Goal: Information Seeking & Learning: Find specific fact

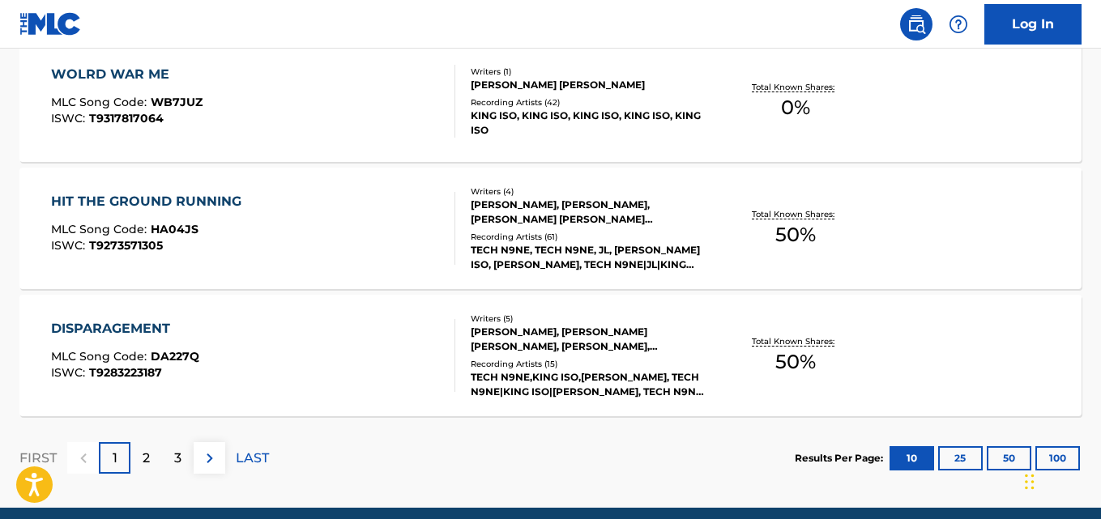
scroll to position [1463, 0]
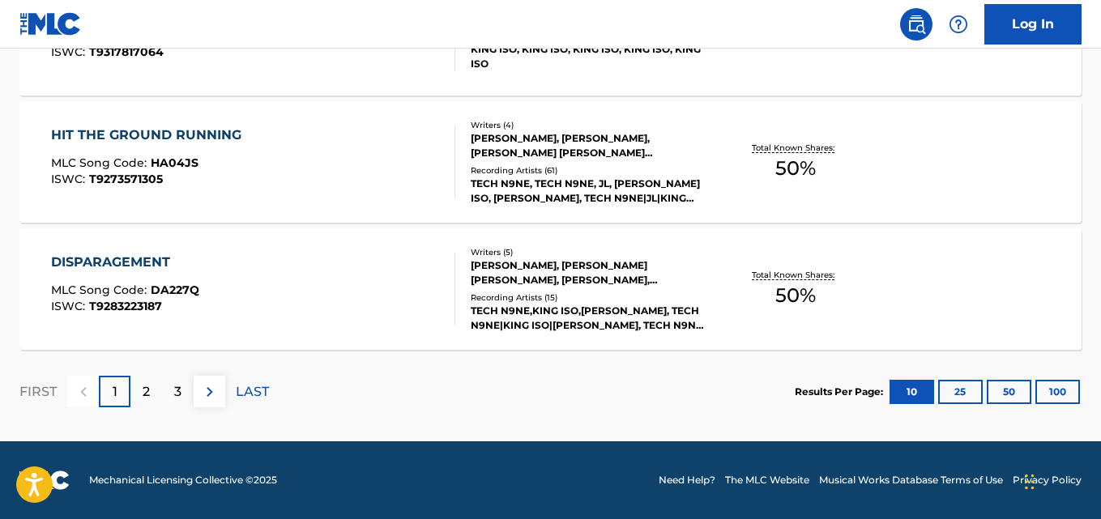
click at [722, 190] on div "HIT THE GROUND RUNNING MLC Song Code : HA04JS ISWC : T9273571305 Writers ( 4 ) …" at bounding box center [550, 161] width 1062 height 121
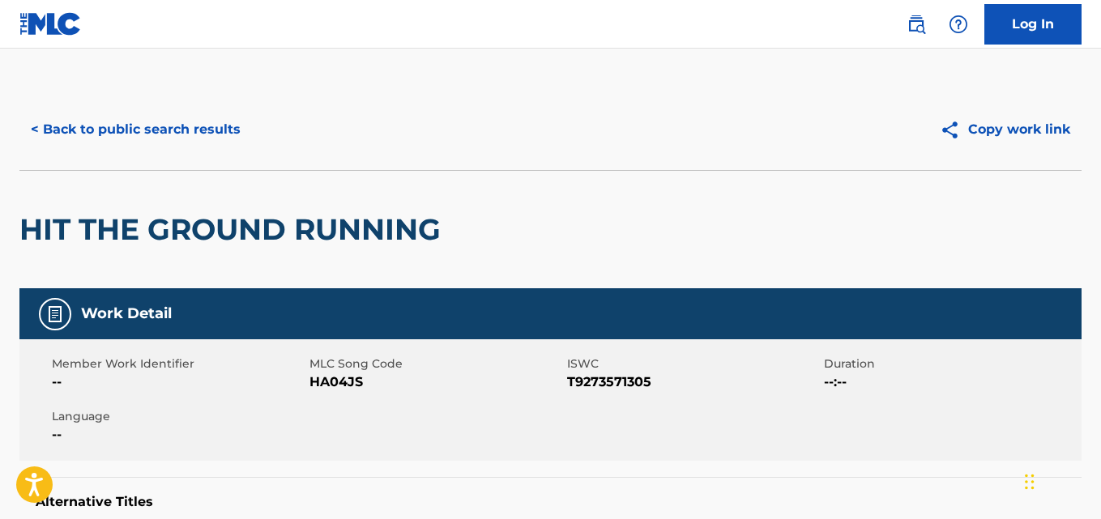
click at [170, 93] on div "< Back to public search results Copy work link" at bounding box center [550, 129] width 1062 height 81
click at [234, 138] on button "< Back to public search results" at bounding box center [135, 129] width 232 height 40
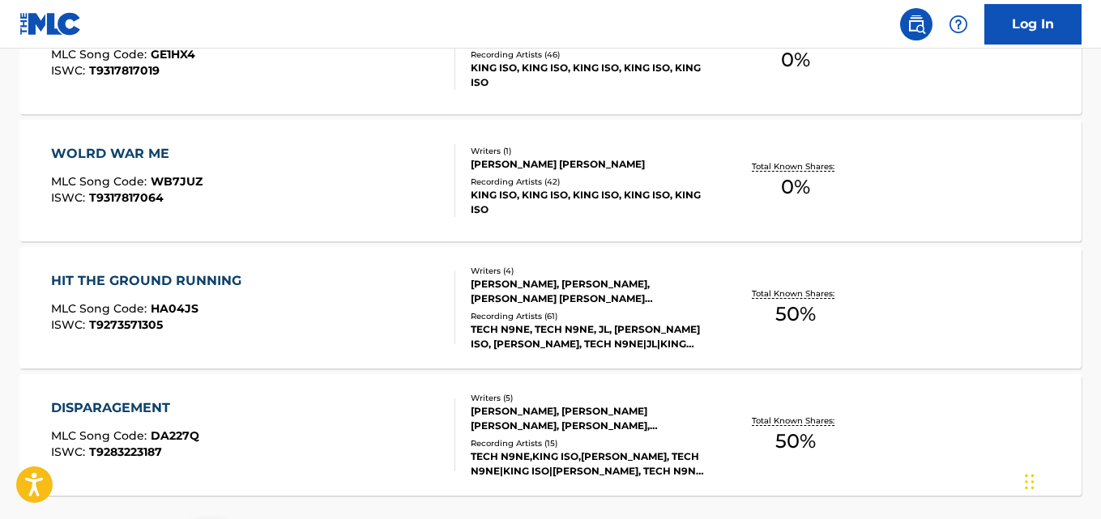
scroll to position [1463, 0]
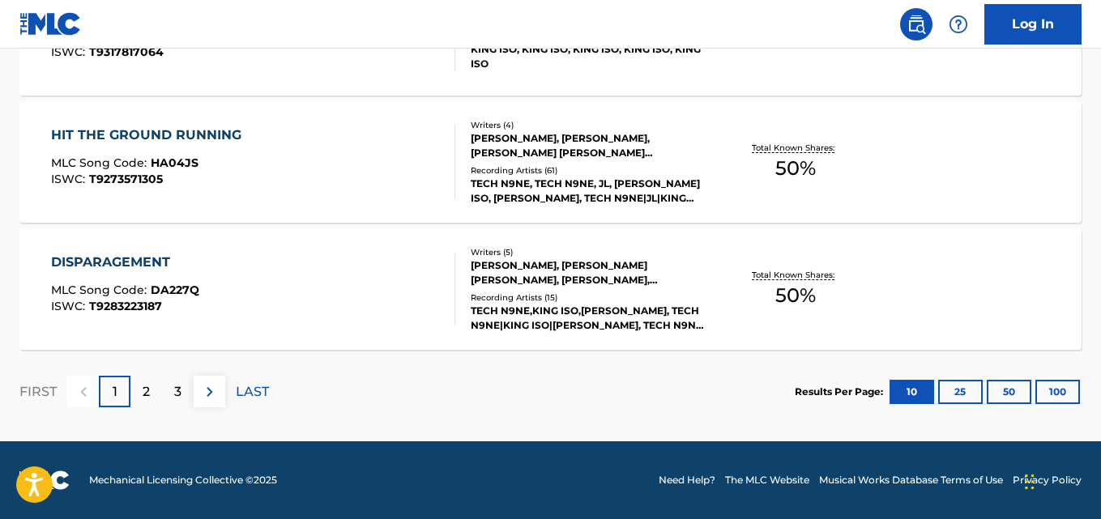
click at [341, 274] on div "DISPARAGEMENT MLC Song Code : DA227Q ISWC : T9283223187" at bounding box center [252, 289] width 403 height 73
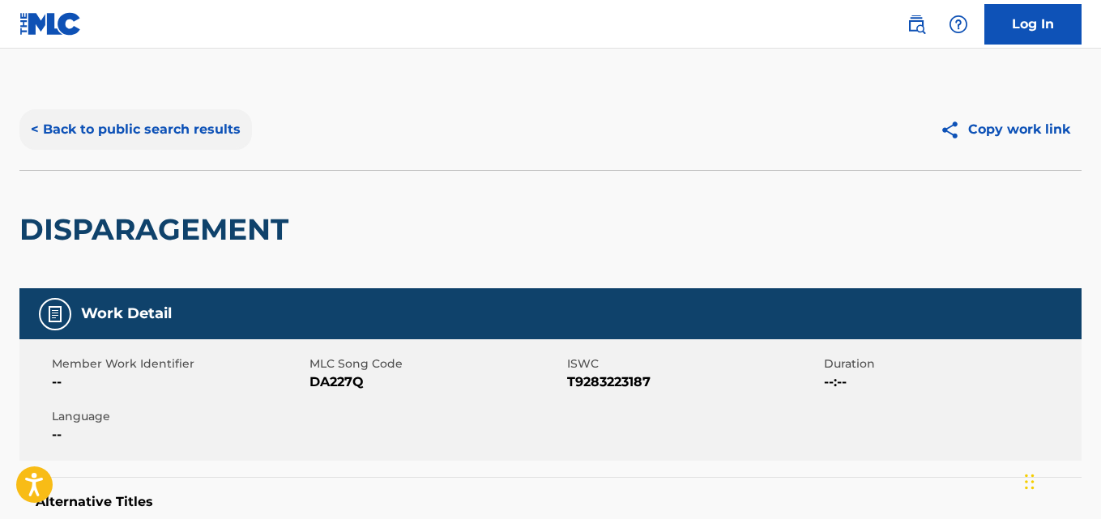
click at [191, 148] on button "< Back to public search results" at bounding box center [135, 129] width 232 height 40
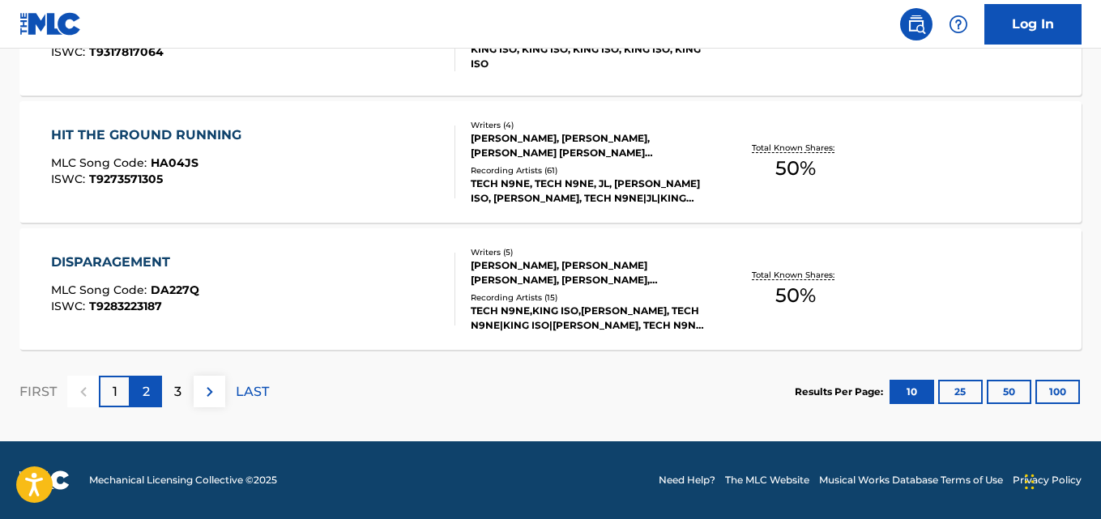
click at [142, 379] on div "2" at bounding box center [146, 392] width 32 height 32
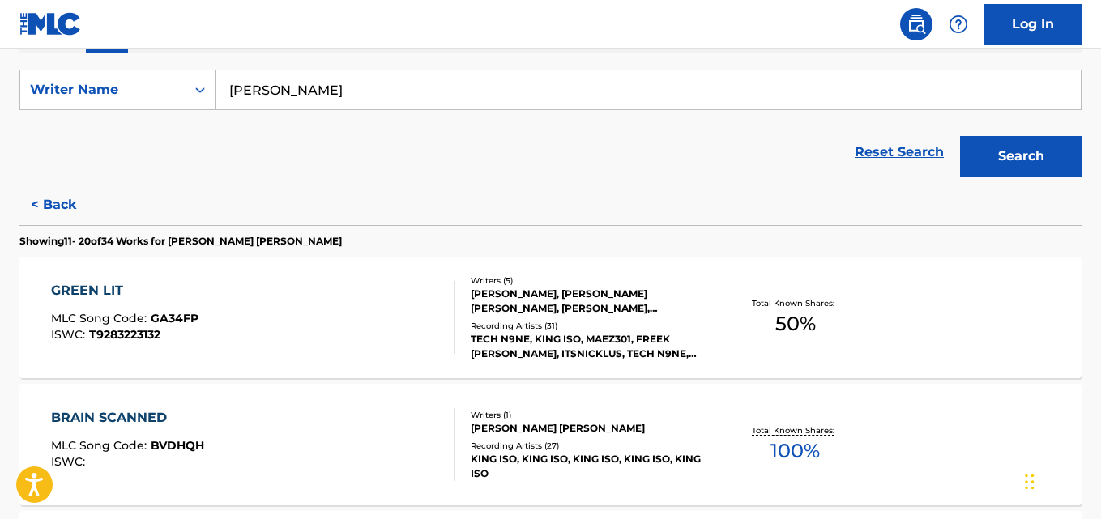
scroll to position [294, 0]
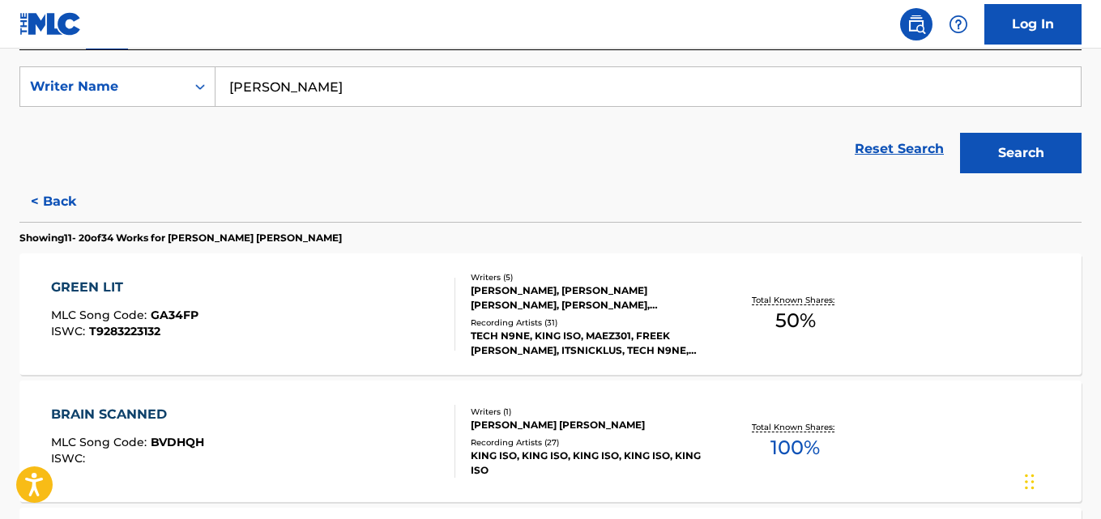
click at [415, 92] on input "[PERSON_NAME]" at bounding box center [647, 86] width 865 height 39
paste input "[PERSON_NAME]"
type input "[PERSON_NAME]"
click at [960, 133] on button "Search" at bounding box center [1020, 153] width 121 height 40
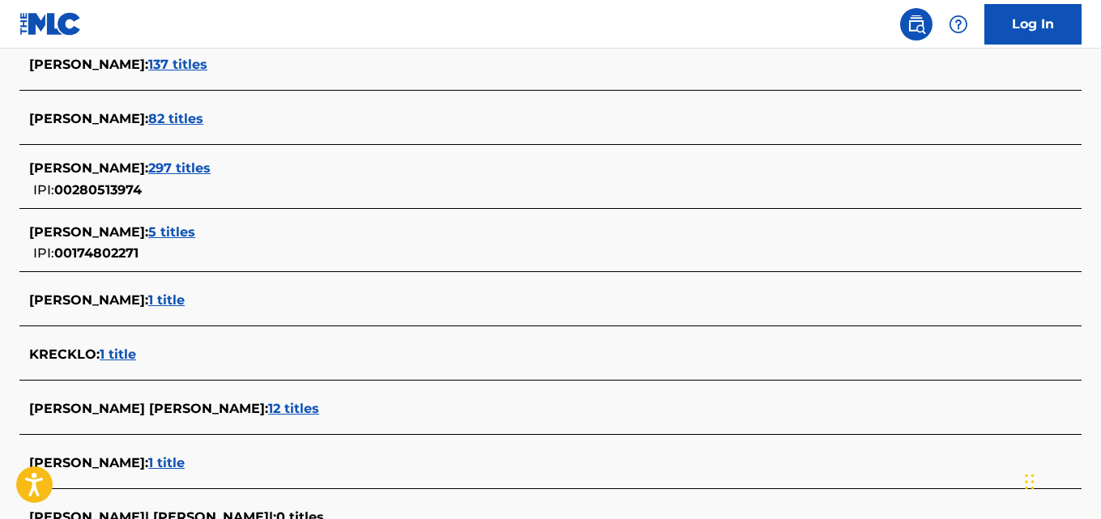
scroll to position [461, 0]
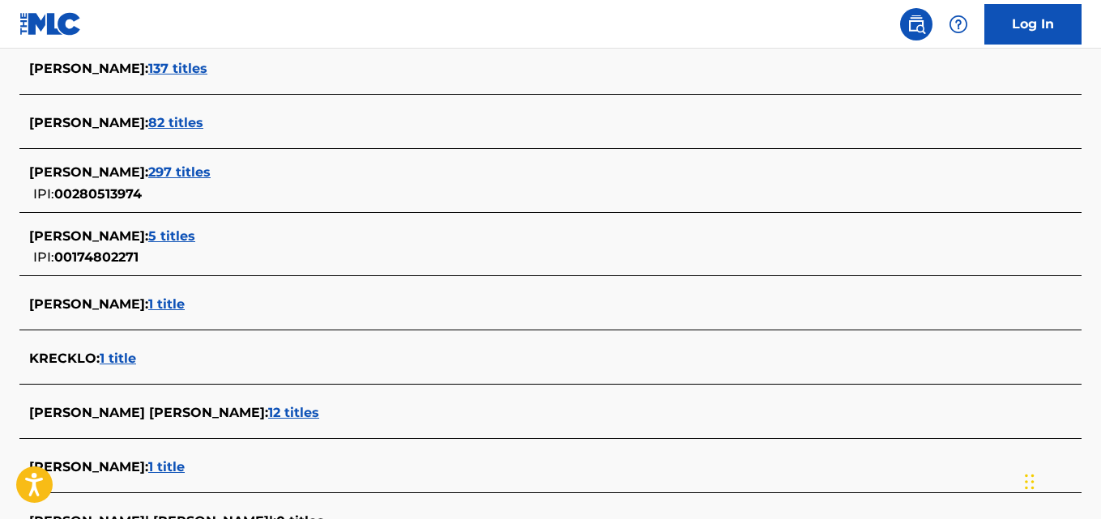
click at [334, 177] on div "[PERSON_NAME] : 297 titles" at bounding box center [529, 172] width 1000 height 19
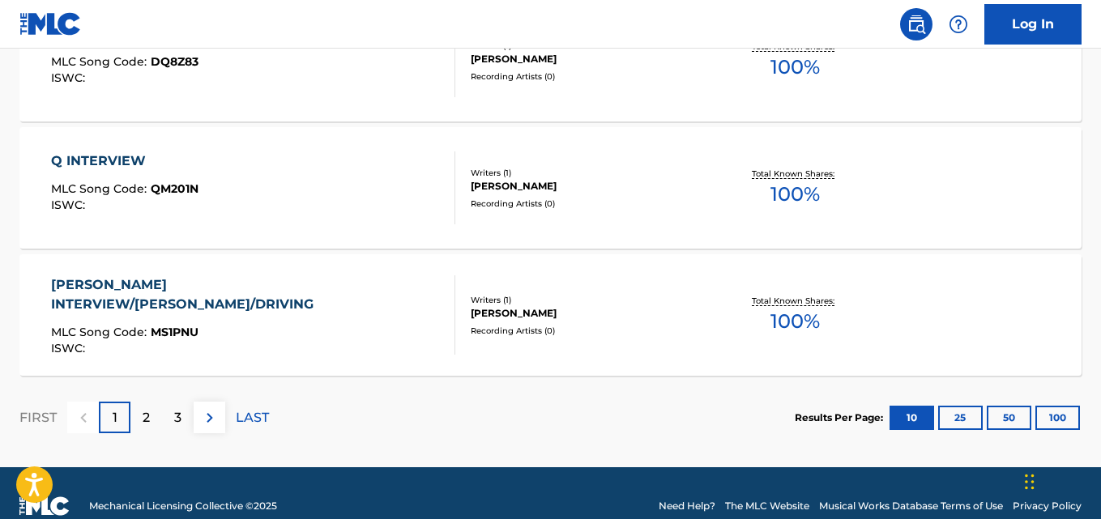
scroll to position [1436, 0]
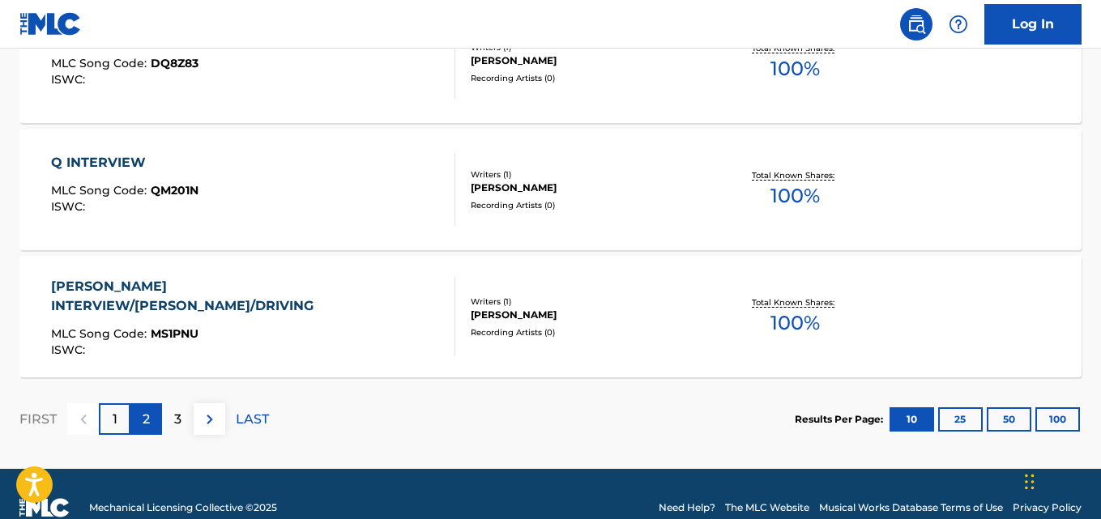
click at [138, 421] on div "2" at bounding box center [146, 419] width 32 height 32
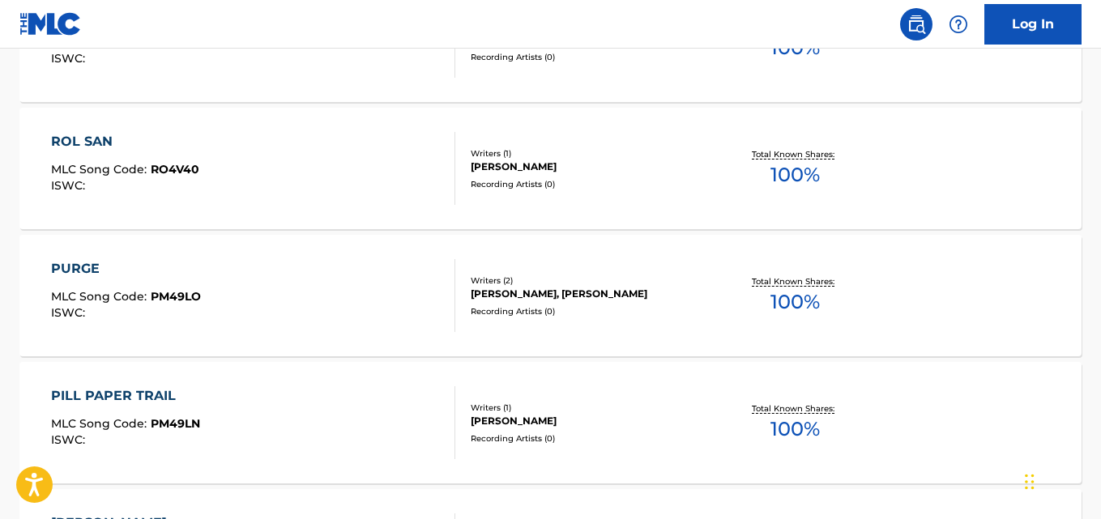
scroll to position [1203, 0]
click at [727, 274] on div "Total Known Shares: 100 %" at bounding box center [795, 295] width 177 height 49
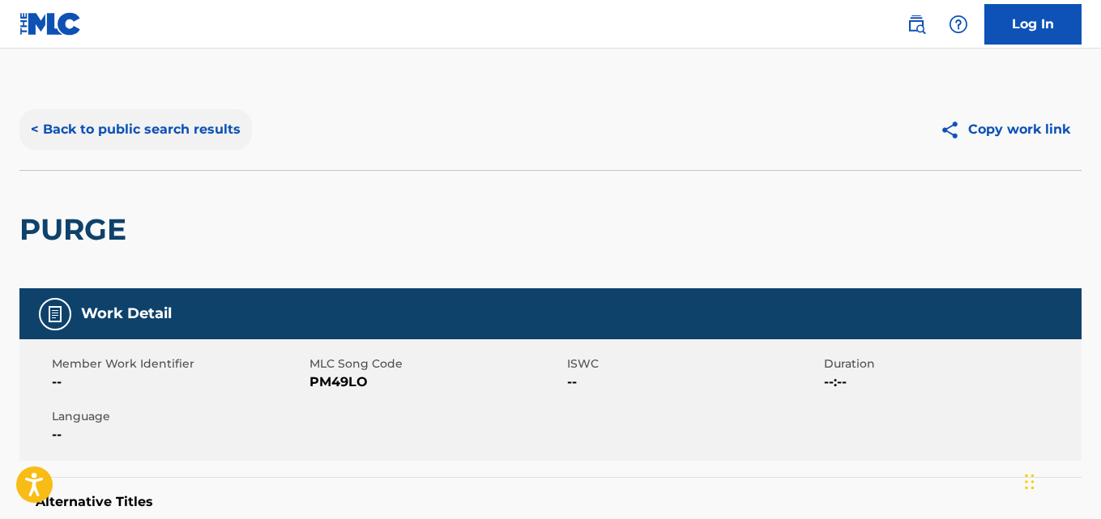
click at [224, 133] on button "< Back to public search results" at bounding box center [135, 129] width 232 height 40
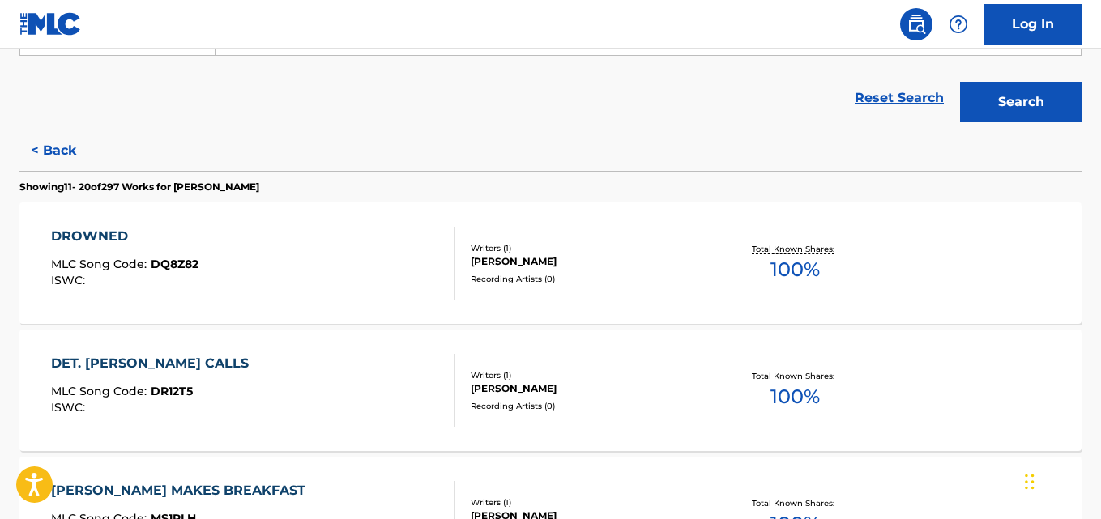
scroll to position [347, 0]
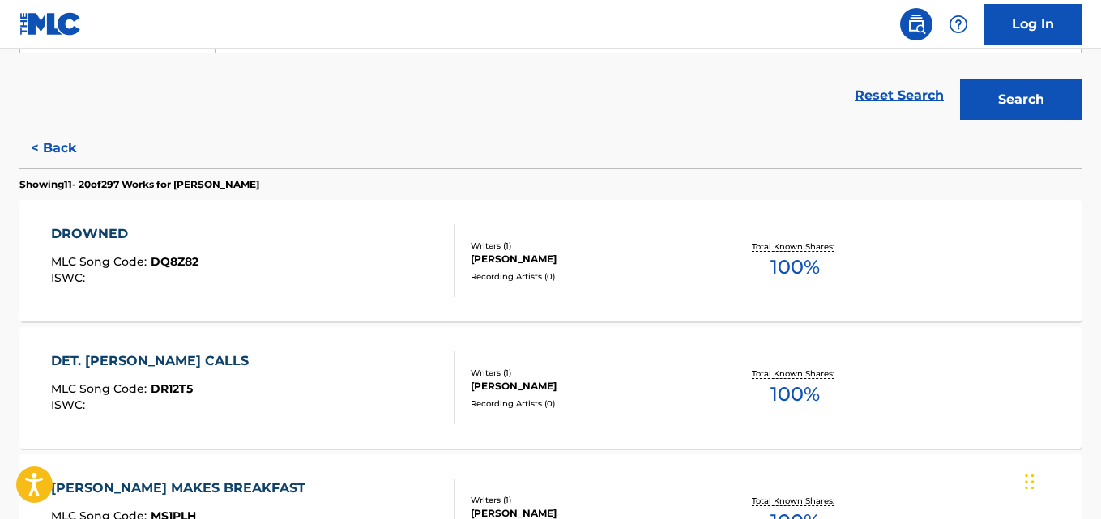
click at [761, 272] on div "Total Known Shares: 100 %" at bounding box center [795, 260] width 177 height 49
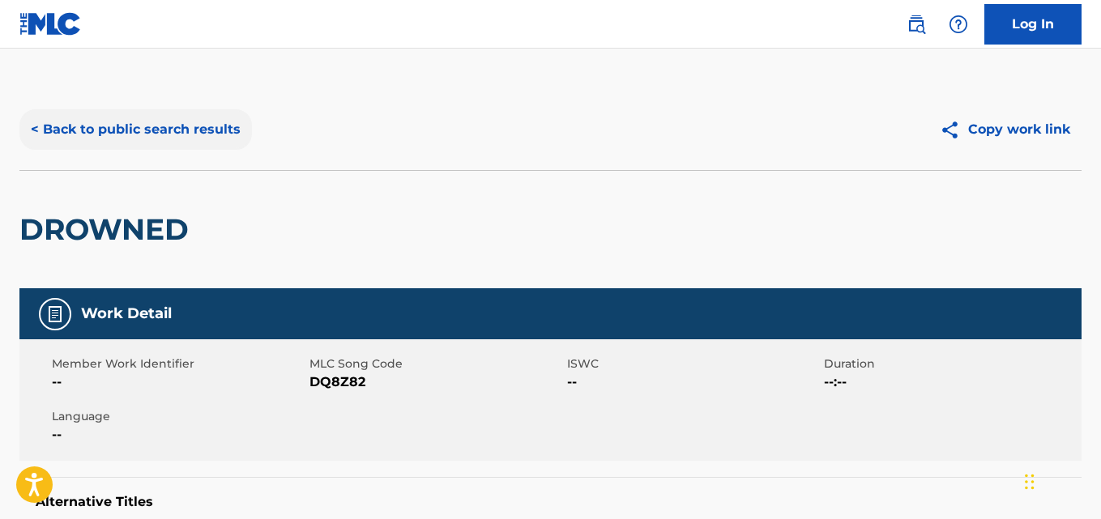
click at [217, 138] on button "< Back to public search results" at bounding box center [135, 129] width 232 height 40
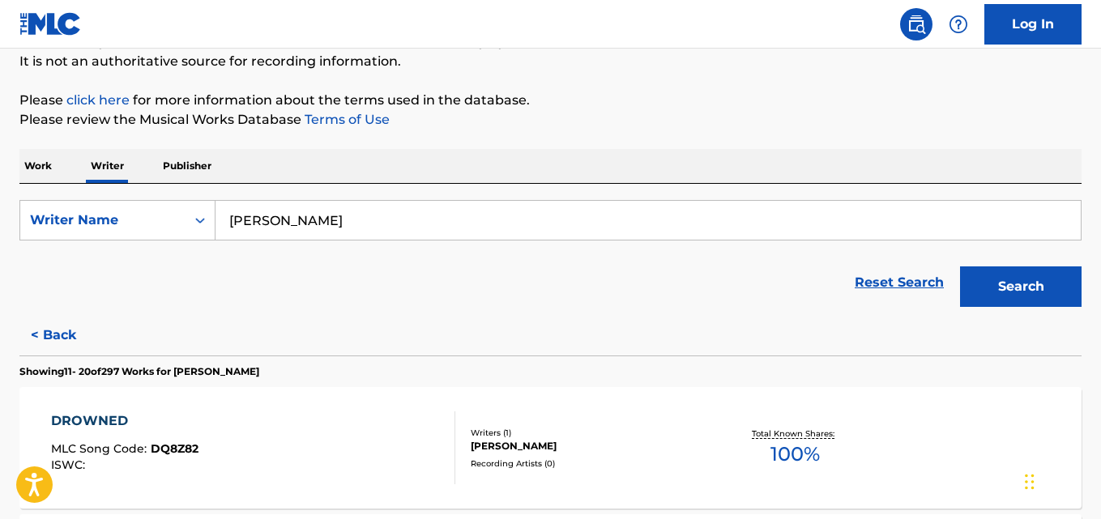
scroll to position [132, 0]
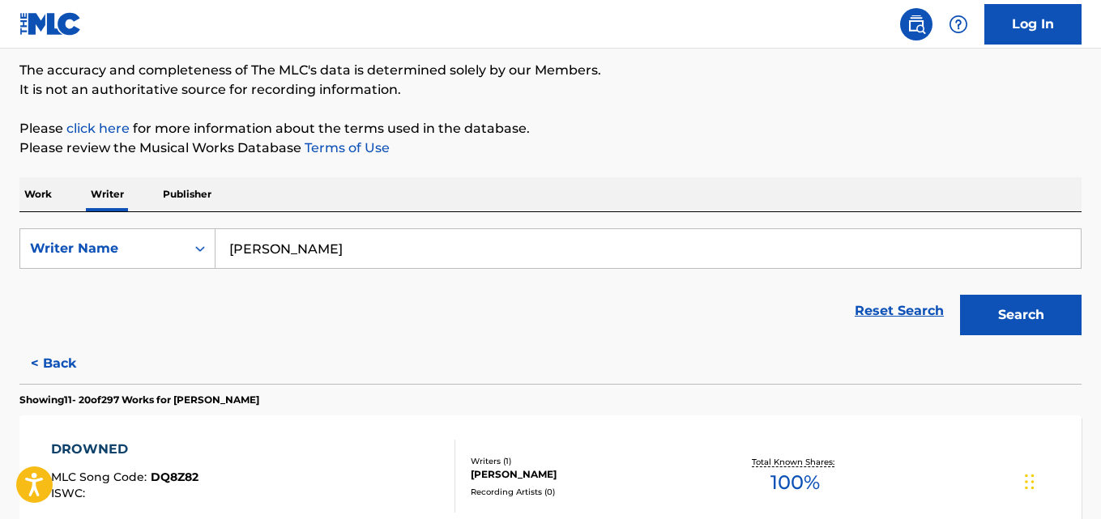
click at [595, 478] on div "[PERSON_NAME]" at bounding box center [589, 474] width 236 height 15
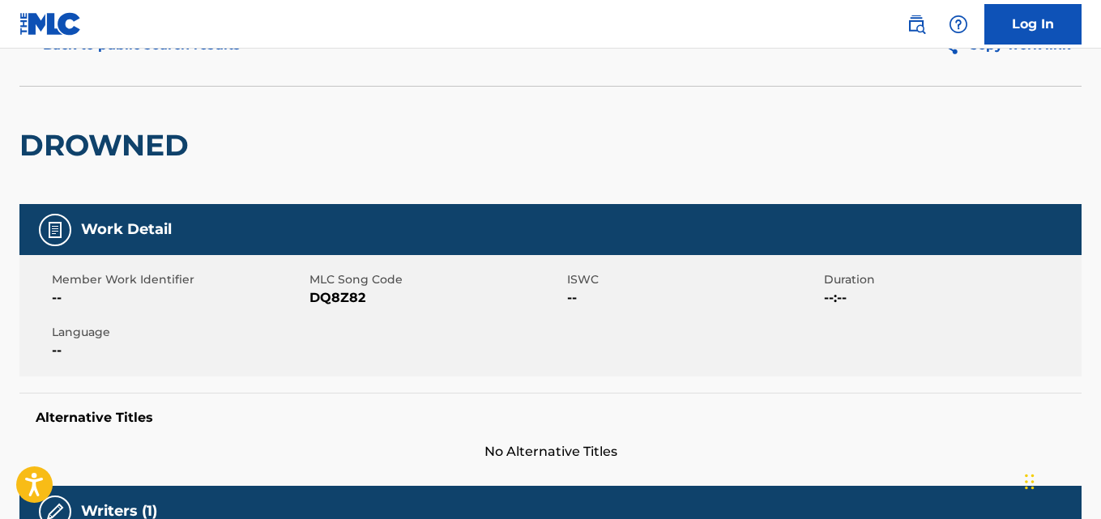
scroll to position [260, 0]
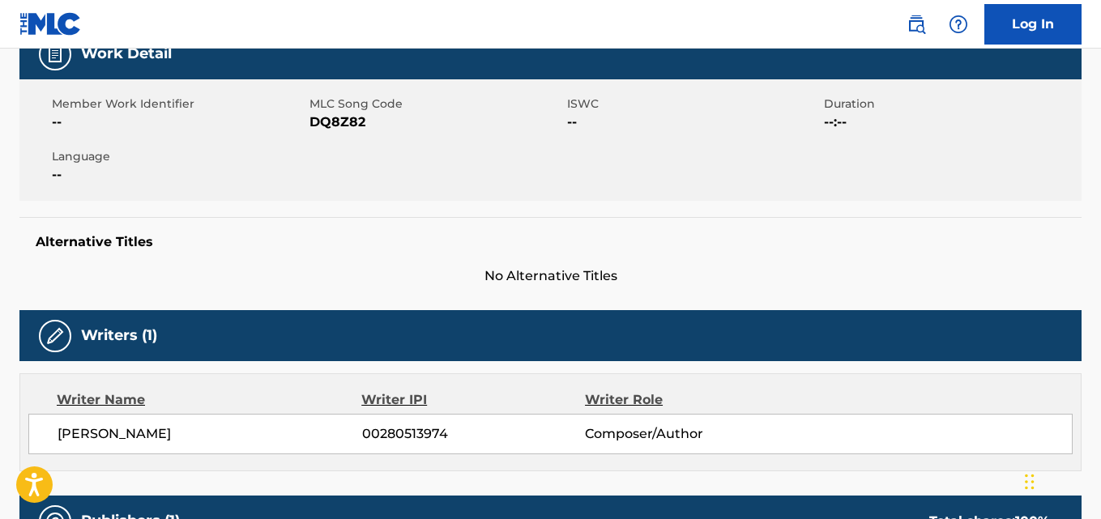
click at [323, 124] on span "DQ8Z82" at bounding box center [435, 122] width 253 height 19
copy span "DQ8Z82"
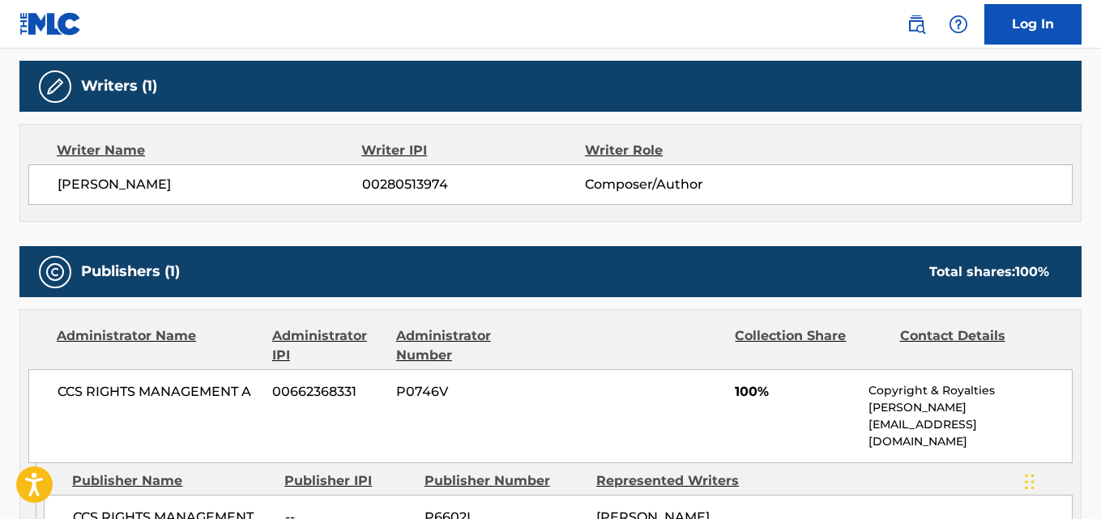
scroll to position [543, 0]
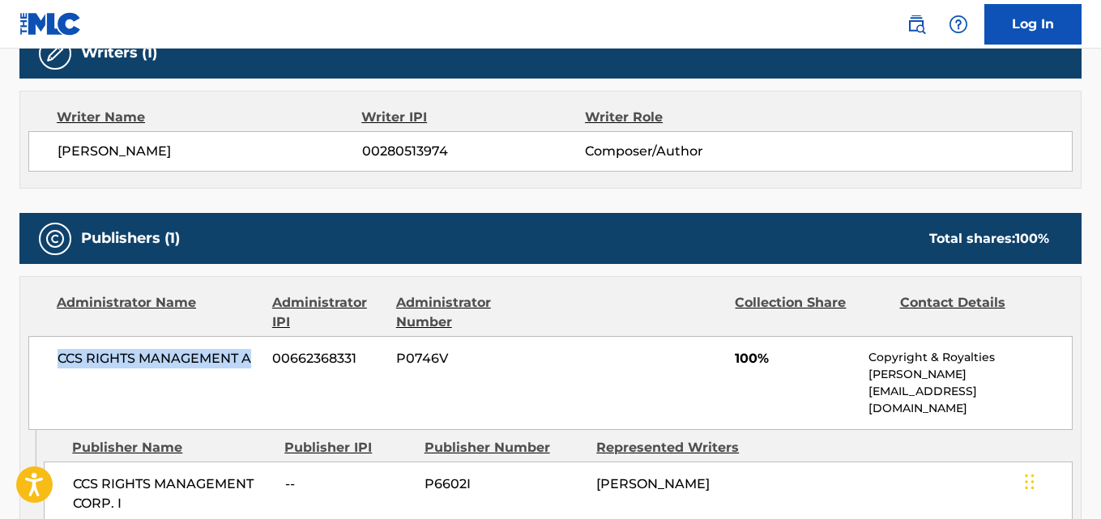
drag, startPoint x: 53, startPoint y: 355, endPoint x: 255, endPoint y: 355, distance: 202.5
click at [255, 355] on div "CCS RIGHTS MANAGEMENT A 00662368331 P0746V 100% Copyright & Royalties [PERSON_N…" at bounding box center [550, 383] width 1044 height 94
copy span "CCS RIGHTS MANAGEMENT A"
drag, startPoint x: 214, startPoint y: 162, endPoint x: 59, endPoint y: 157, distance: 154.8
click at [59, 157] on span "[PERSON_NAME]" at bounding box center [210, 151] width 305 height 19
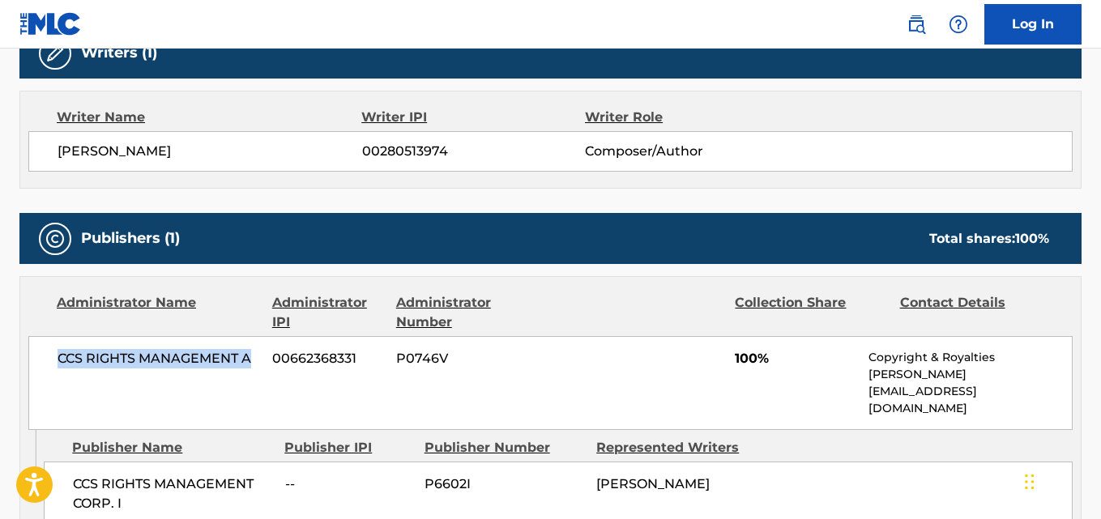
copy span "[PERSON_NAME]"
click at [384, 143] on div "[PERSON_NAME] 00280513974 Composer/Author" at bounding box center [550, 151] width 1044 height 40
click at [384, 143] on span "00280513974" at bounding box center [473, 151] width 223 height 19
click at [413, 145] on span "00280513974" at bounding box center [473, 151] width 223 height 19
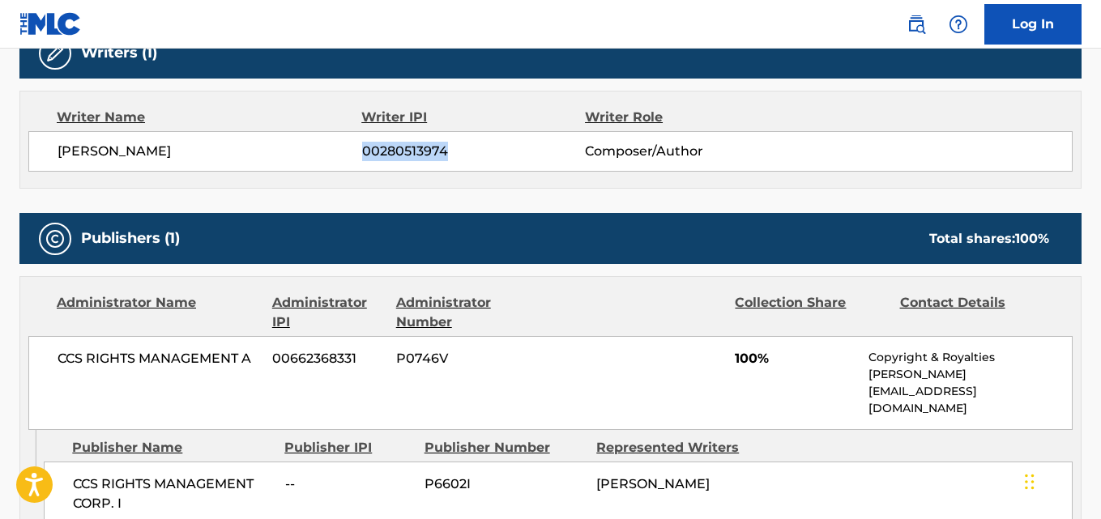
copy span "00280513974"
drag, startPoint x: 296, startPoint y: 141, endPoint x: 60, endPoint y: 147, distance: 236.6
click at [60, 147] on div "[PERSON_NAME] 00280513974 Composer/Author" at bounding box center [550, 151] width 1044 height 40
copy span "[PERSON_NAME]"
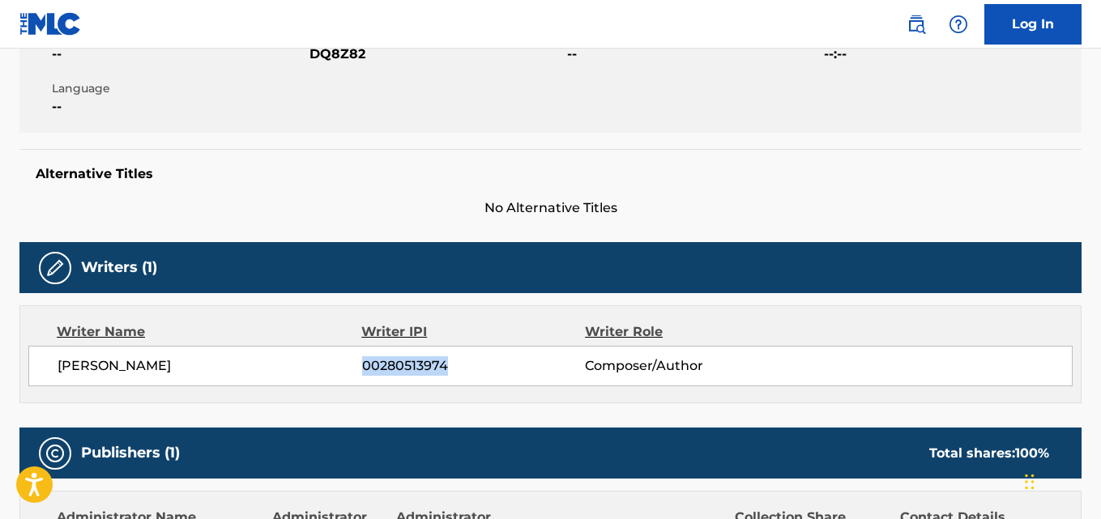
scroll to position [0, 0]
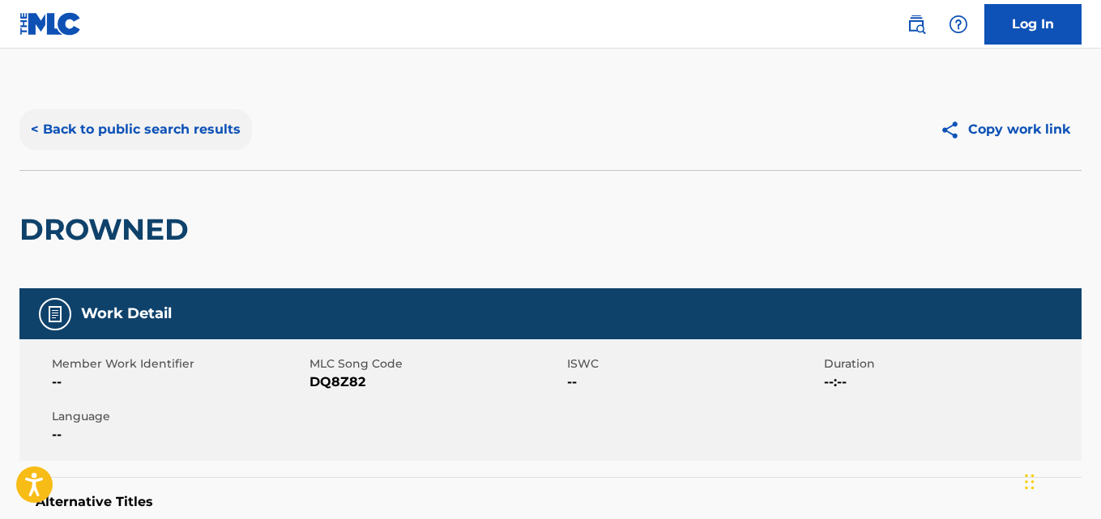
click at [206, 114] on button "< Back to public search results" at bounding box center [135, 129] width 232 height 40
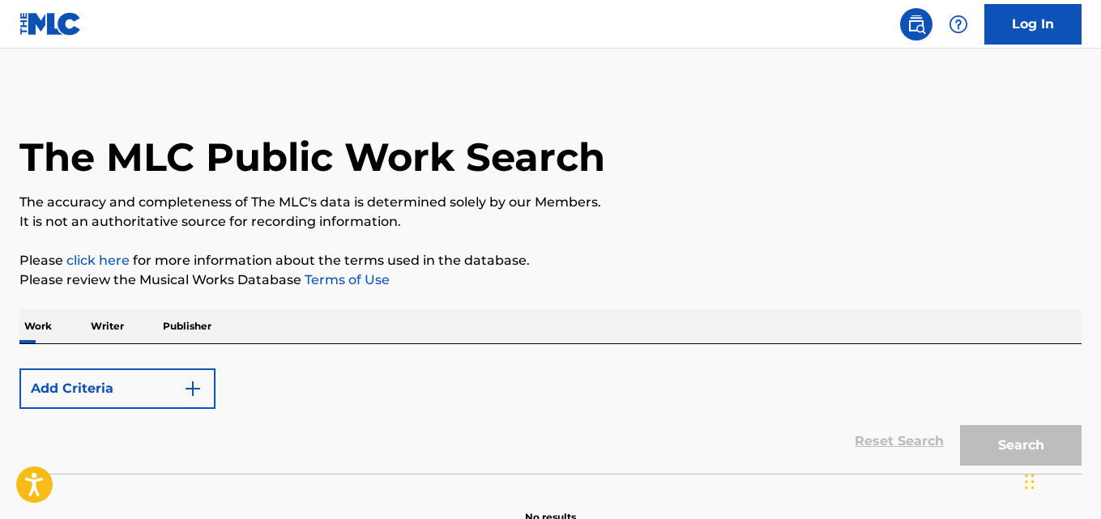
scroll to position [92, 0]
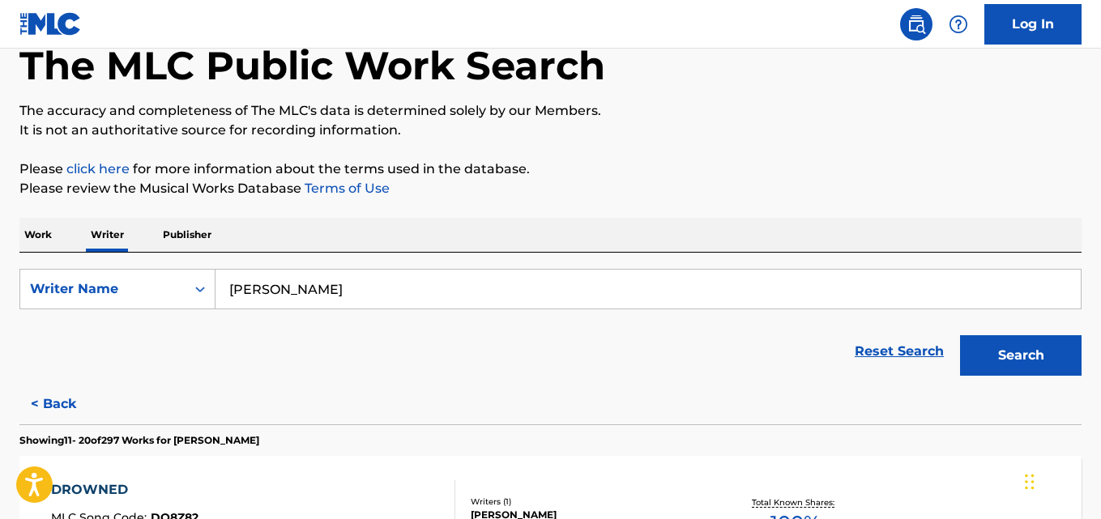
click at [344, 289] on input "[PERSON_NAME]" at bounding box center [647, 289] width 865 height 39
paste input "[PERSON_NAME]"
click at [960, 335] on button "Search" at bounding box center [1020, 355] width 121 height 40
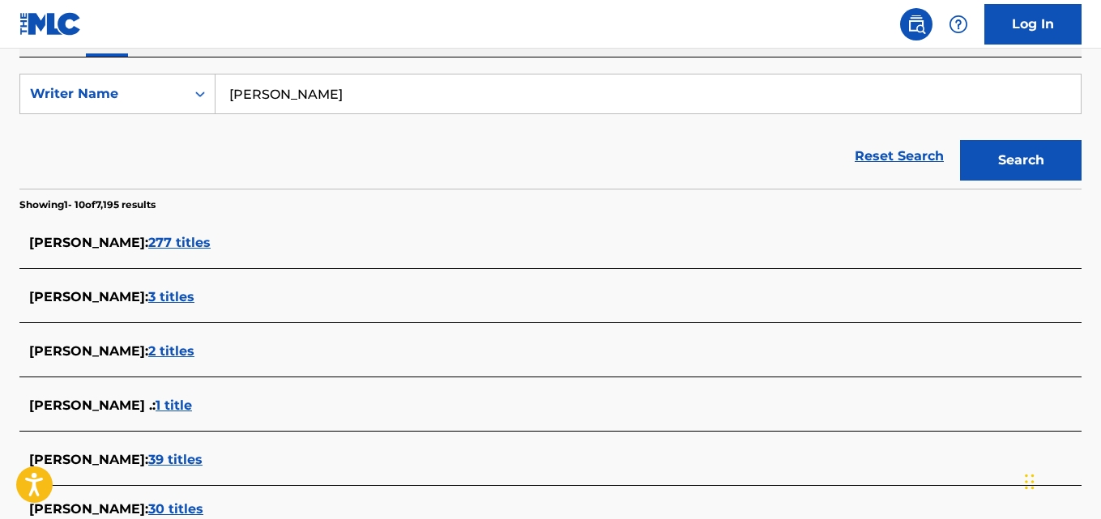
scroll to position [0, 0]
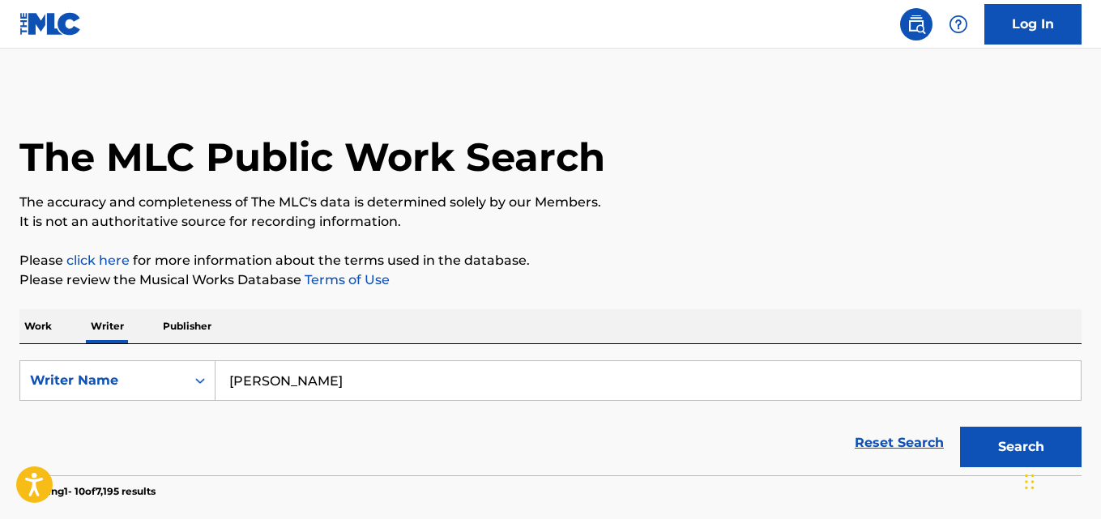
click at [398, 382] on input "[PERSON_NAME]" at bounding box center [647, 380] width 865 height 39
paste input "Saxon Shiles"
click at [960, 427] on button "Search" at bounding box center [1020, 447] width 121 height 40
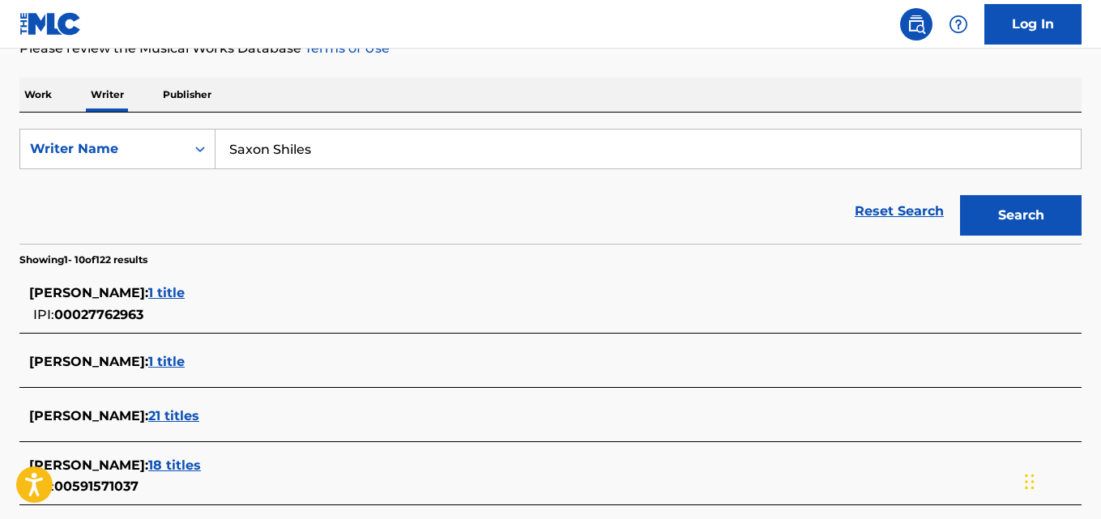
scroll to position [221, 0]
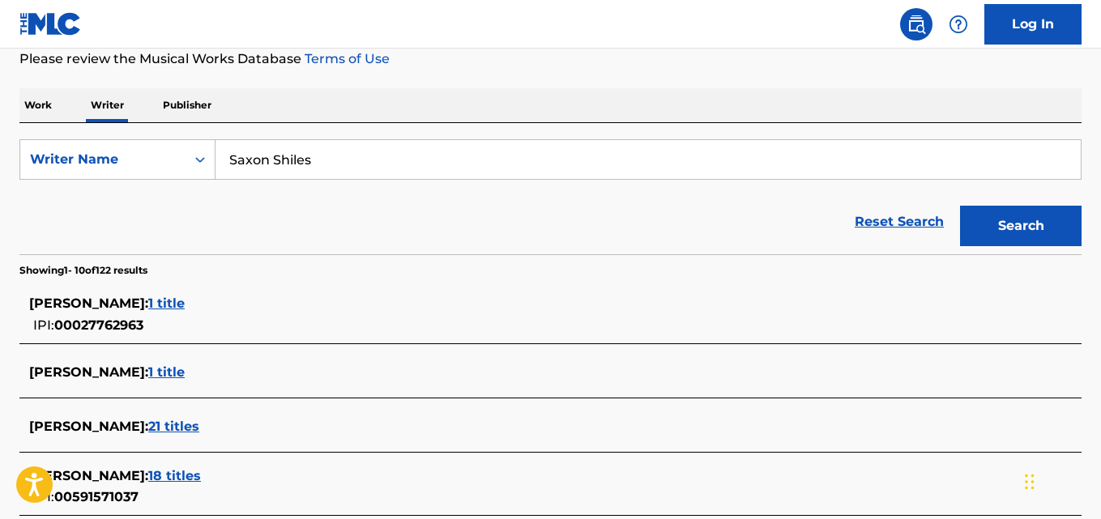
drag, startPoint x: 316, startPoint y: 155, endPoint x: 136, endPoint y: 209, distance: 187.6
click at [136, 209] on form "SearchWithCriteria7955c0db-61de-4abe-a244-ae519bf831b1 Writer Name [PERSON_NAME…" at bounding box center [550, 196] width 1062 height 115
paste input "[PERSON_NAME] [PERSON_NAME]"
type input "[PERSON_NAME] [PERSON_NAME]"
click at [960, 206] on button "Search" at bounding box center [1020, 226] width 121 height 40
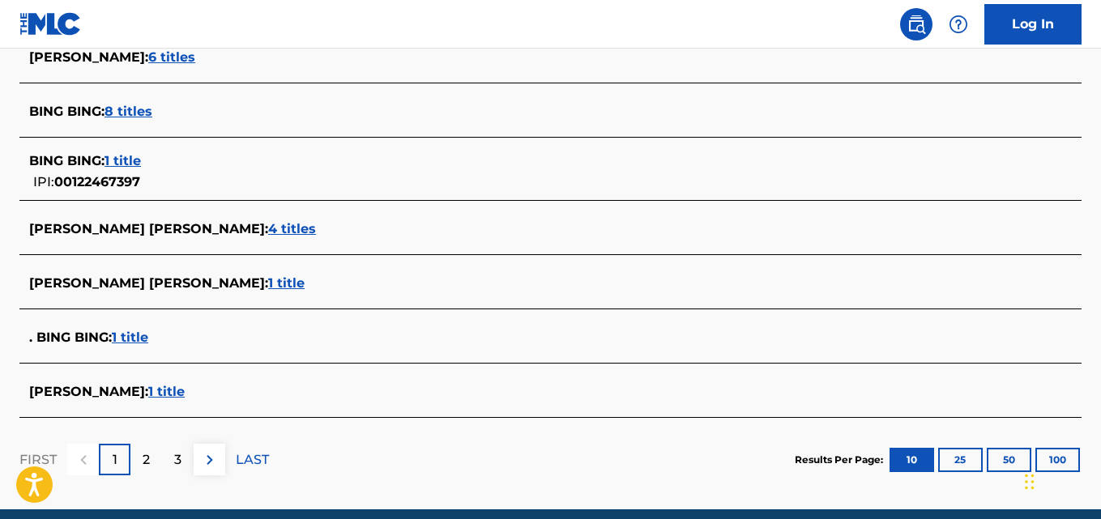
scroll to position [671, 0]
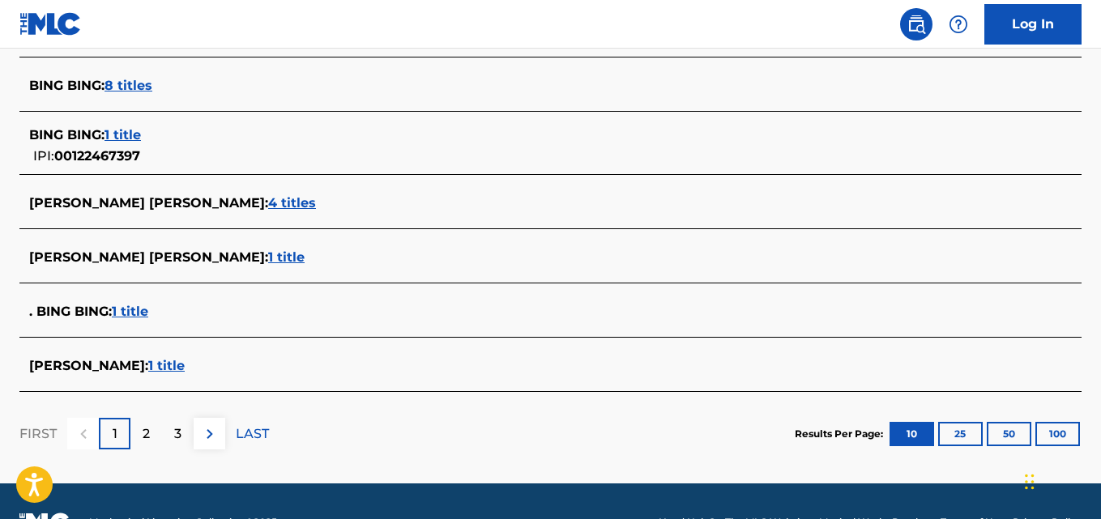
click at [268, 202] on span "4 titles" at bounding box center [292, 202] width 48 height 15
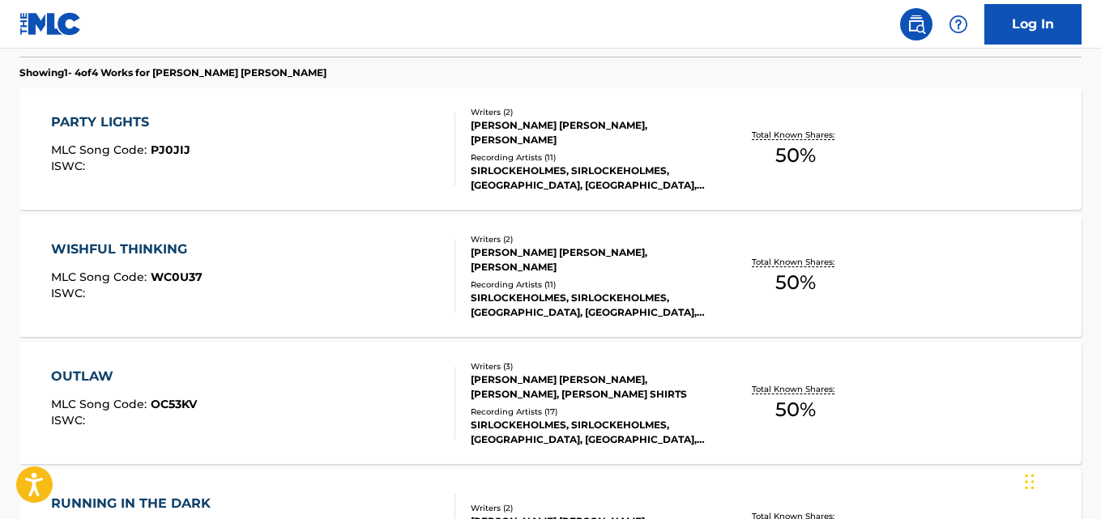
scroll to position [453, 0]
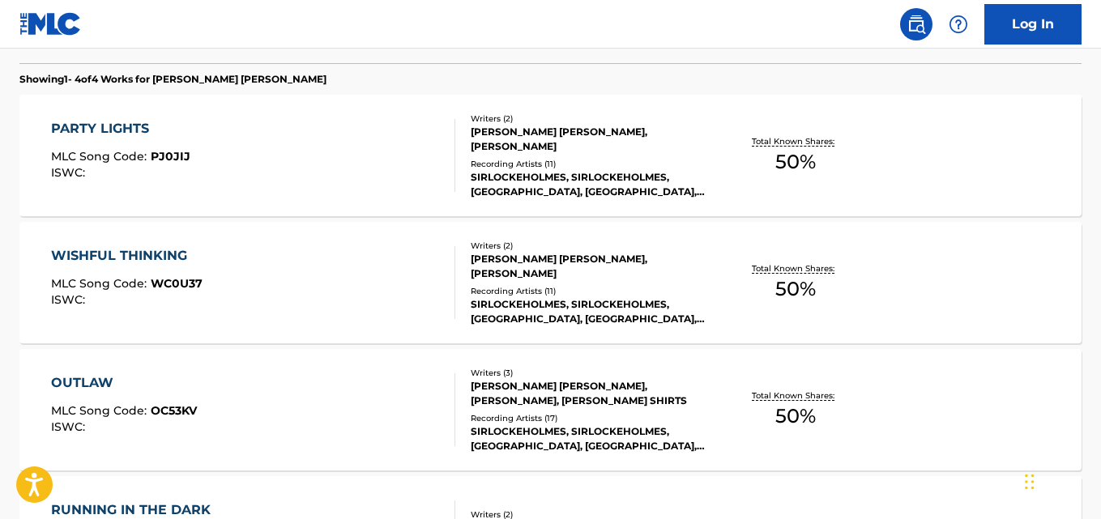
click at [622, 187] on div "SIRLOCKEHOLMES, SIRLOCKEHOLMES, [GEOGRAPHIC_DATA], [GEOGRAPHIC_DATA], [GEOGRAPH…" at bounding box center [589, 184] width 236 height 29
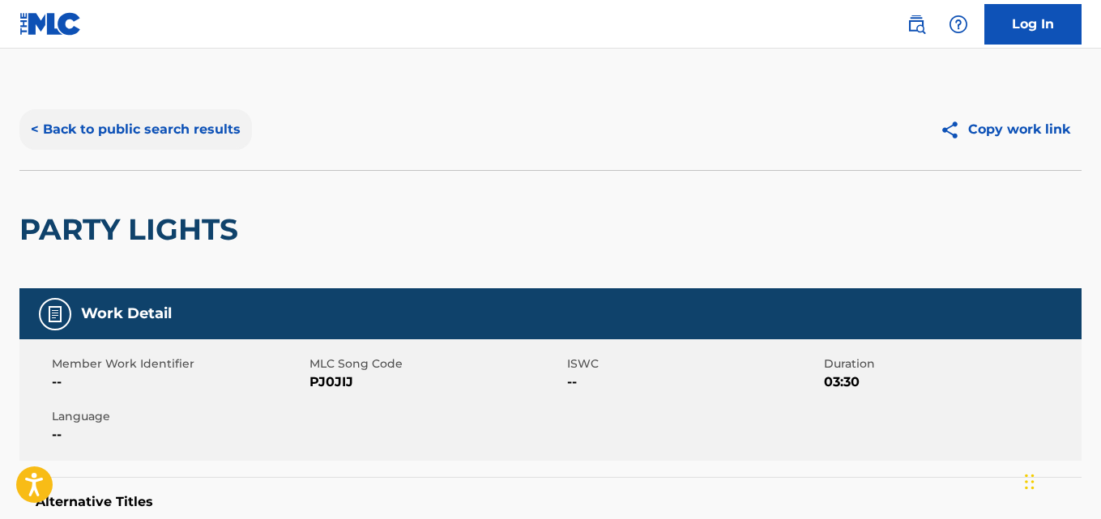
click at [83, 127] on button "< Back to public search results" at bounding box center [135, 129] width 232 height 40
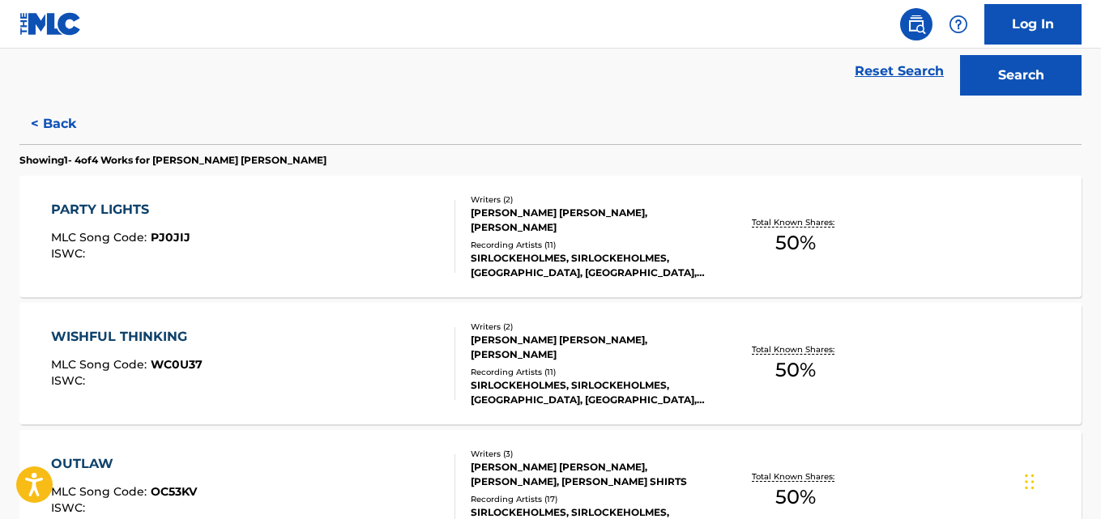
scroll to position [386, 0]
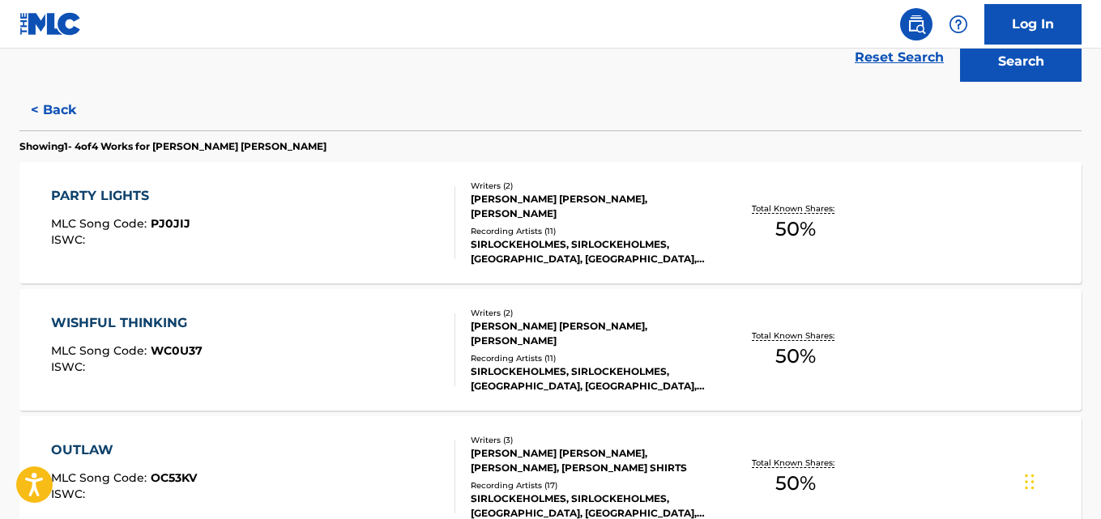
click at [744, 356] on div "Total Known Shares: 50 %" at bounding box center [795, 350] width 177 height 49
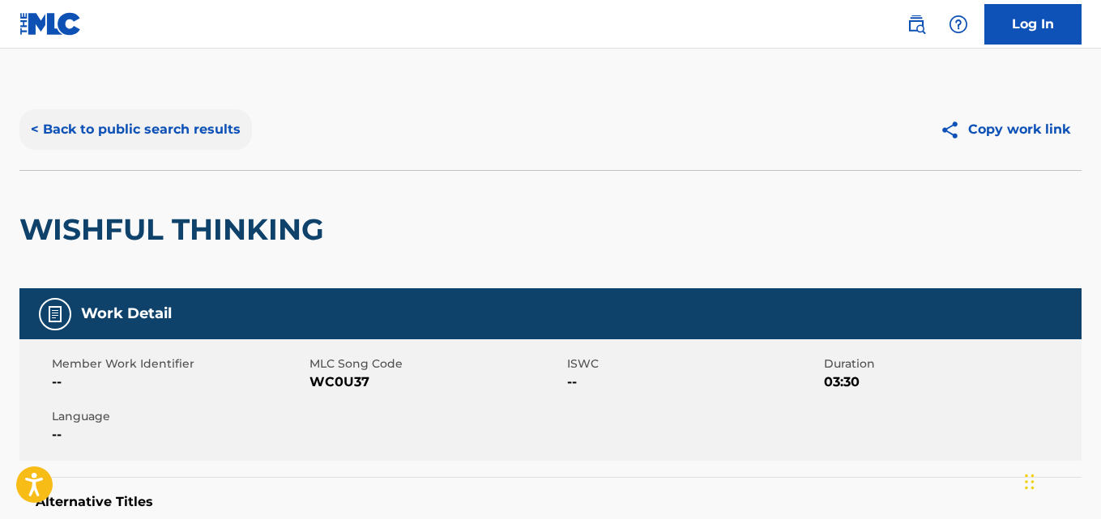
click at [55, 148] on button "< Back to public search results" at bounding box center [135, 129] width 232 height 40
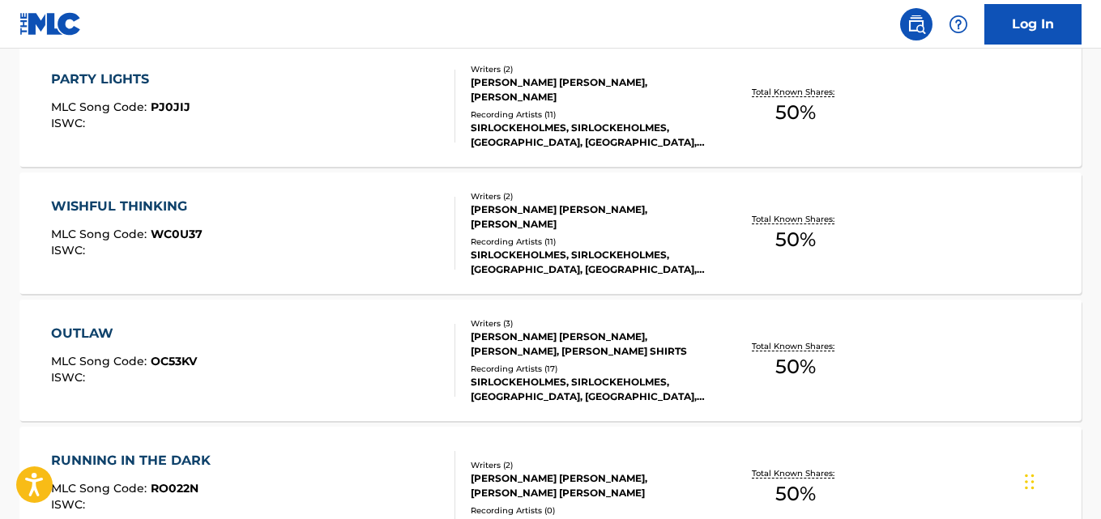
scroll to position [503, 0]
click at [748, 379] on div "Total Known Shares: 50 %" at bounding box center [795, 359] width 177 height 49
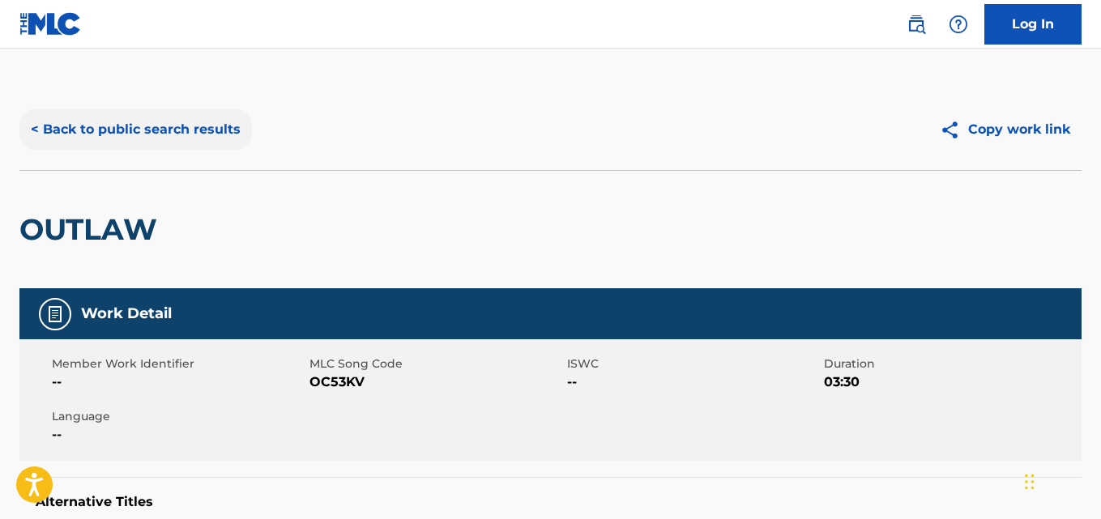
click at [92, 111] on button "< Back to public search results" at bounding box center [135, 129] width 232 height 40
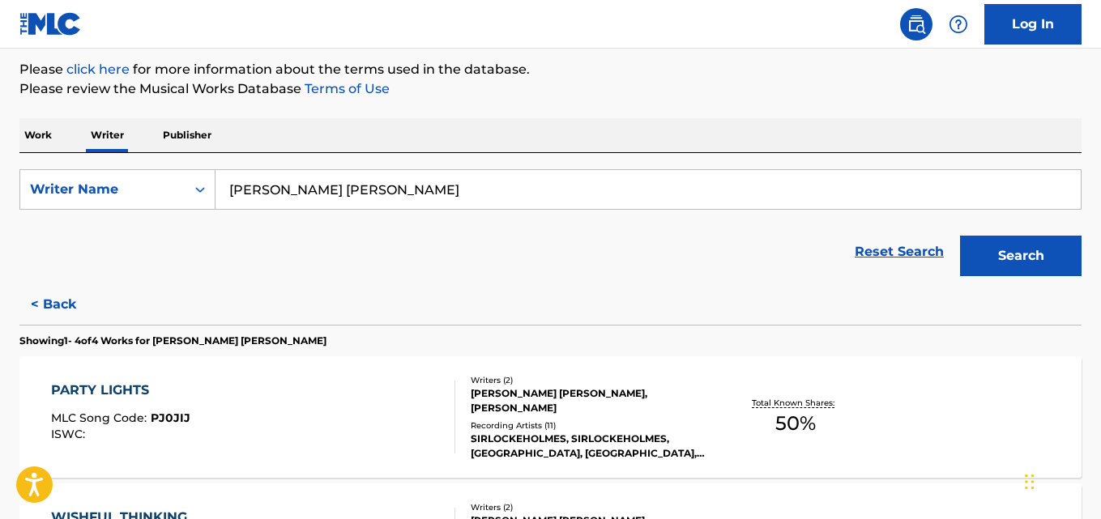
scroll to position [693, 0]
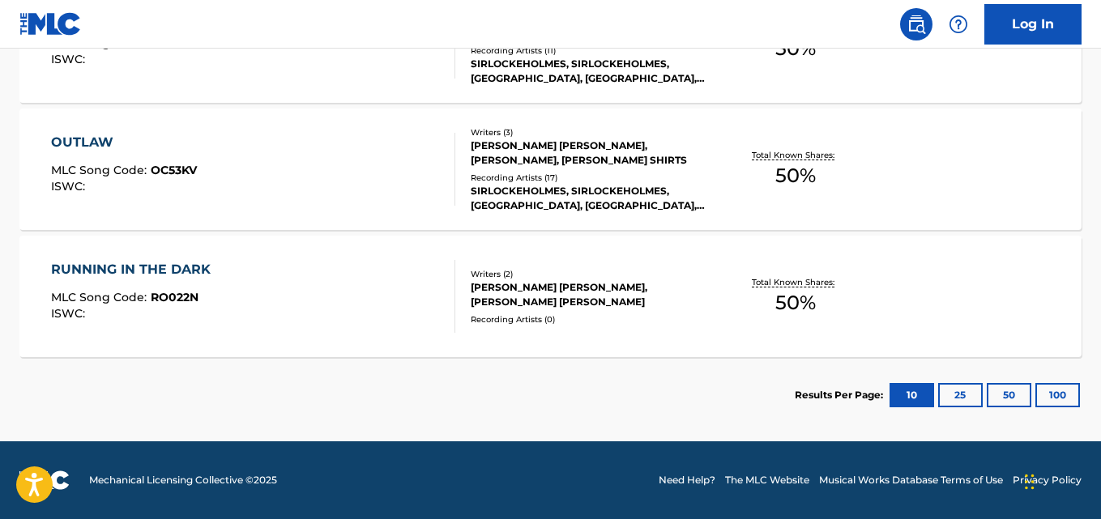
click at [829, 179] on div "Total Known Shares: 50 %" at bounding box center [795, 169] width 177 height 49
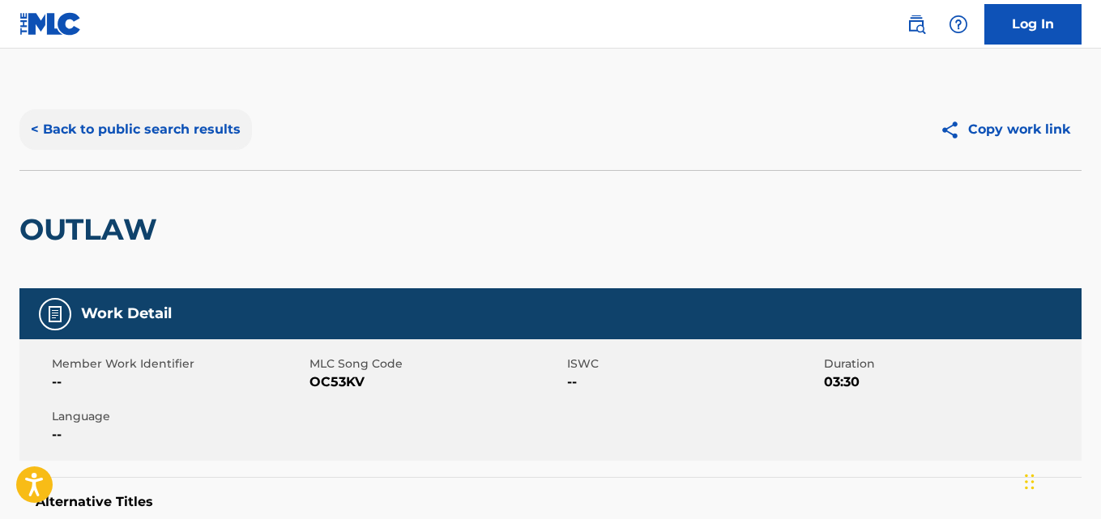
click at [83, 132] on button "< Back to public search results" at bounding box center [135, 129] width 232 height 40
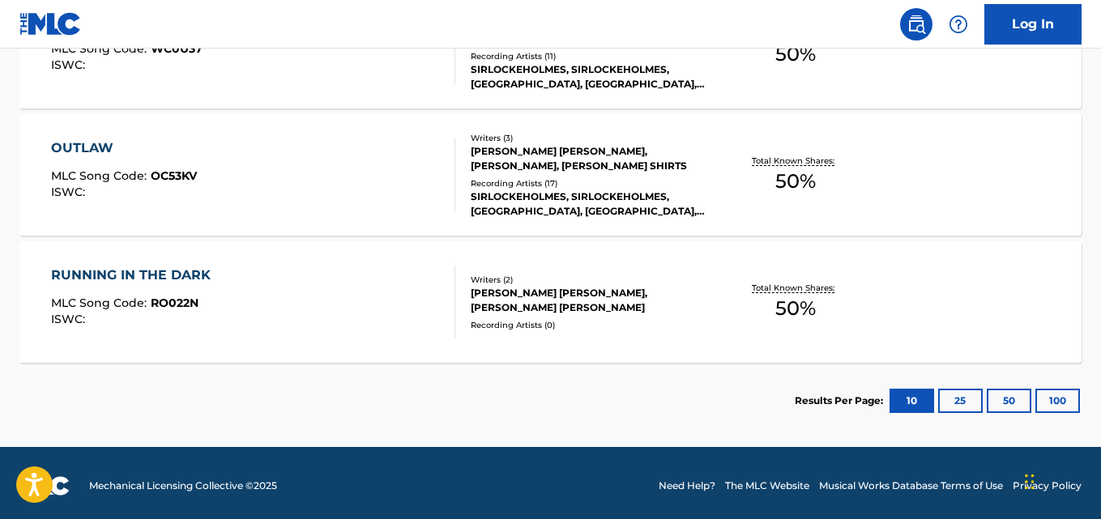
scroll to position [693, 0]
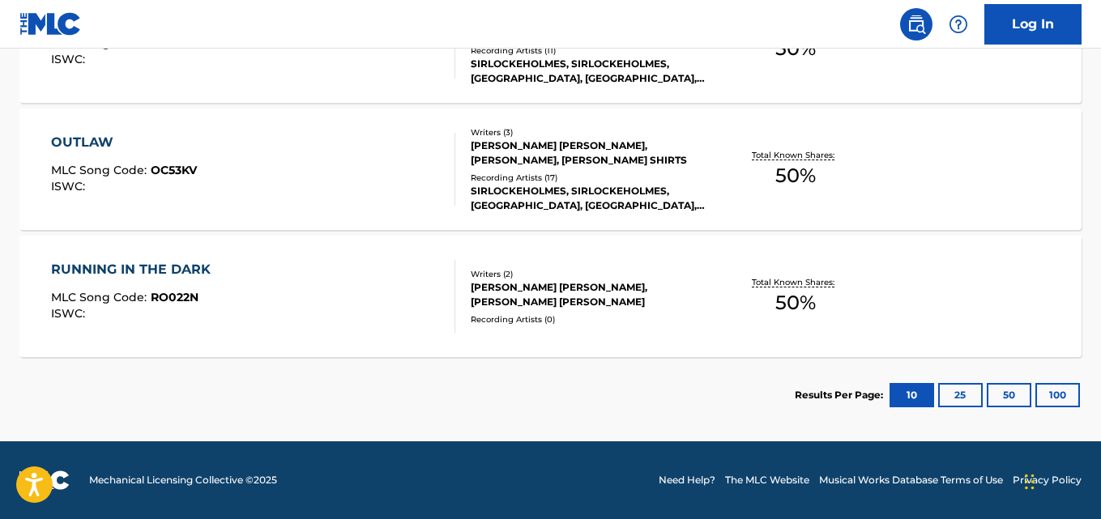
click at [754, 282] on p "Total Known Shares:" at bounding box center [795, 282] width 87 height 12
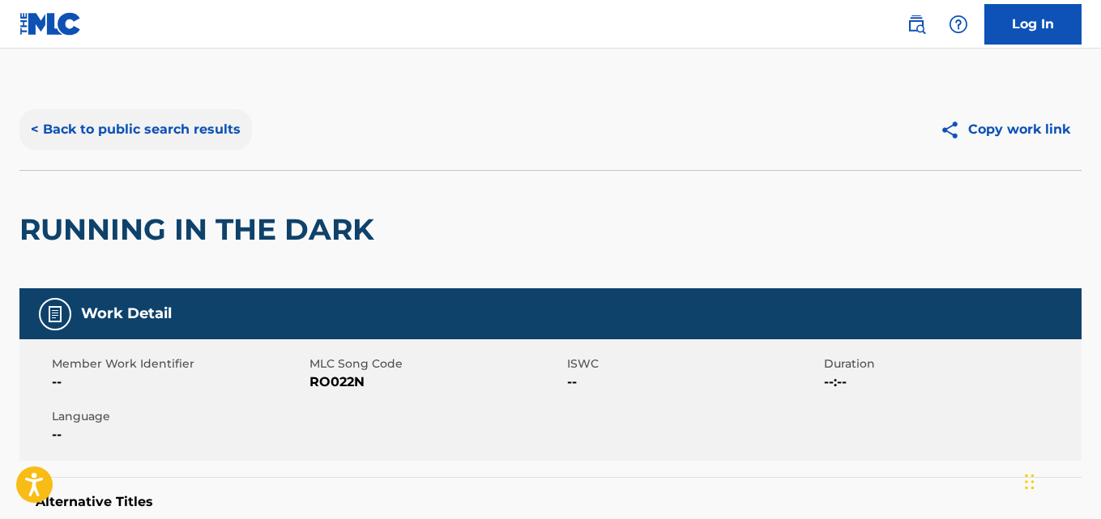
click at [87, 145] on button "< Back to public search results" at bounding box center [135, 129] width 232 height 40
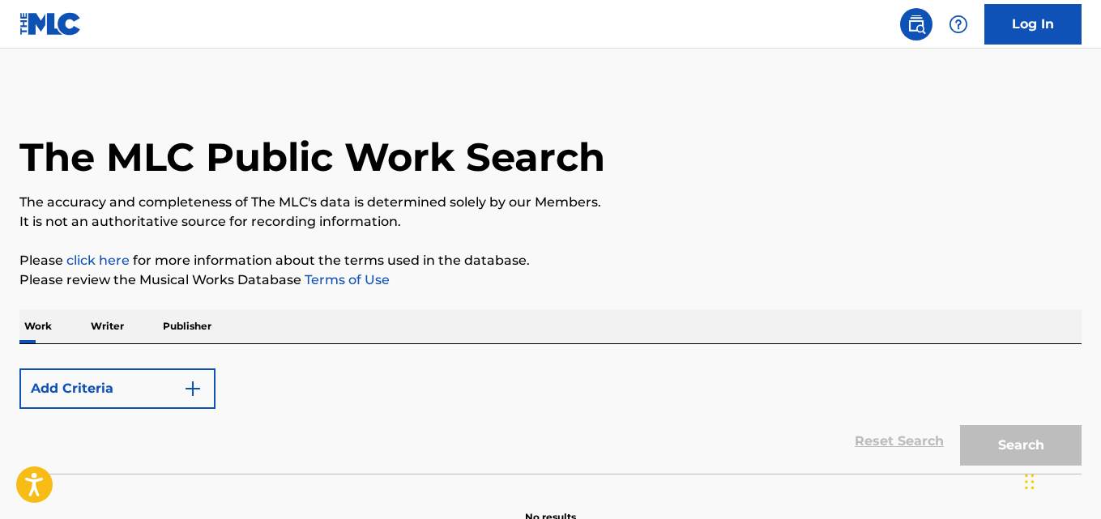
scroll to position [92, 0]
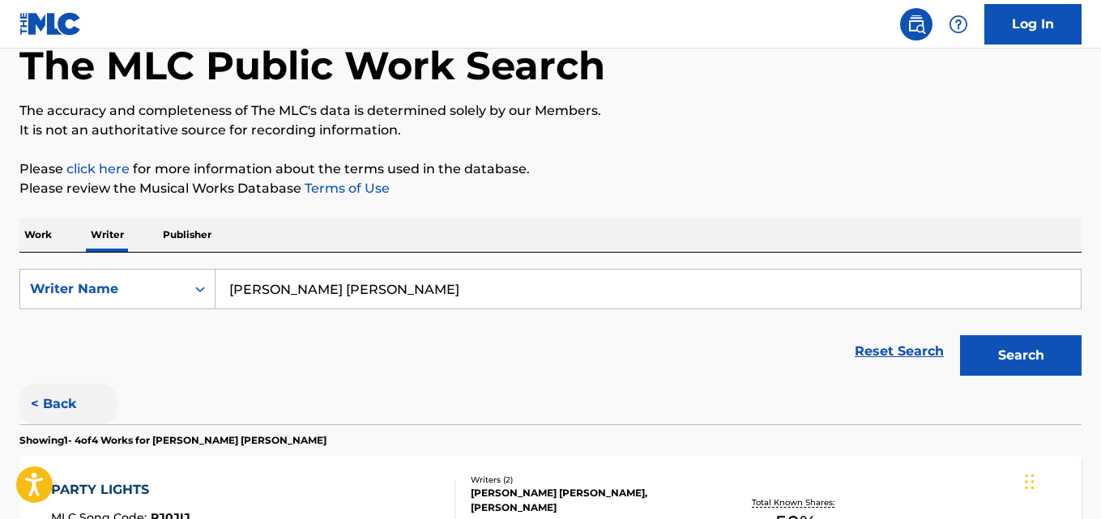
click at [49, 413] on button "< Back" at bounding box center [67, 404] width 97 height 40
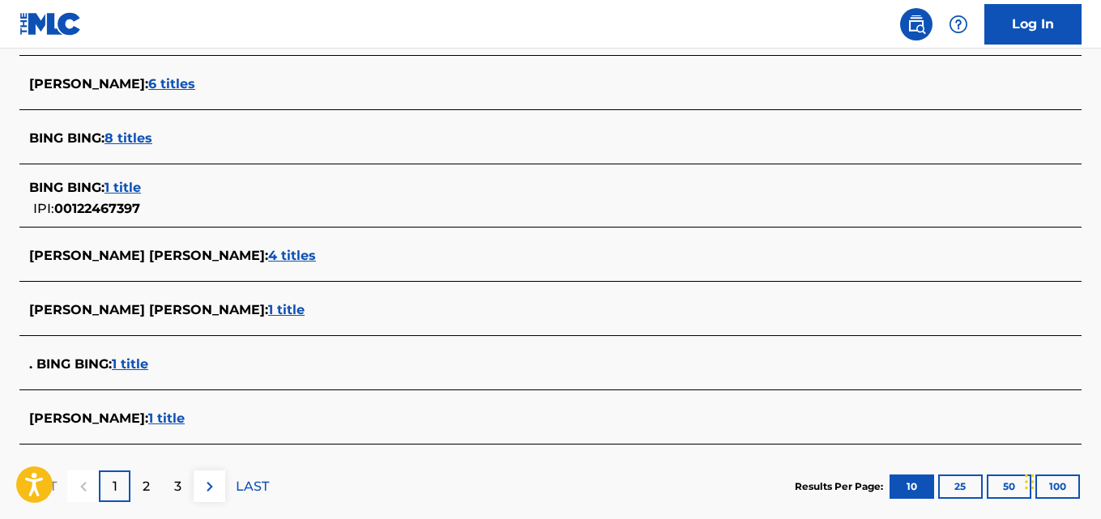
scroll to position [650, 0]
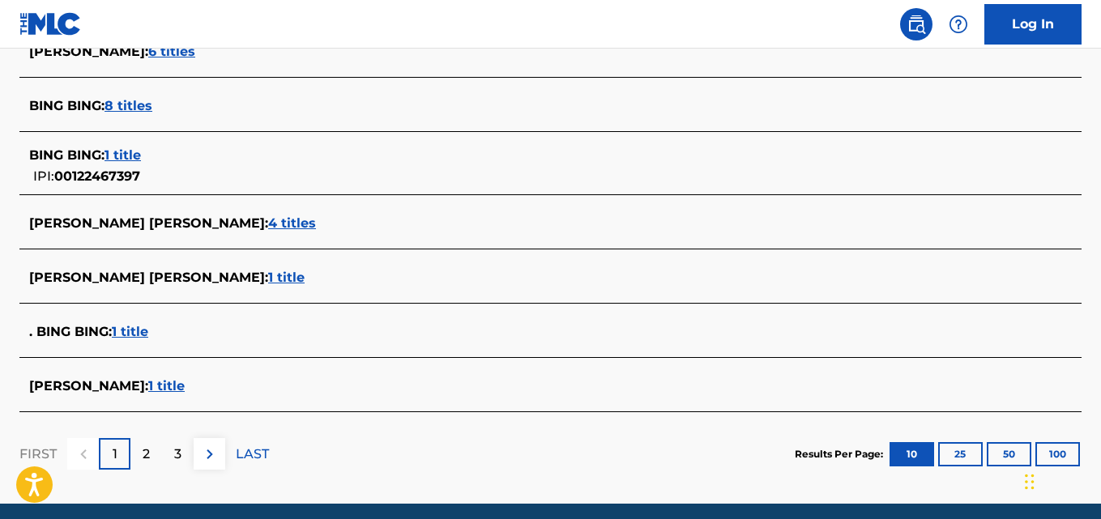
click at [188, 394] on div "[PERSON_NAME] : 1 title" at bounding box center [529, 386] width 1000 height 19
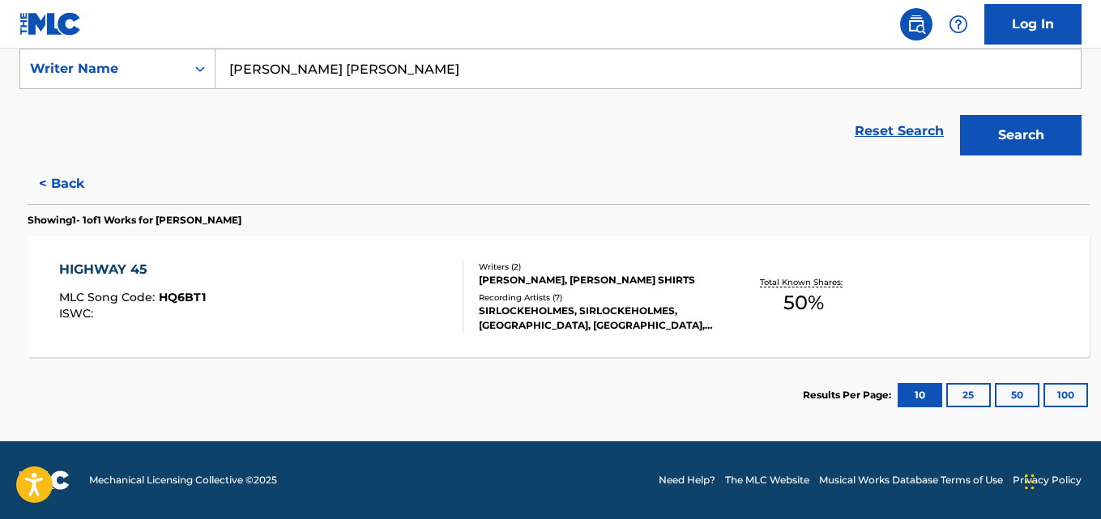
scroll to position [312, 0]
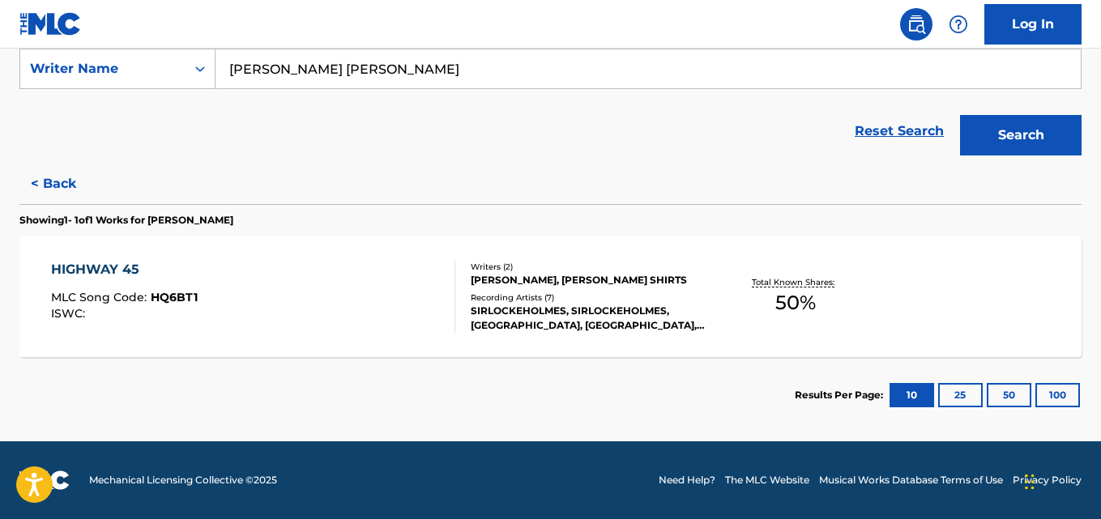
click at [394, 106] on div "Reset Search Search" at bounding box center [550, 131] width 1062 height 65
click at [379, 75] on input "[PERSON_NAME] [PERSON_NAME]" at bounding box center [647, 68] width 865 height 39
paste input "en Glish"
click at [960, 115] on button "Search" at bounding box center [1020, 135] width 121 height 40
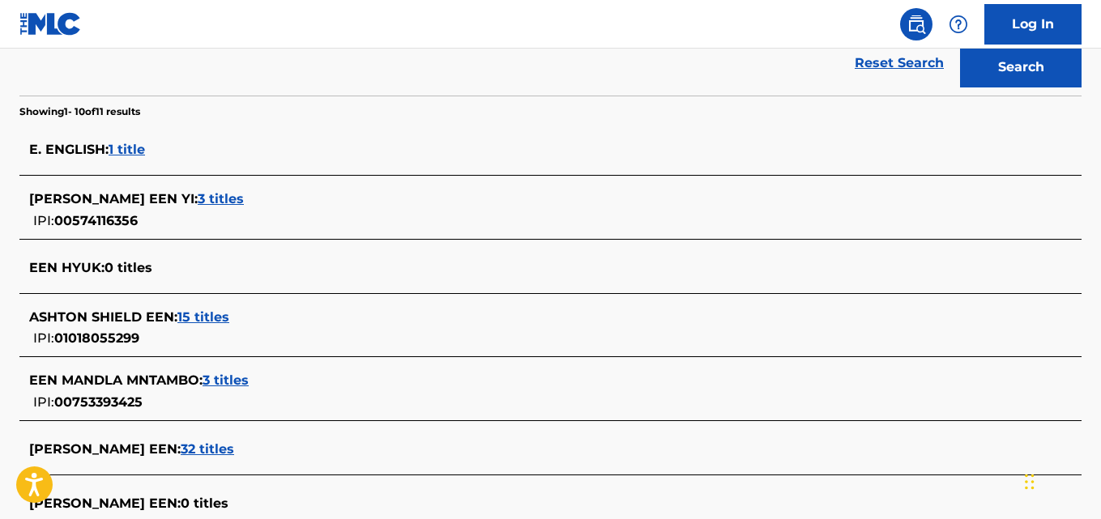
scroll to position [358, 0]
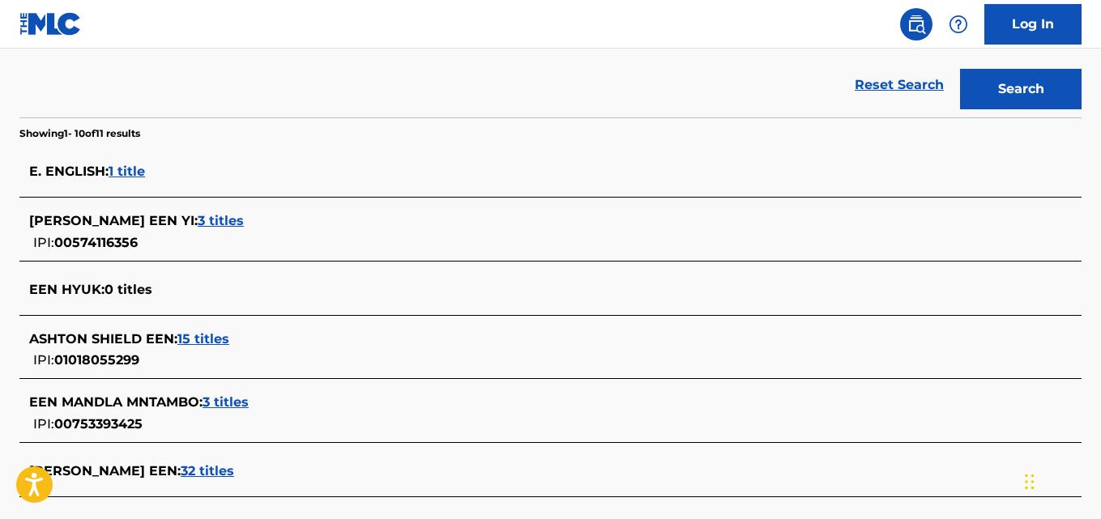
click at [192, 181] on div "E. ENGLISH : 1 title" at bounding box center [529, 171] width 1000 height 19
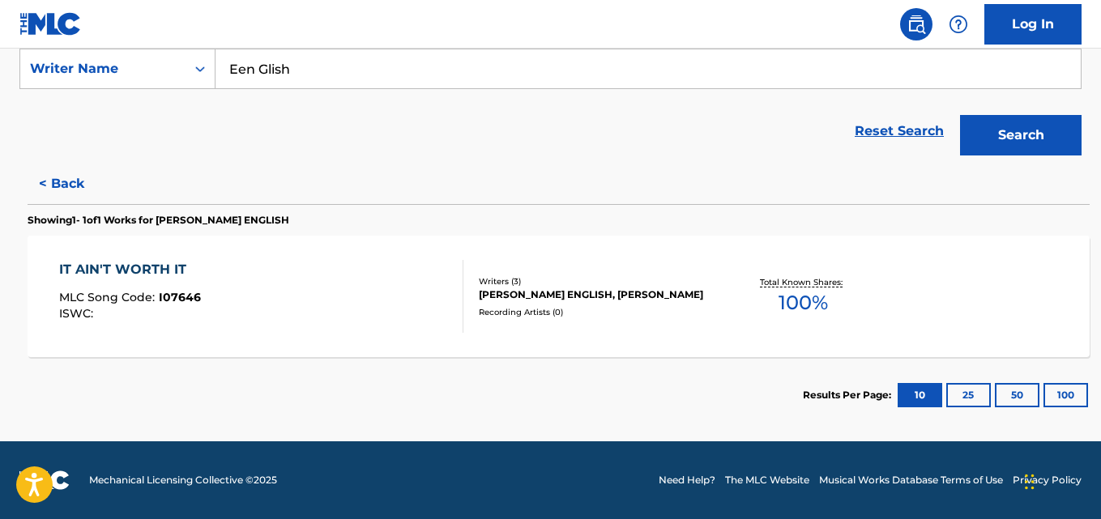
scroll to position [312, 0]
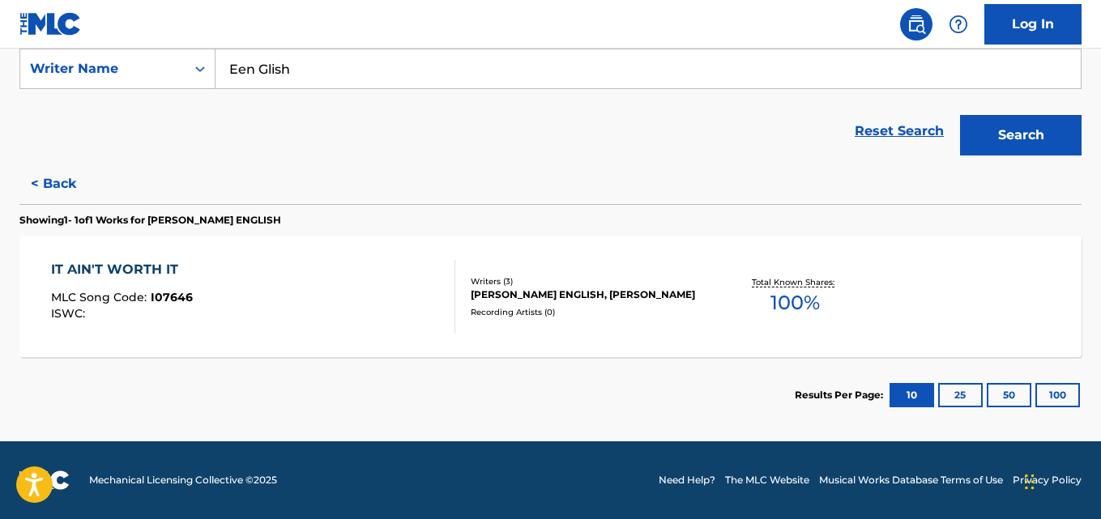
click at [374, 69] on input "Een Glish" at bounding box center [647, 68] width 865 height 39
paste input "[PERSON_NAME] Van Der [PERSON_NAME]"
type input "[PERSON_NAME] Van Der [PERSON_NAME]"
click at [960, 115] on button "Search" at bounding box center [1020, 135] width 121 height 40
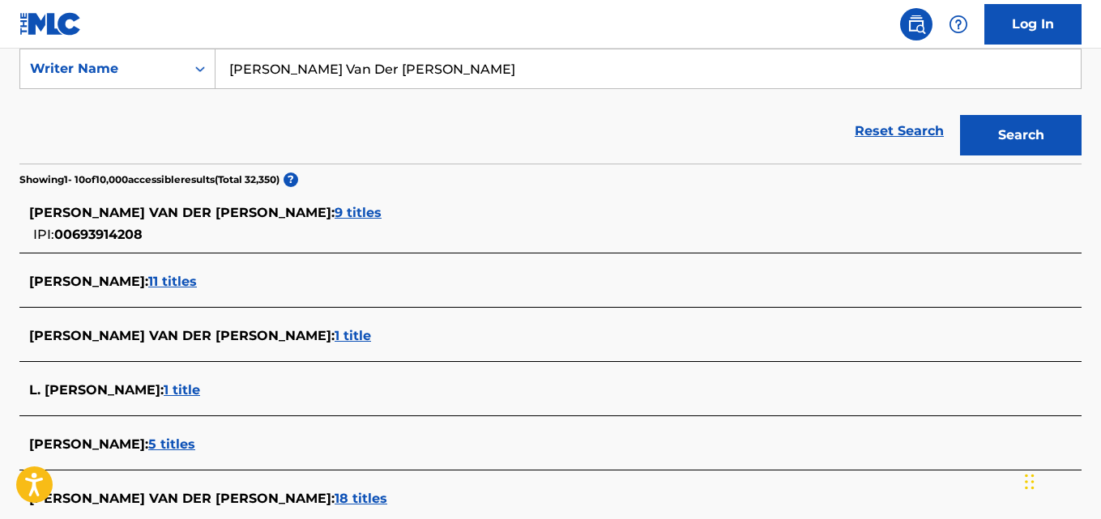
click at [187, 232] on div "[PERSON_NAME] VAN DER [PERSON_NAME] : 9 titles IPI: 00693914208" at bounding box center [529, 223] width 1000 height 41
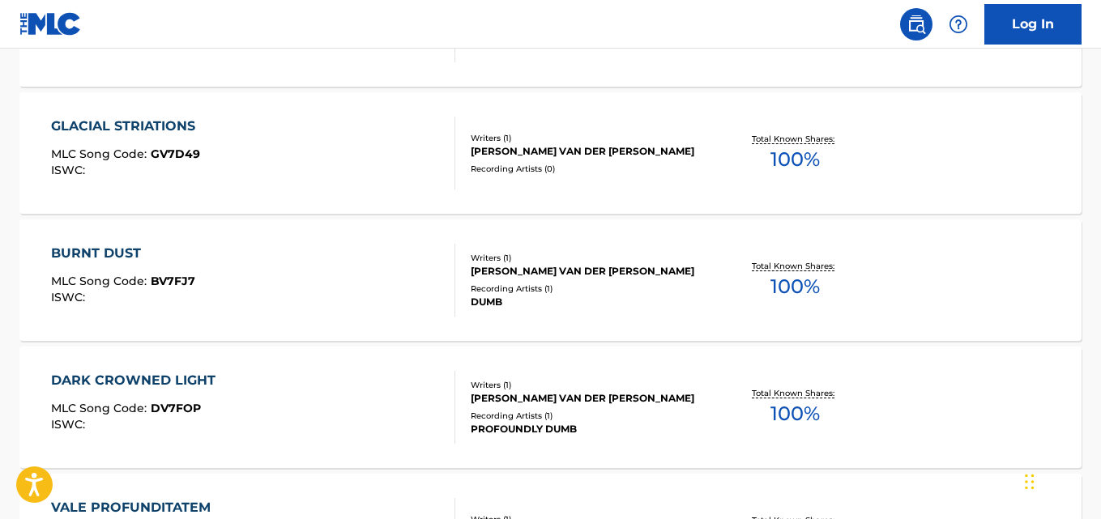
scroll to position [600, 0]
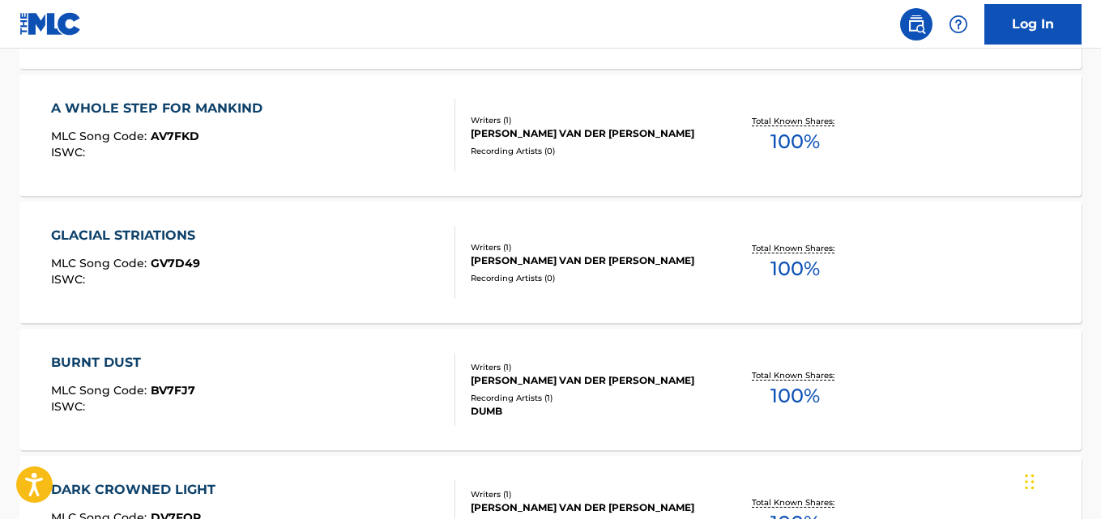
click at [659, 236] on div "GLACIAL STRIATIONS MLC Song Code : GV7D49 ISWC : Writers ( 1 ) [PERSON_NAME] VA…" at bounding box center [550, 262] width 1062 height 121
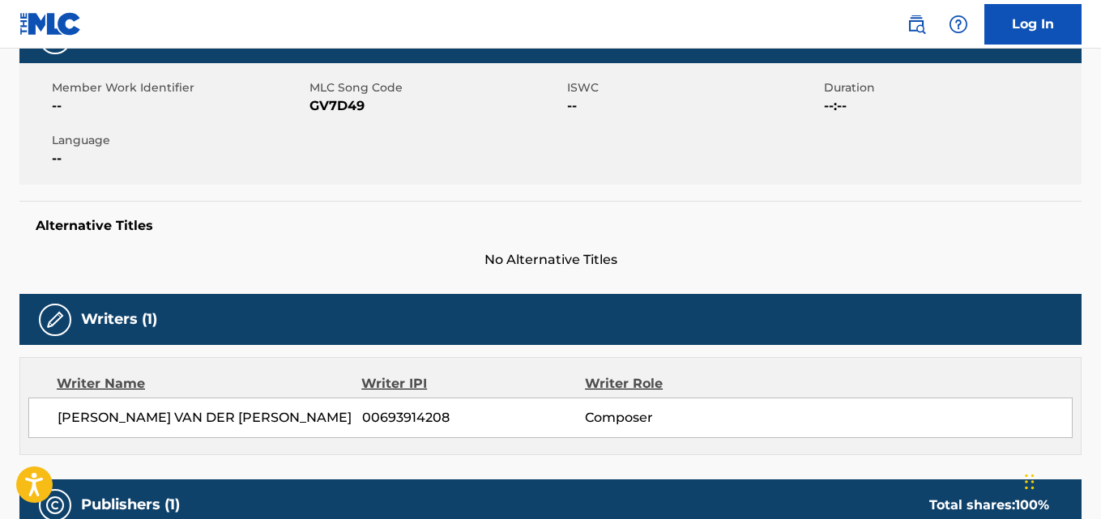
scroll to position [248, 0]
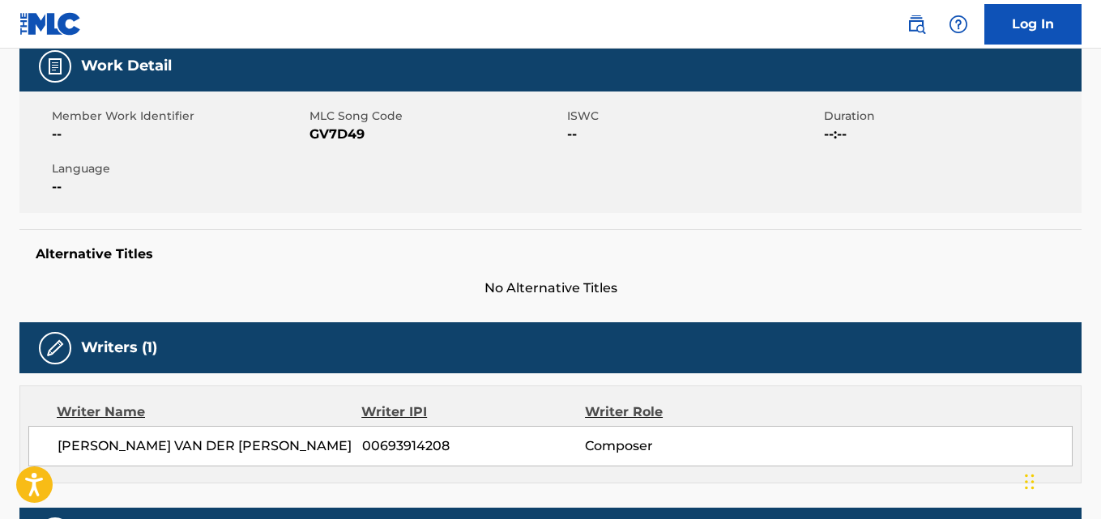
click at [343, 126] on span "GV7D49" at bounding box center [435, 134] width 253 height 19
copy span "GV7D49"
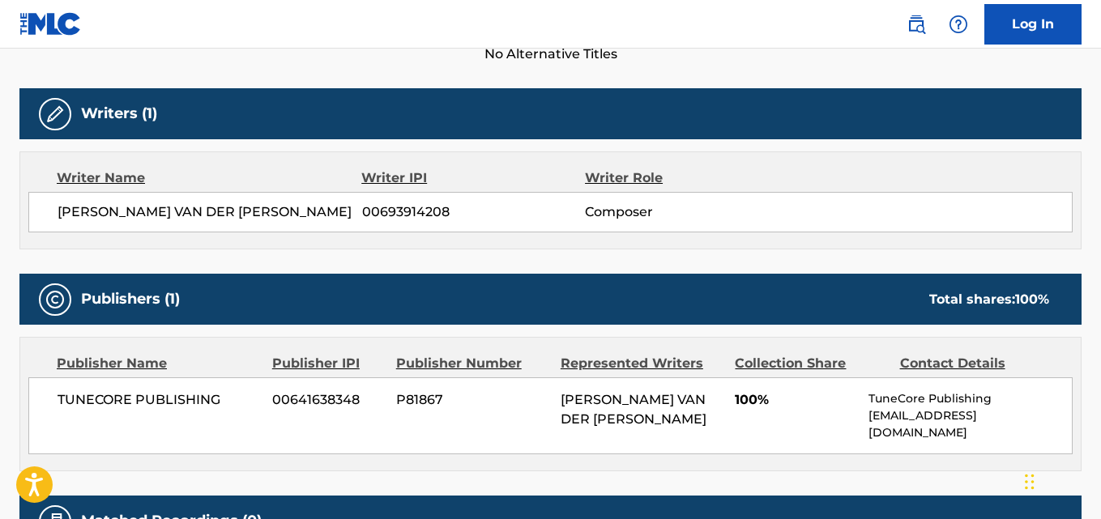
scroll to position [486, 0]
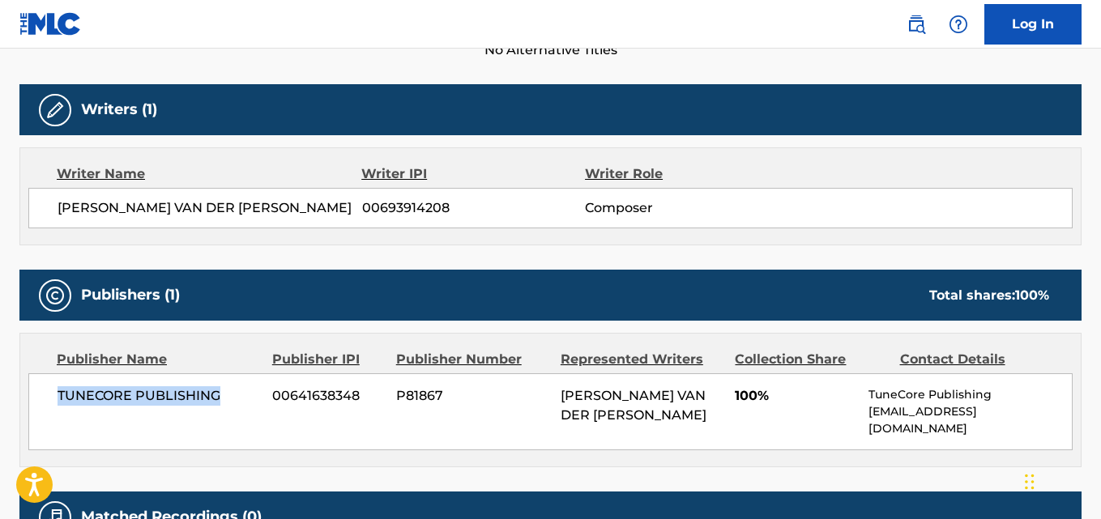
drag, startPoint x: 229, startPoint y: 397, endPoint x: 59, endPoint y: 408, distance: 170.5
click at [59, 408] on div "TUNECORE PUBLISHING 00641638348 P81867 [PERSON_NAME] VAN DER [PERSON_NAME] 100%…" at bounding box center [550, 411] width 1044 height 77
copy span "TUNECORE PUBLISHING"
click at [428, 200] on span "00693914208" at bounding box center [473, 207] width 223 height 19
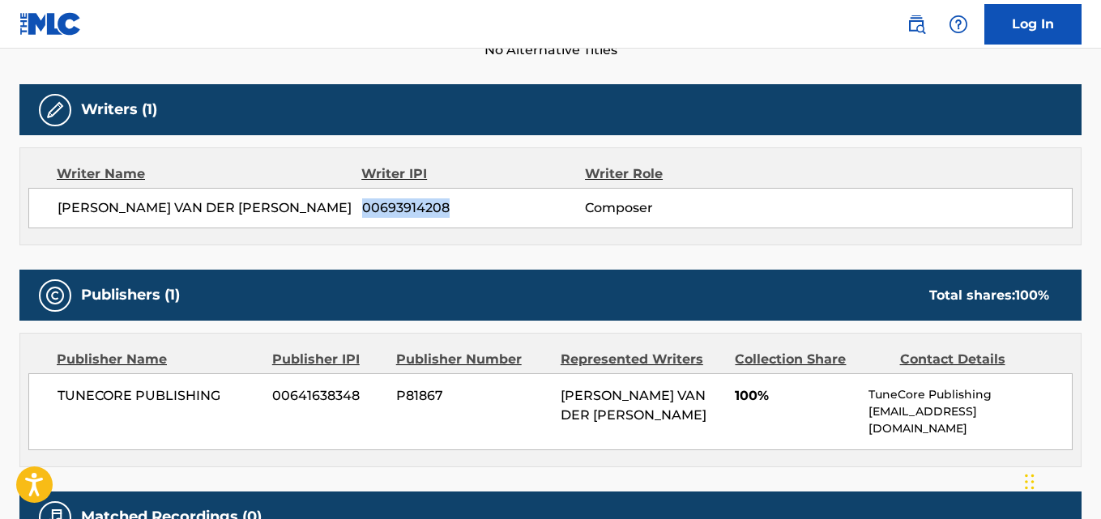
copy span "00693914208"
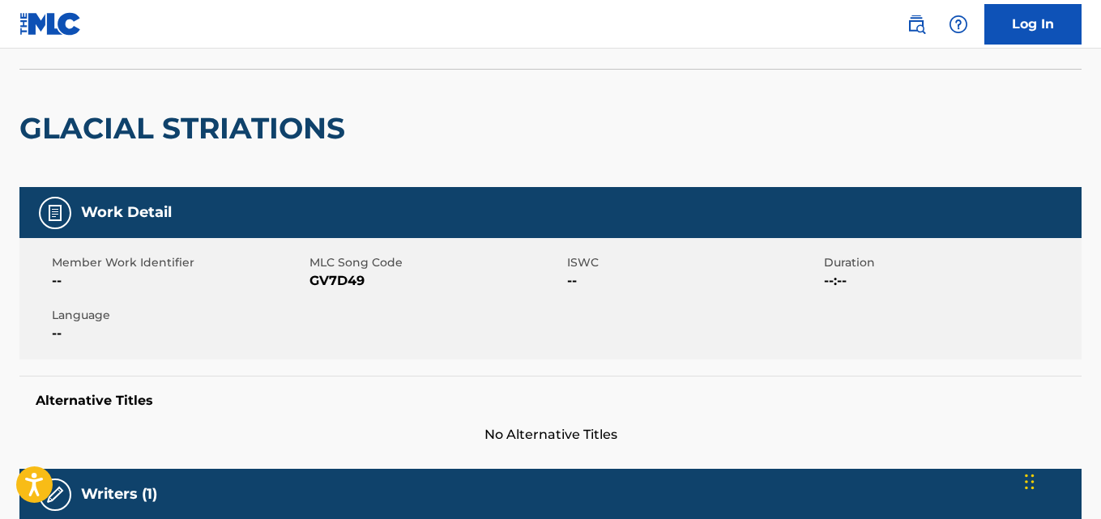
scroll to position [0, 0]
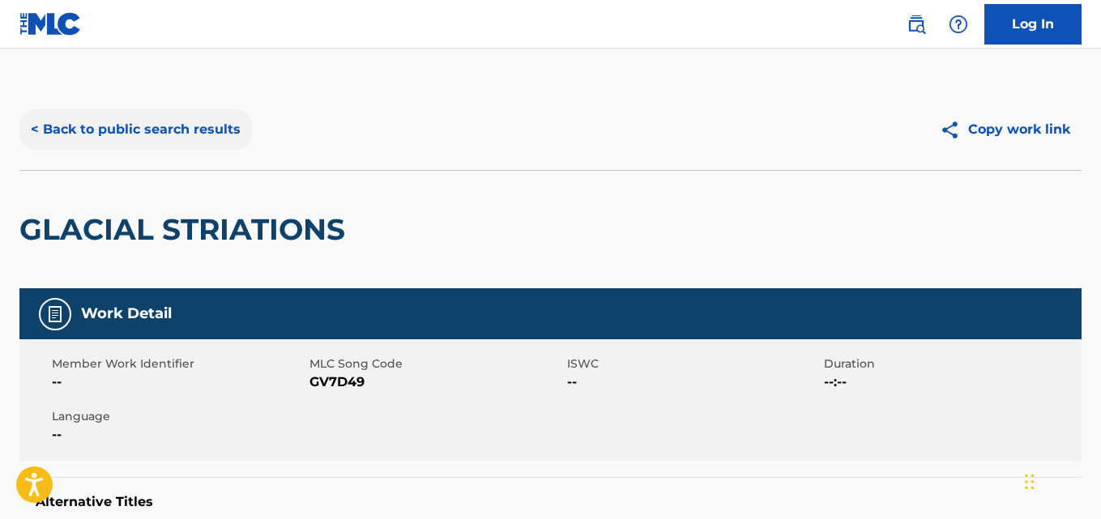
click at [147, 126] on button "< Back to public search results" at bounding box center [135, 129] width 232 height 40
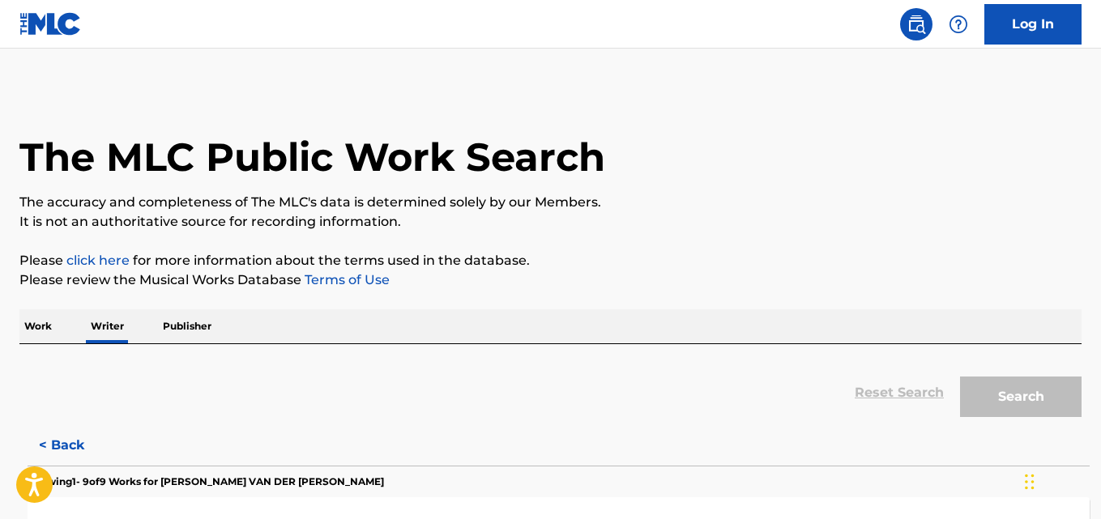
scroll to position [92, 0]
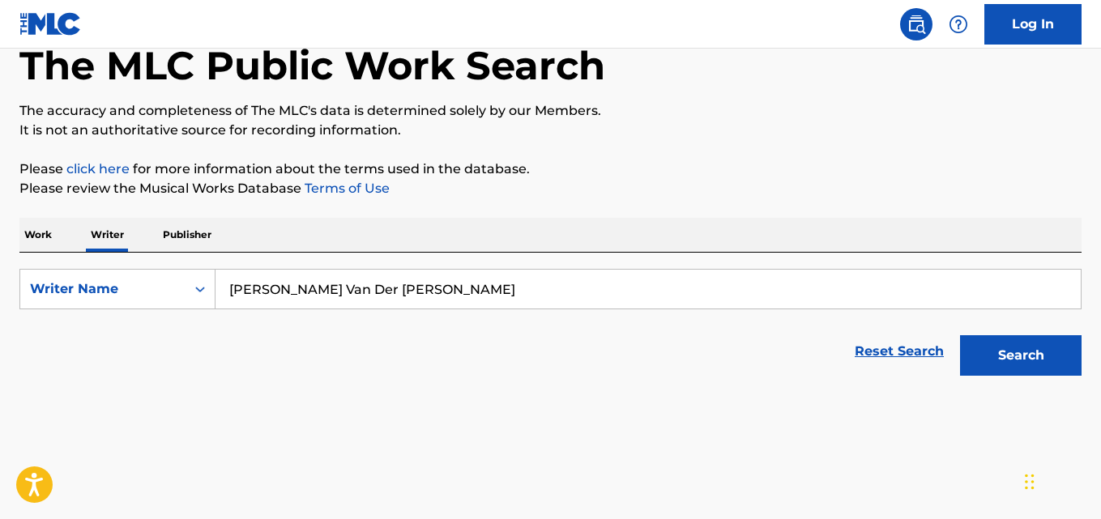
click at [424, 285] on input "[PERSON_NAME] Van Der [PERSON_NAME]" at bounding box center [647, 289] width 865 height 39
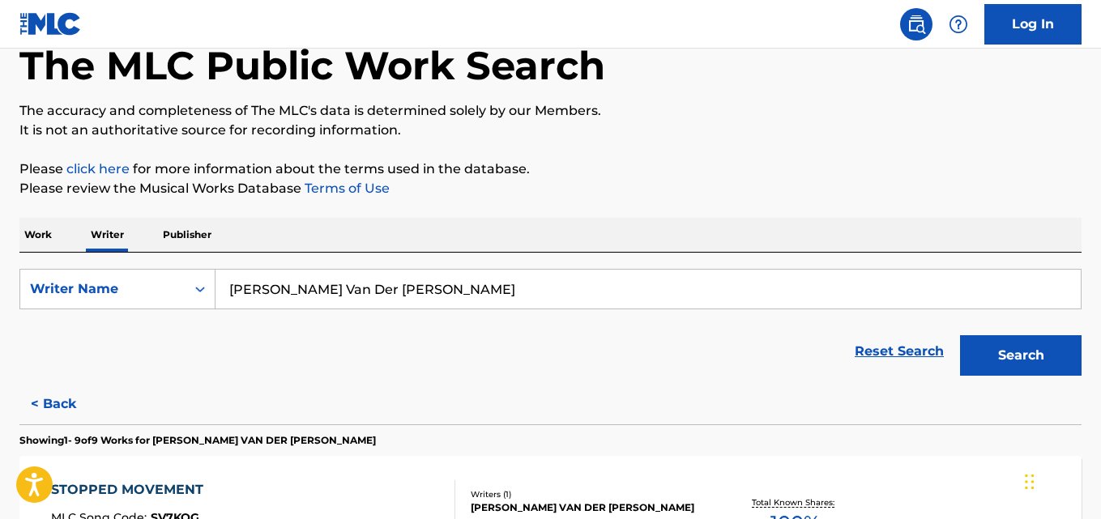
paste input "[PERSON_NAME] [PERSON_NAME]"
type input "[PERSON_NAME] [PERSON_NAME]"
click at [960, 335] on button "Search" at bounding box center [1020, 355] width 121 height 40
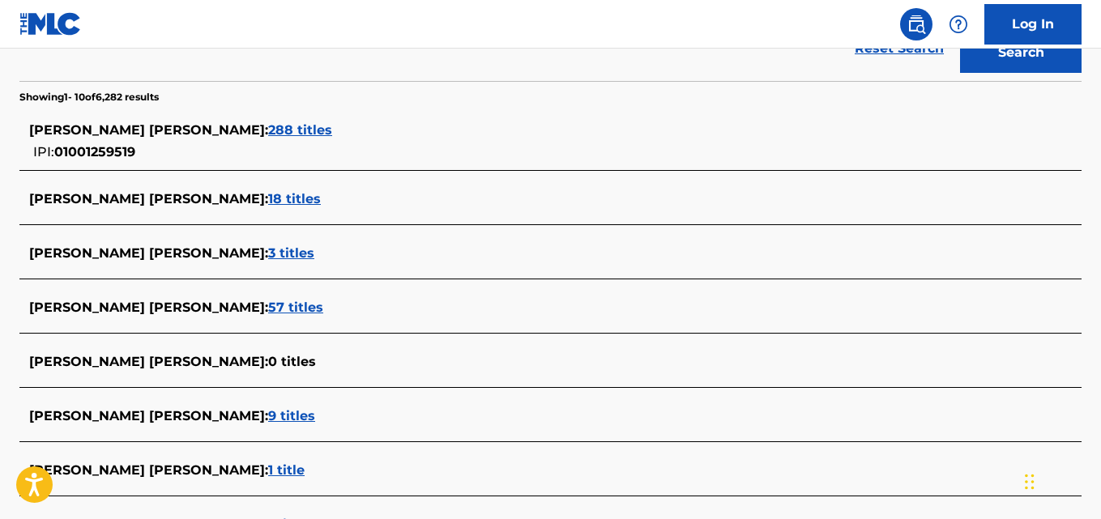
scroll to position [368, 0]
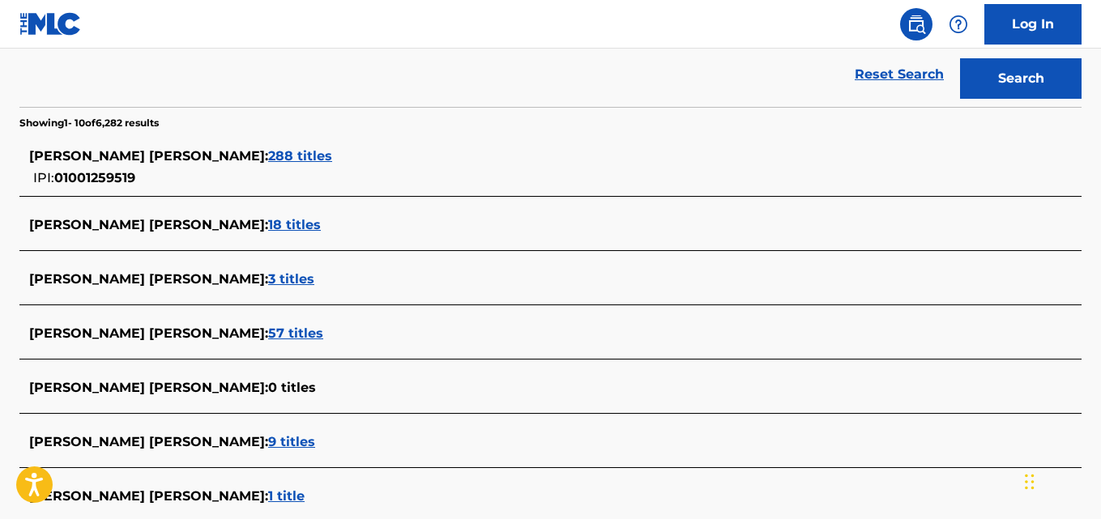
click at [332, 155] on span "288 titles" at bounding box center [300, 155] width 64 height 15
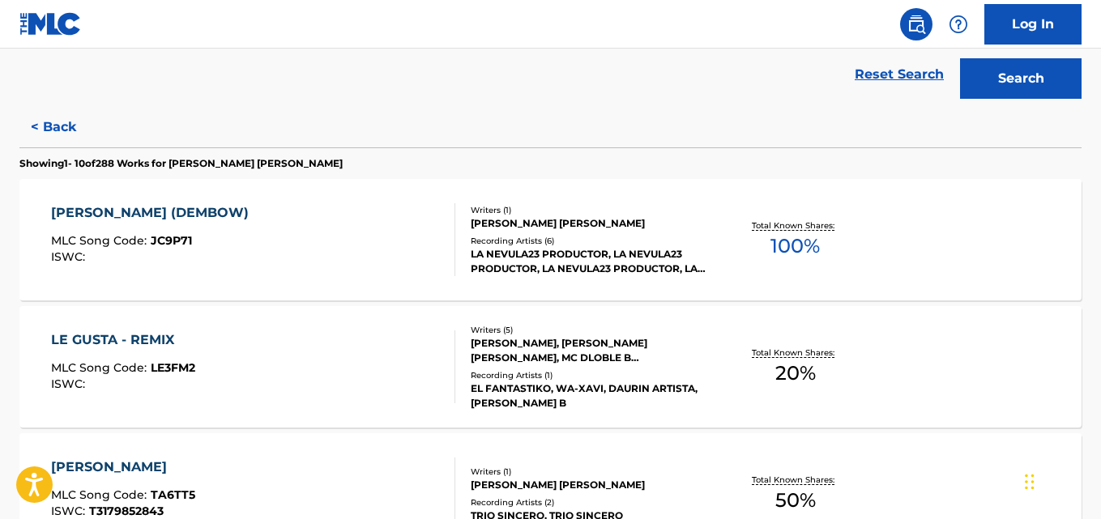
click at [542, 254] on div "LA NEVULA23 PRODUCTOR, LA NEVULA23 PRODUCTOR, LA NEVULA23 PRODUCTOR, LA NEVULA2…" at bounding box center [589, 261] width 236 height 29
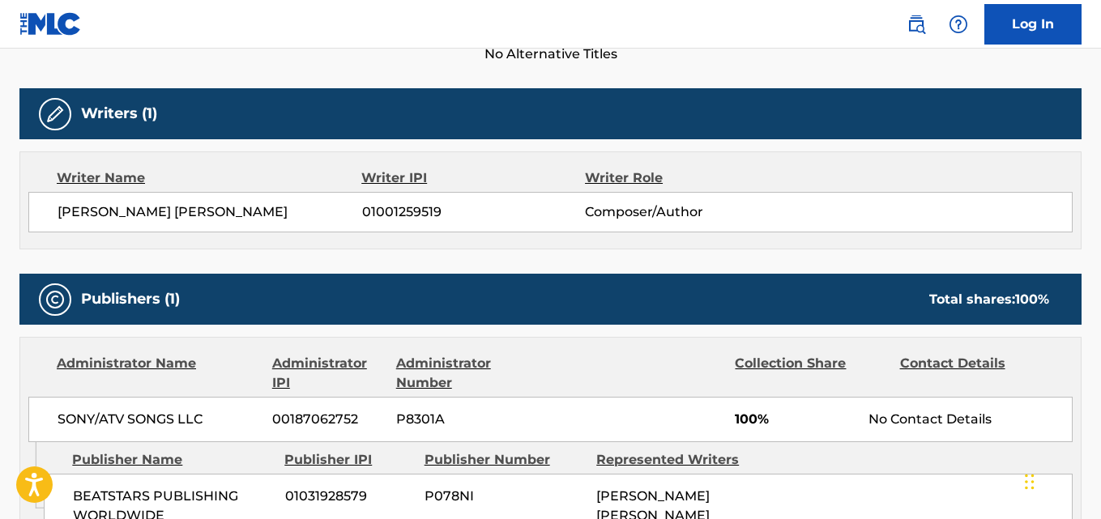
scroll to position [449, 0]
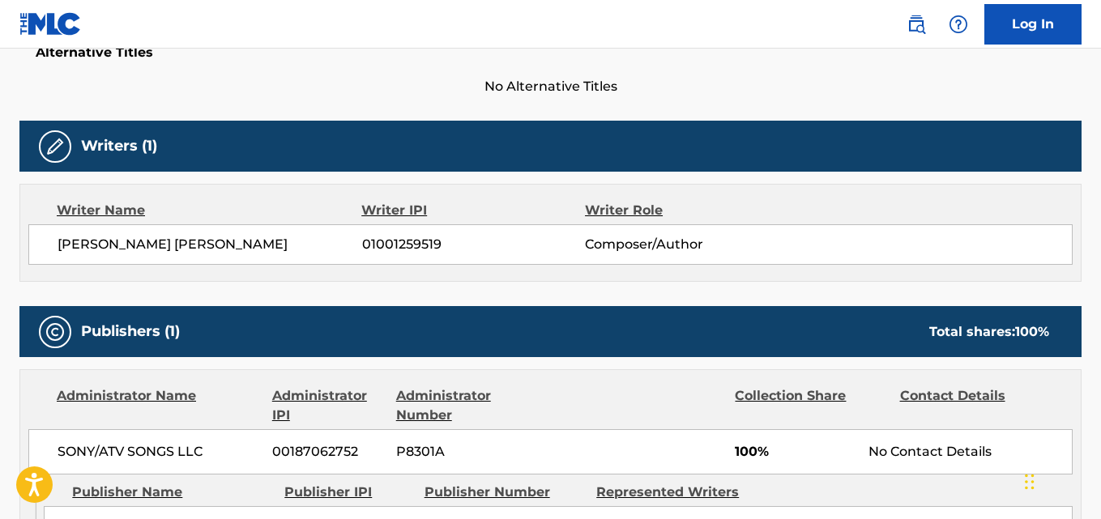
drag, startPoint x: 324, startPoint y: 241, endPoint x: 56, endPoint y: 243, distance: 268.1
click at [56, 243] on div "[PERSON_NAME] [PERSON_NAME] 01001259519 Composer/Author" at bounding box center [550, 244] width 1044 height 40
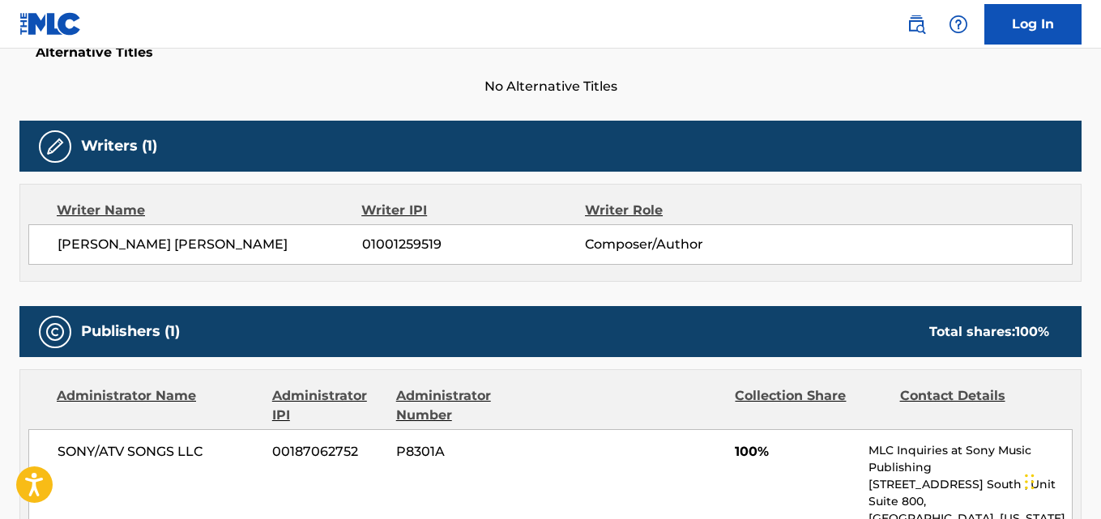
copy span "[PERSON_NAME] [PERSON_NAME]"
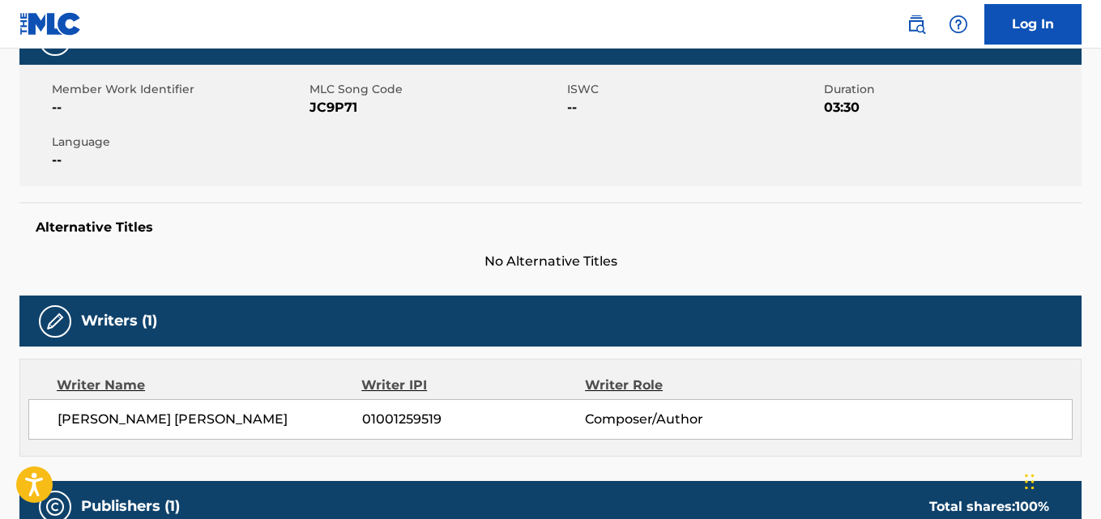
scroll to position [0, 0]
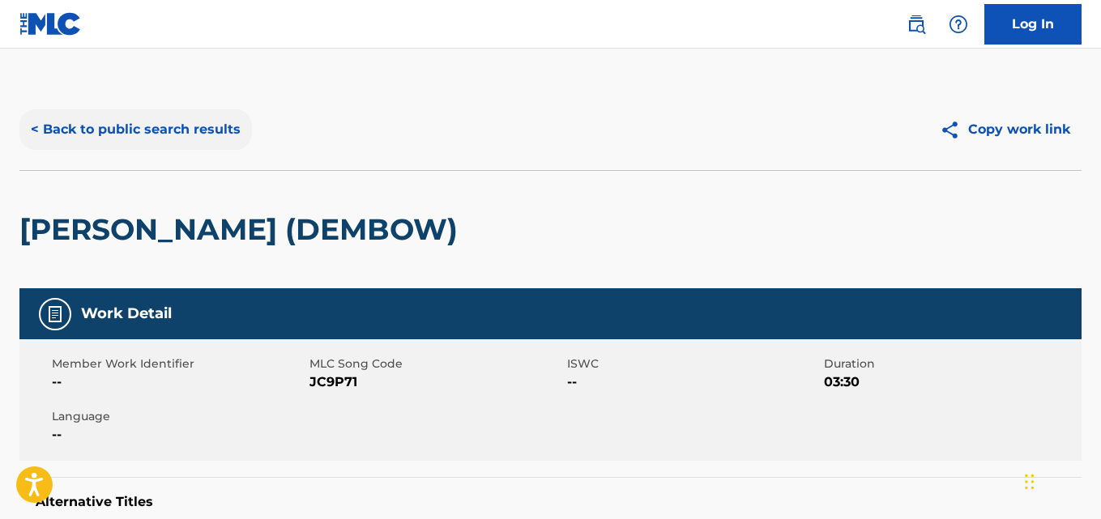
click at [221, 110] on button "< Back to public search results" at bounding box center [135, 129] width 232 height 40
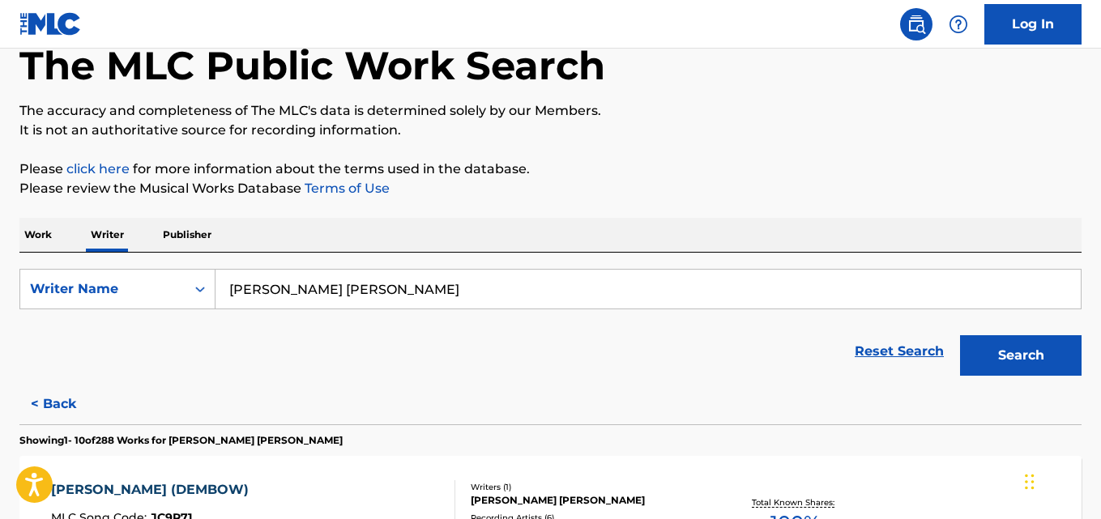
click at [407, 286] on input "[PERSON_NAME] [PERSON_NAME]" at bounding box center [647, 289] width 865 height 39
paste input "Nnubia [PERSON_NAME]"
click at [960, 335] on button "Search" at bounding box center [1020, 355] width 121 height 40
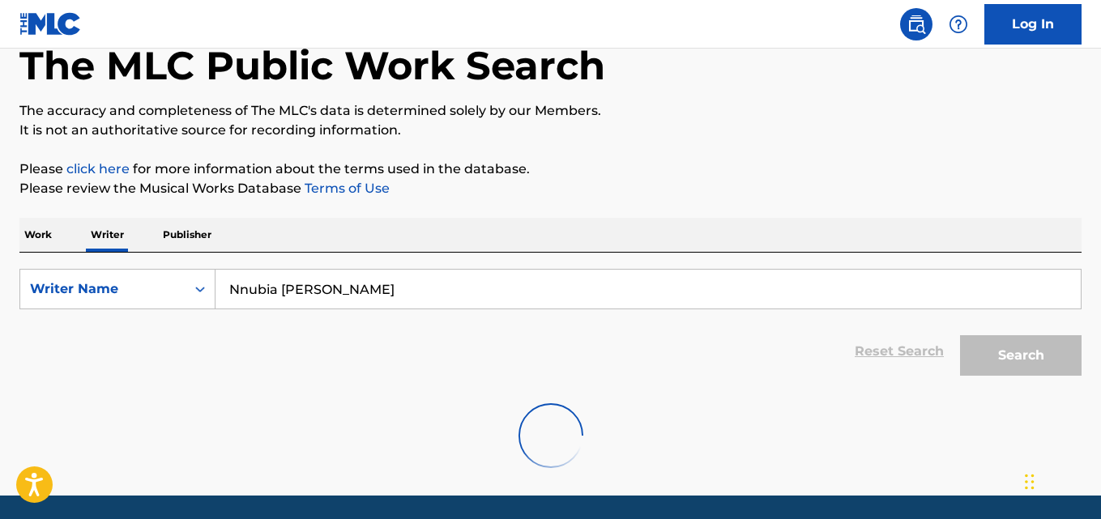
scroll to position [146, 0]
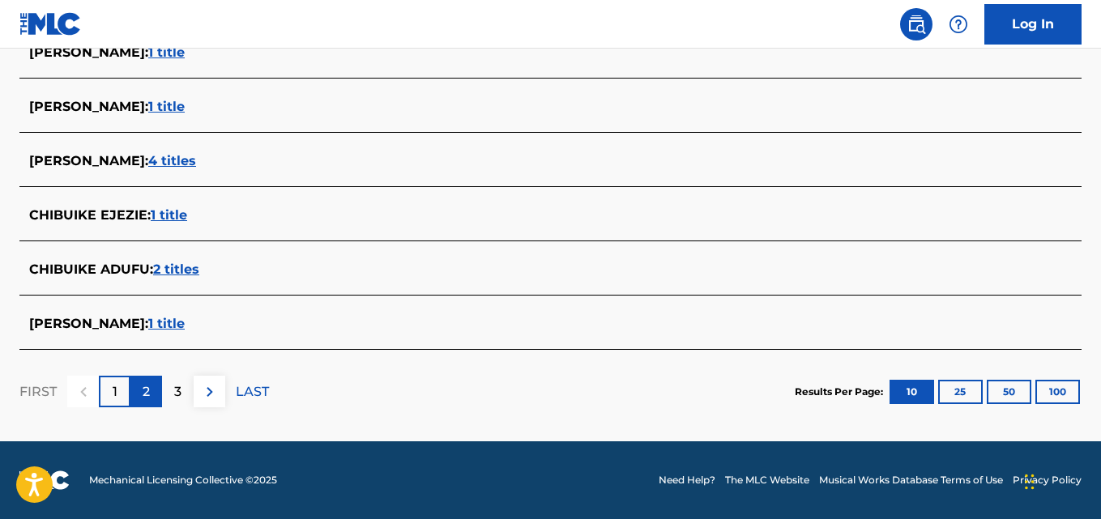
click at [143, 393] on p "2" at bounding box center [146, 391] width 7 height 19
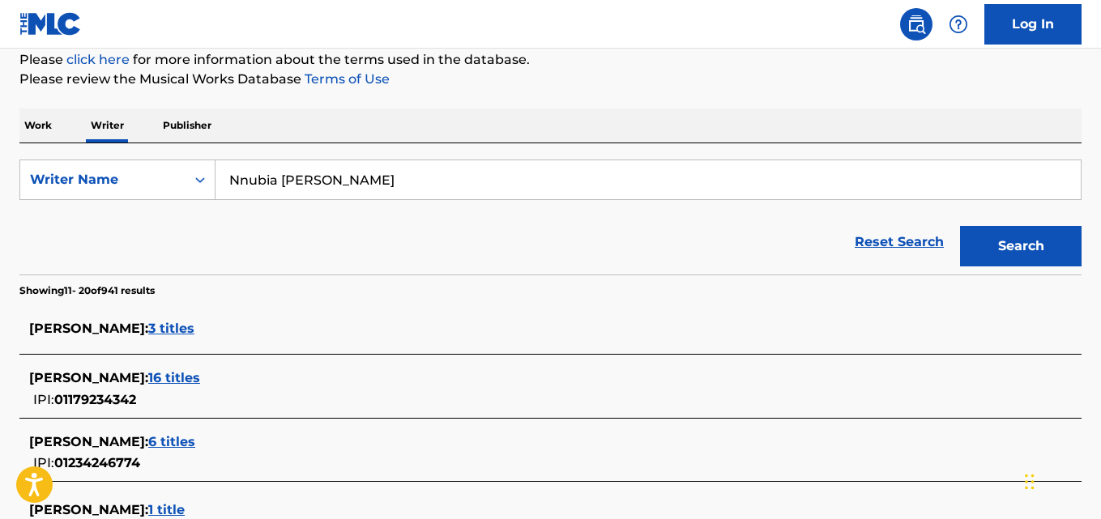
scroll to position [198, 0]
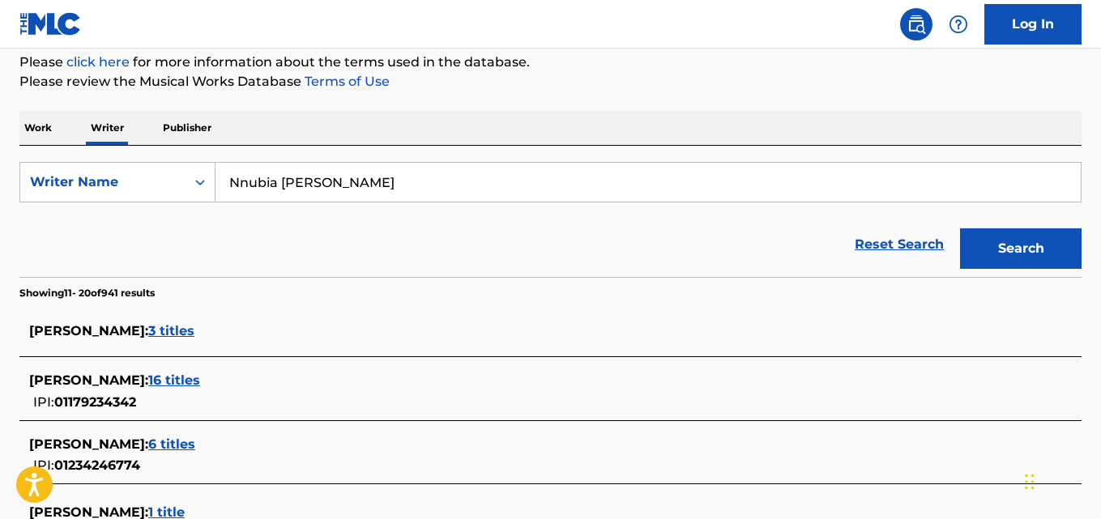
click at [426, 196] on input "Nnubia [PERSON_NAME]" at bounding box center [647, 182] width 865 height 39
paste input "[PERSON_NAME]"
type input "[PERSON_NAME]"
click at [960, 228] on button "Search" at bounding box center [1020, 248] width 121 height 40
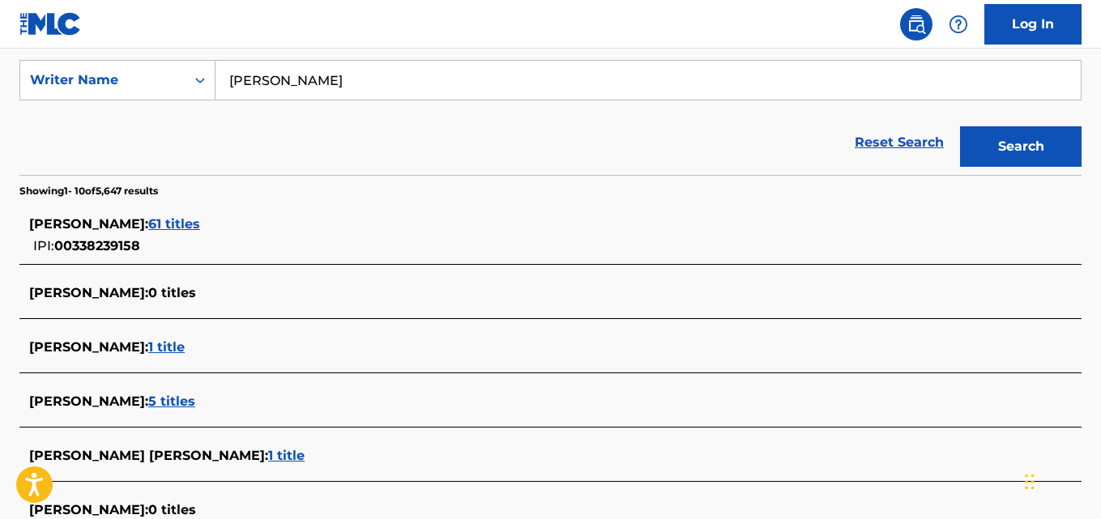
scroll to position [345, 0]
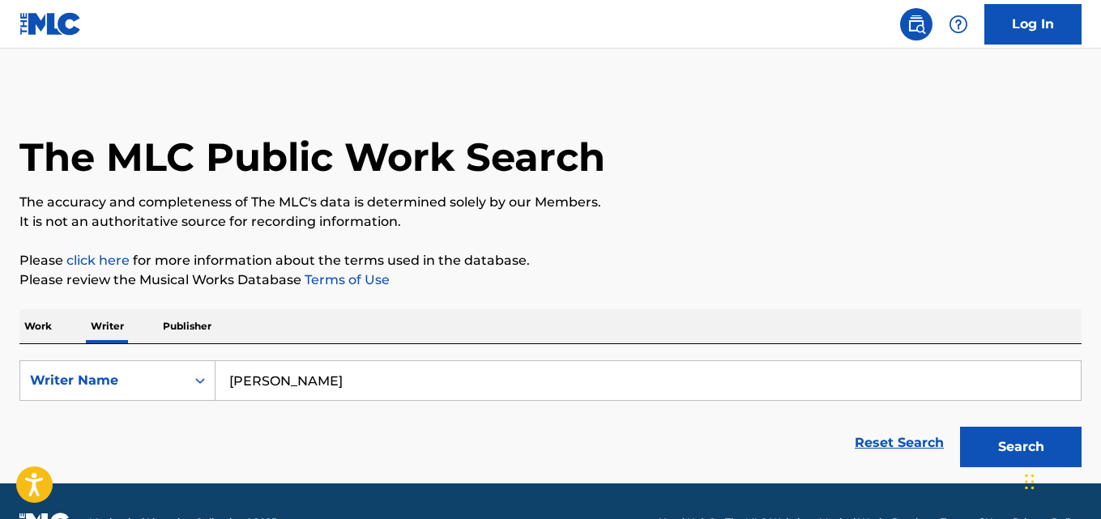
type input "Timon Wientzek"
click at [960, 427] on button "Search" at bounding box center [1020, 447] width 121 height 40
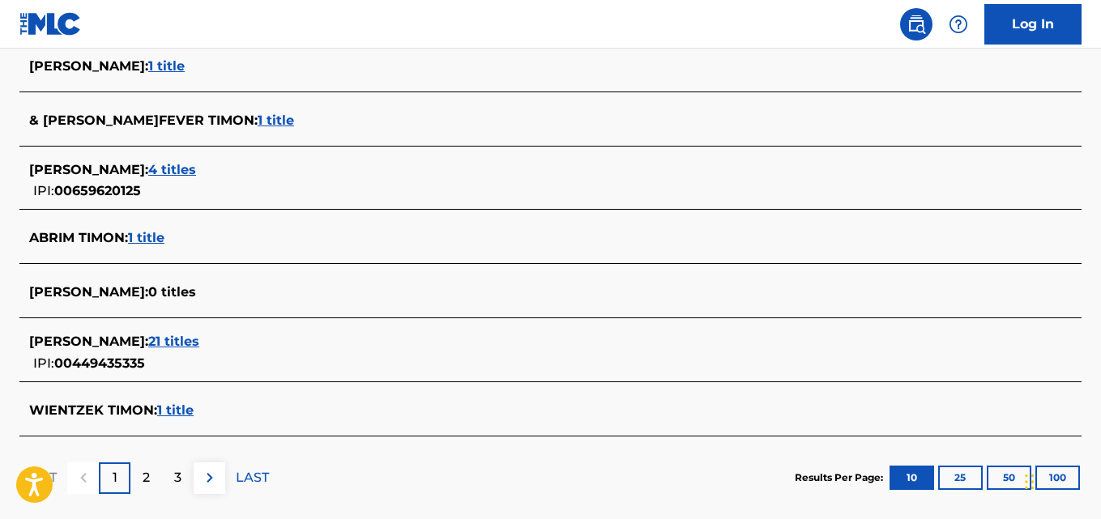
scroll to position [641, 0]
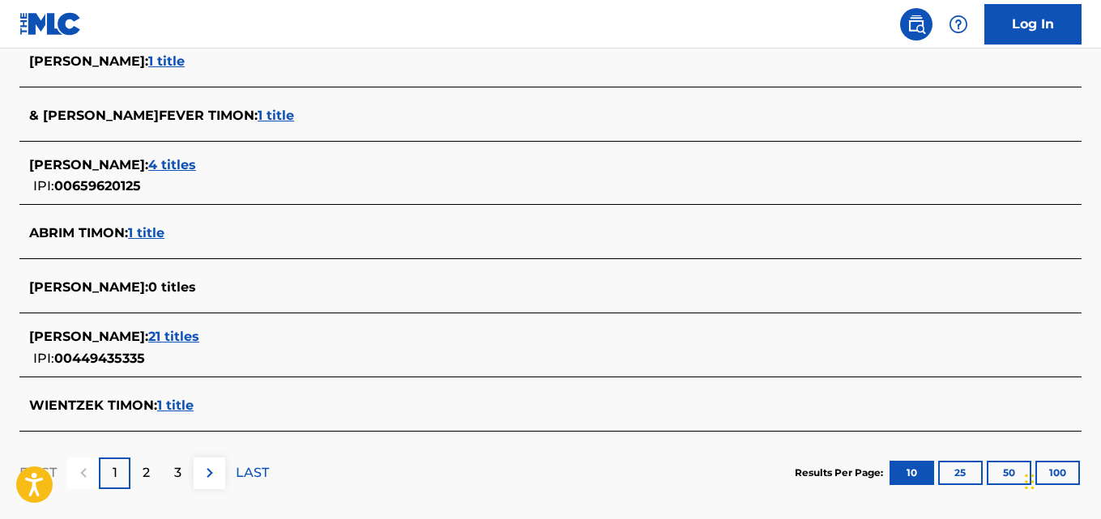
click at [225, 343] on div "TIMON WIENTZEK : 21 titles" at bounding box center [529, 336] width 1000 height 19
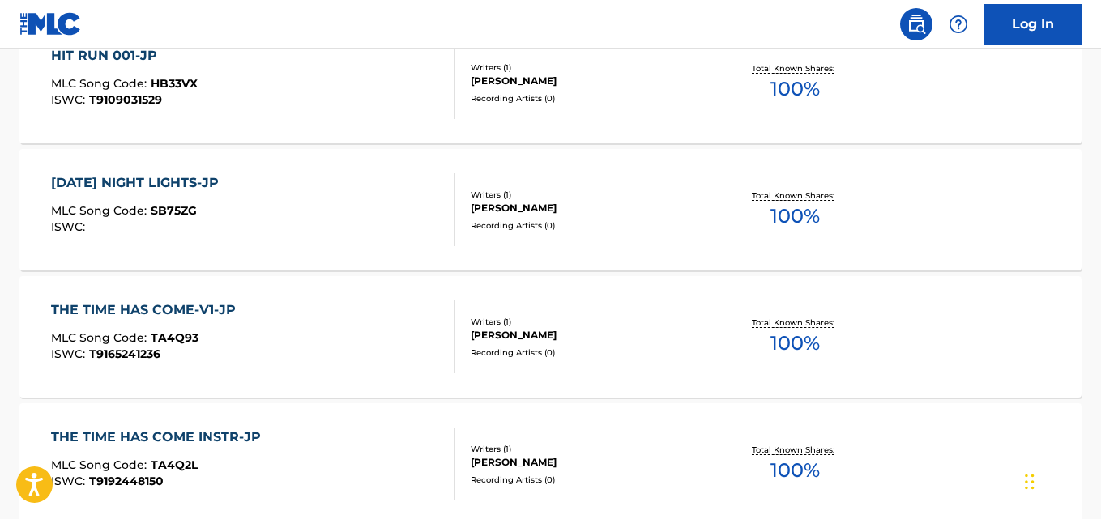
click at [640, 85] on div "TIMON WIENTZEK" at bounding box center [589, 81] width 236 height 15
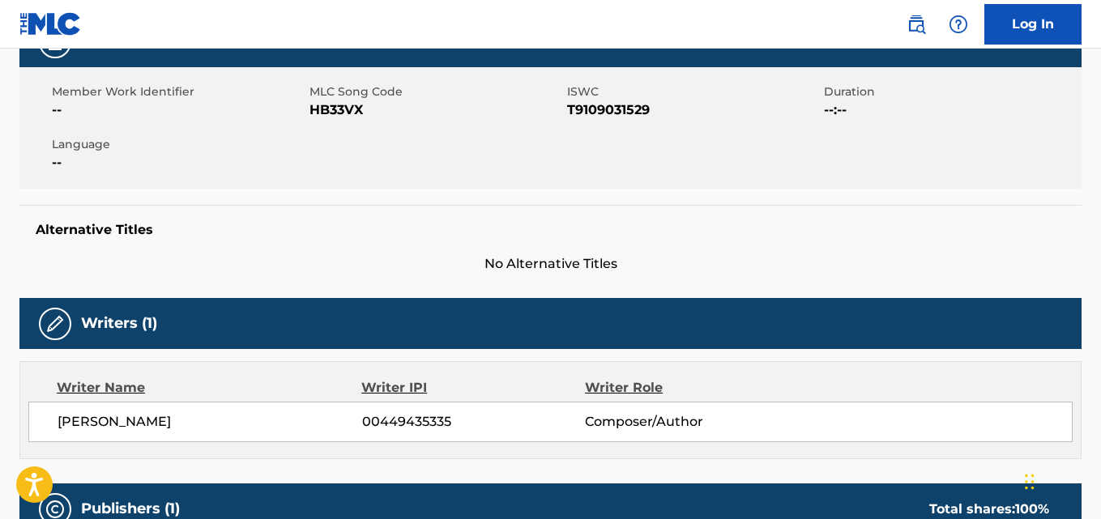
scroll to position [268, 0]
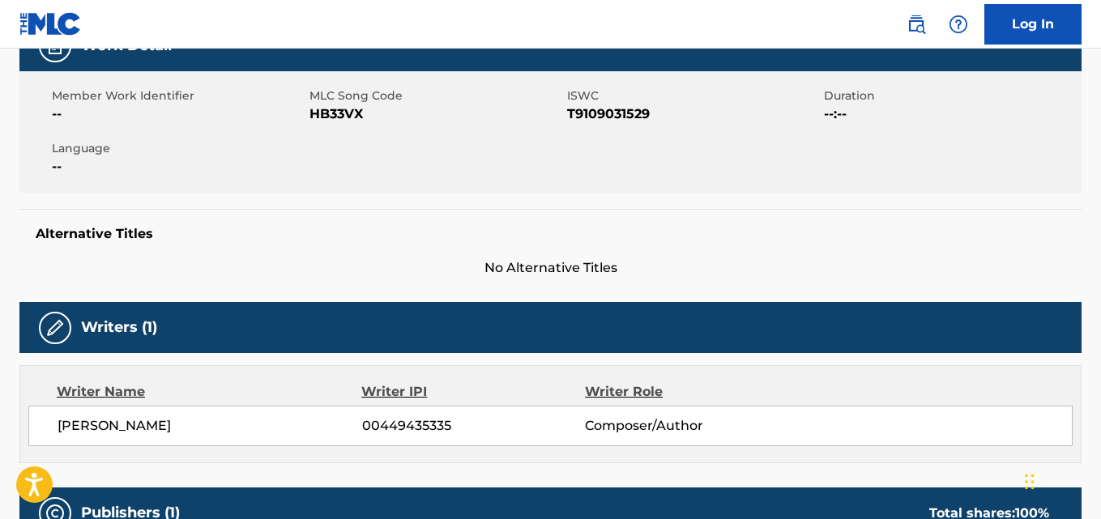
click at [344, 110] on span "HB33VX" at bounding box center [435, 113] width 253 height 19
copy span "HB33VX"
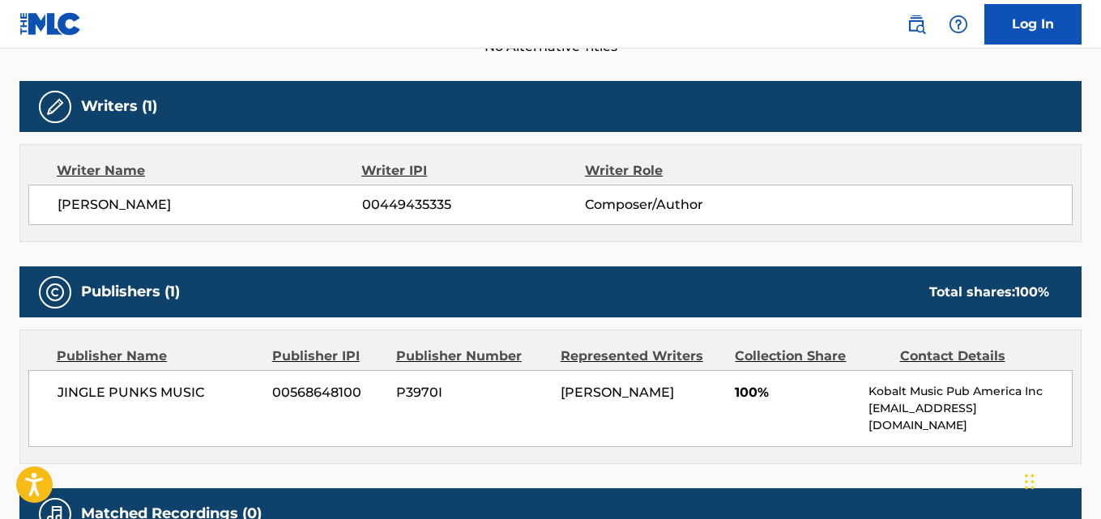
scroll to position [497, 0]
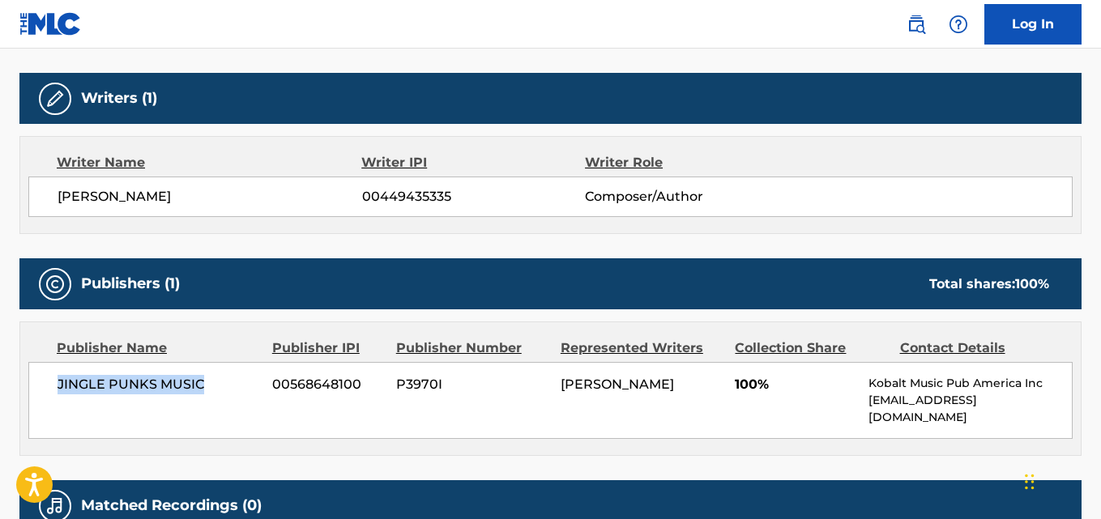
drag, startPoint x: 212, startPoint y: 381, endPoint x: 40, endPoint y: 380, distance: 171.7
click at [40, 380] on div "JINGLE PUNKS MUSIC 00568648100 P3970I TIMON WIENTZEK 100% Kobalt Music Pub Amer…" at bounding box center [550, 400] width 1044 height 77
copy span "JINGLE PUNKS MUSIC"
click at [396, 204] on span "00449435335" at bounding box center [473, 196] width 223 height 19
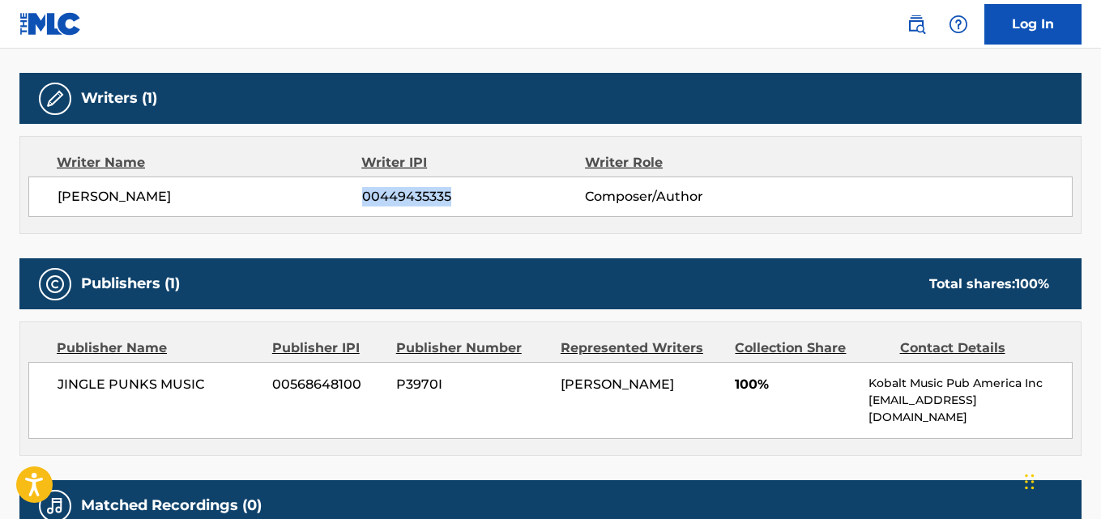
click at [396, 204] on span "00449435335" at bounding box center [473, 196] width 223 height 19
click at [412, 198] on span "00449435335" at bounding box center [473, 196] width 223 height 19
copy span "00449435335"
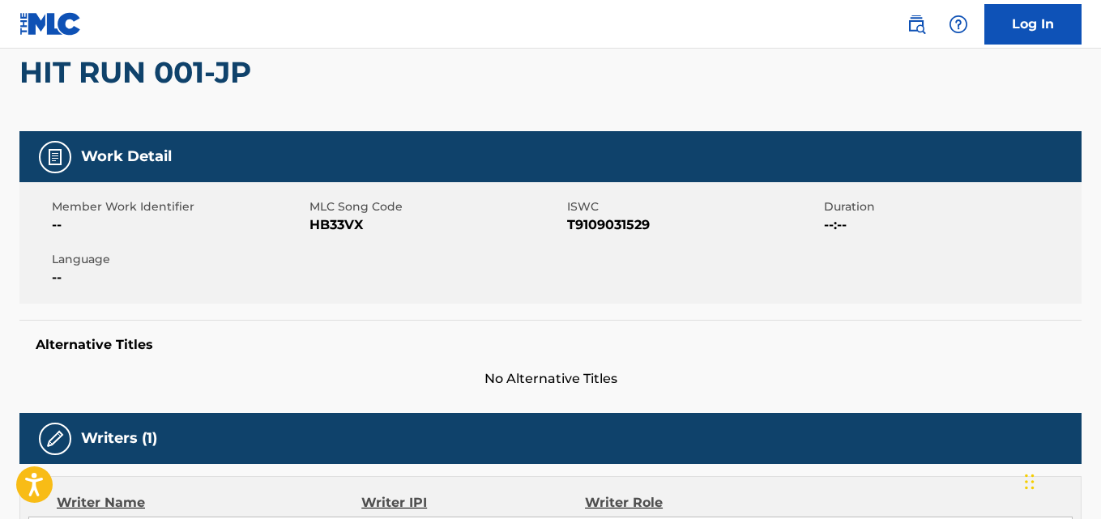
scroll to position [0, 0]
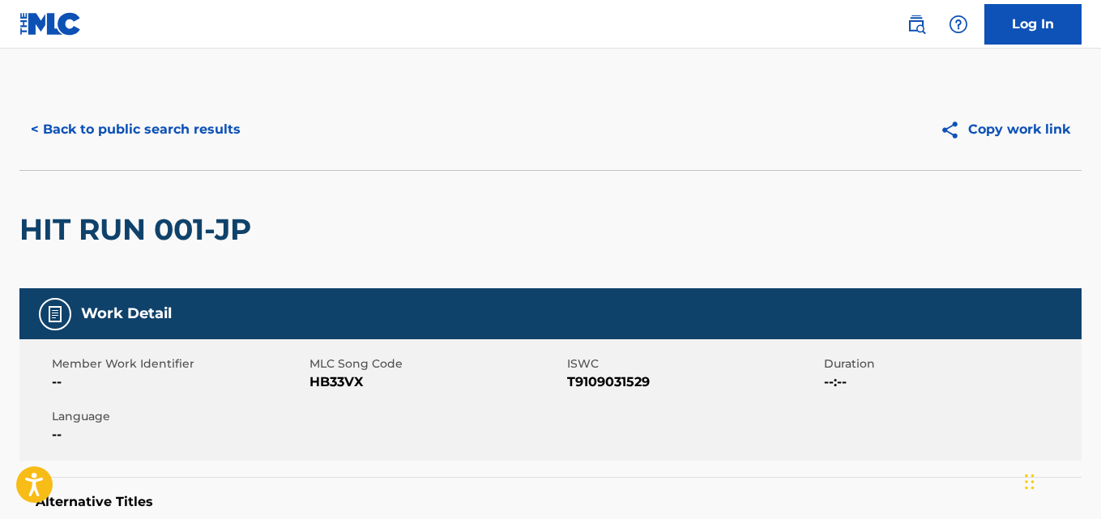
click at [190, 96] on div "< Back to public search results Copy work link" at bounding box center [550, 129] width 1062 height 81
click at [216, 137] on button "< Back to public search results" at bounding box center [135, 129] width 232 height 40
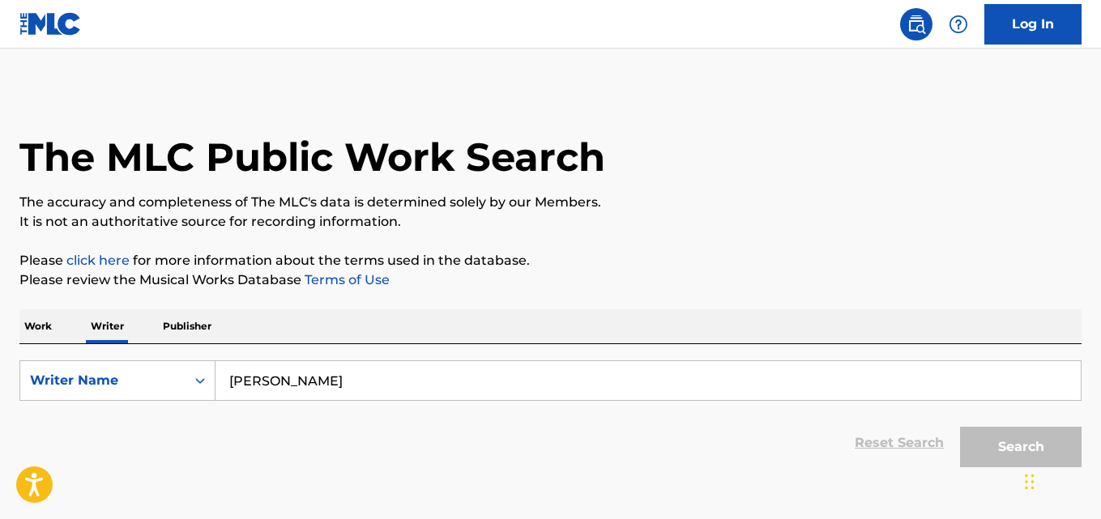
scroll to position [92, 0]
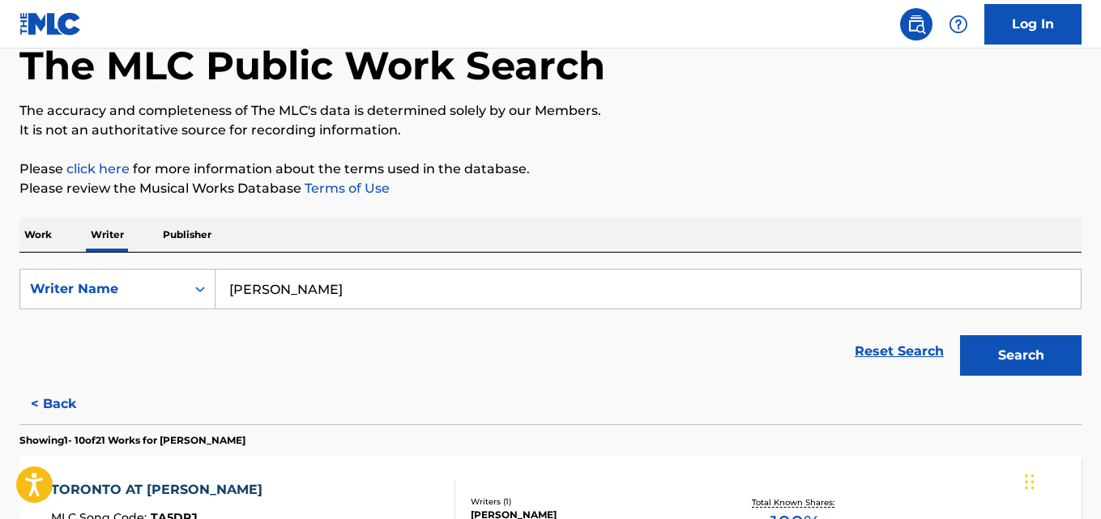
click at [352, 290] on input "Timon Wientzek" at bounding box center [647, 289] width 865 height 39
paste input "Paul Vallejo"
click at [960, 335] on button "Search" at bounding box center [1020, 355] width 121 height 40
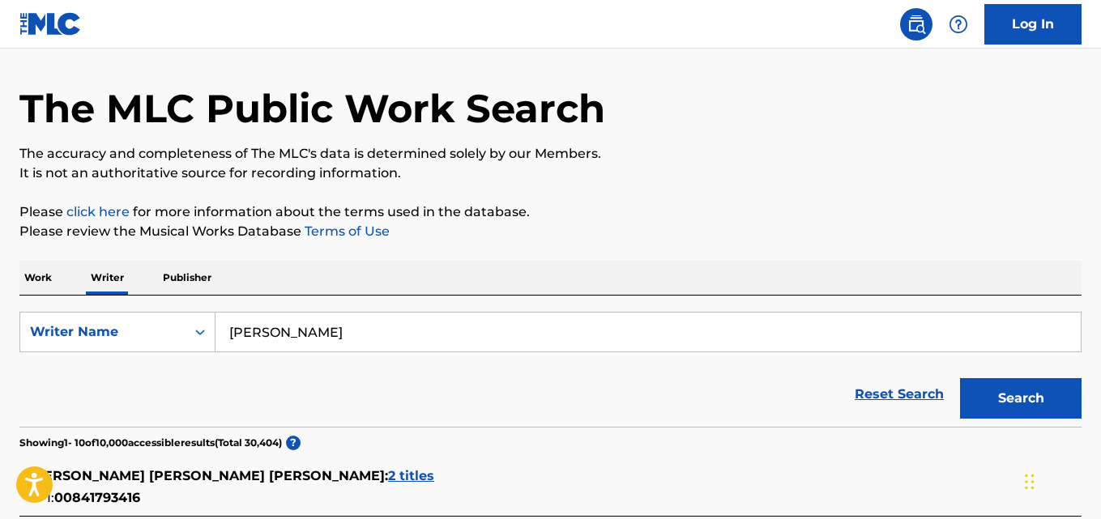
scroll to position [50, 0]
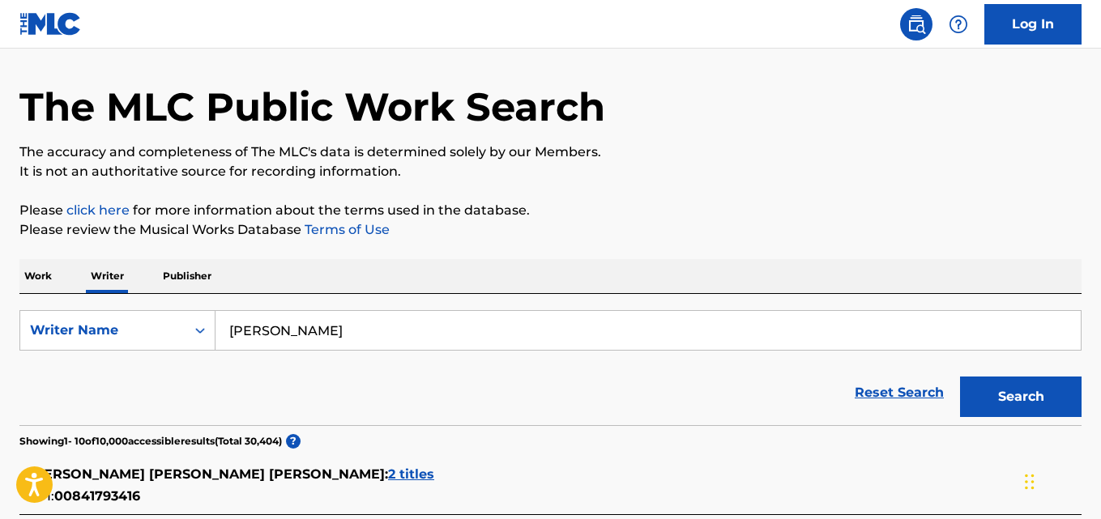
click at [343, 335] on input "Paul Vallejo" at bounding box center [647, 330] width 865 height 39
paste input "Luke Schweizer"
type input "Luke Schweizer"
click at [960, 377] on button "Search" at bounding box center [1020, 397] width 121 height 40
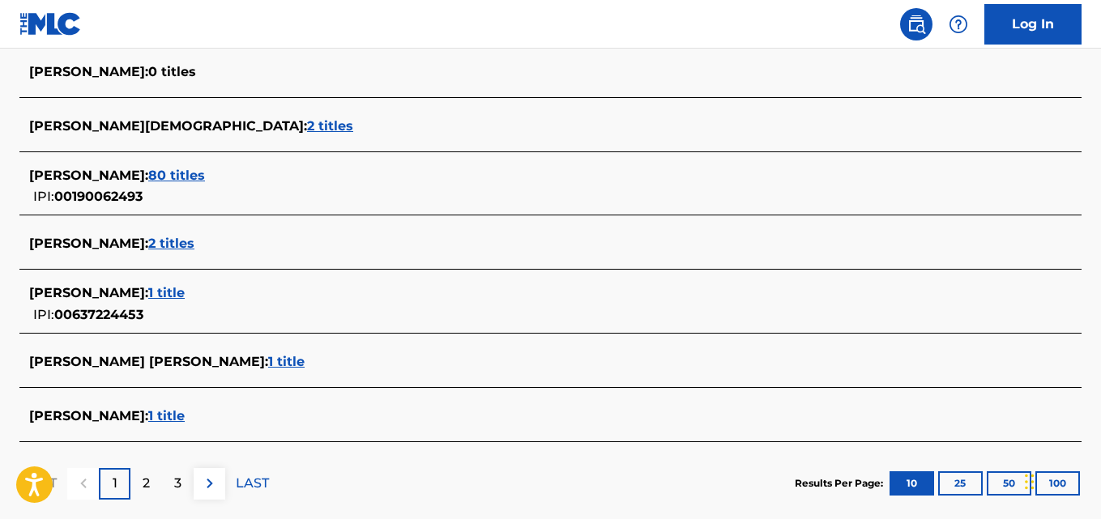
scroll to position [633, 0]
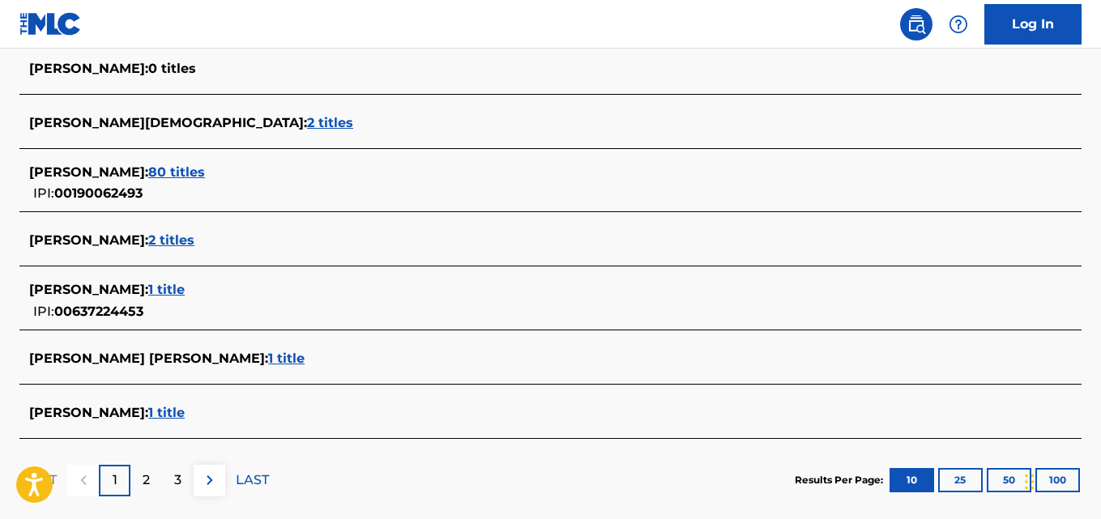
click at [204, 424] on div "LUKE SCHWEIZER : 1 title" at bounding box center [529, 414] width 1000 height 22
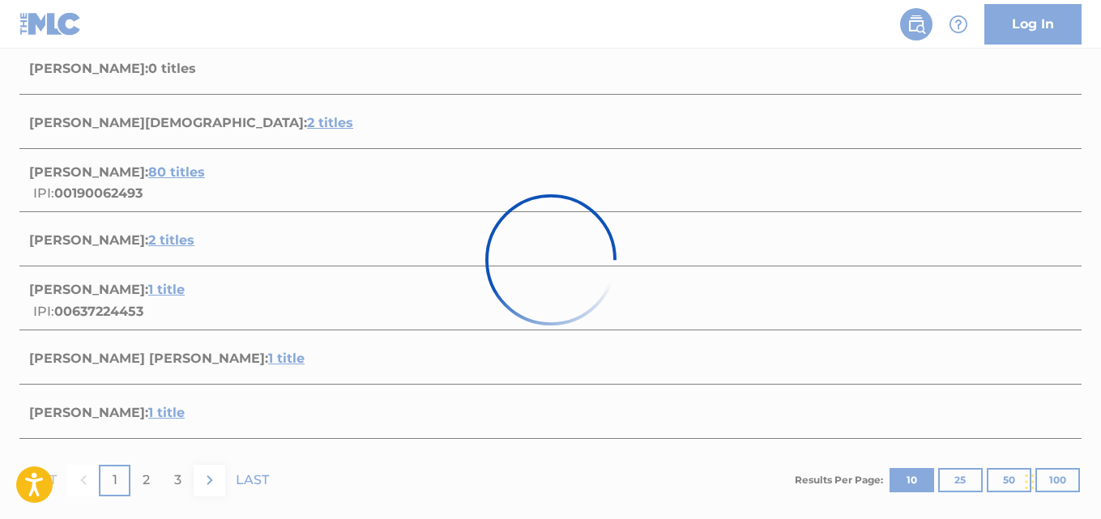
scroll to position [312, 0]
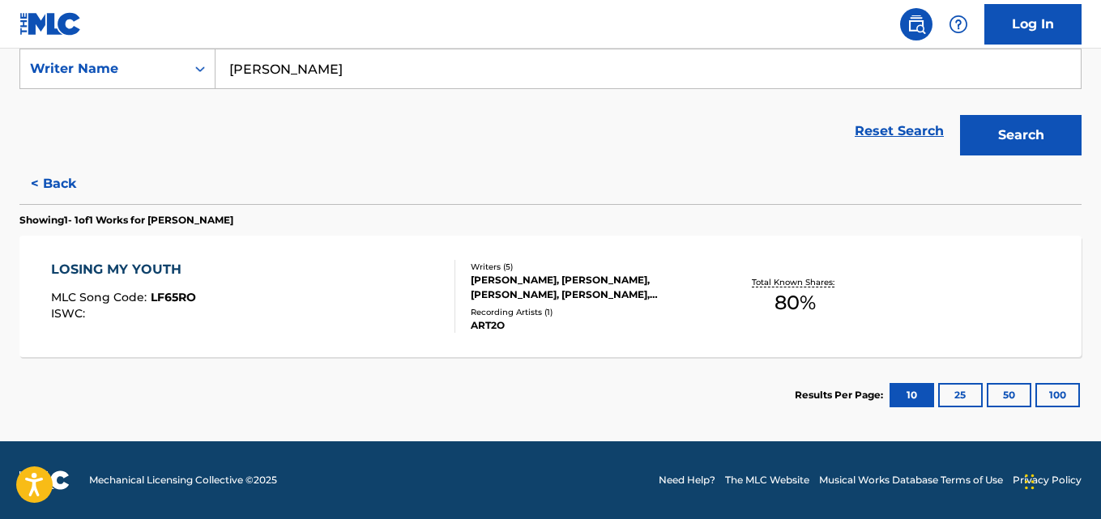
click at [630, 316] on div "Recording Artists ( 1 )" at bounding box center [589, 312] width 236 height 12
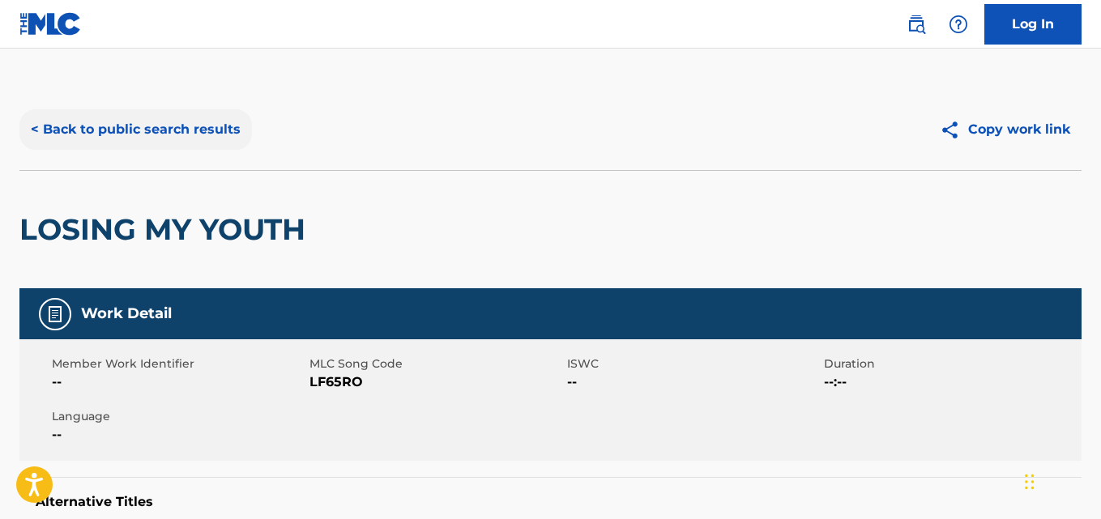
click at [211, 135] on button "< Back to public search results" at bounding box center [135, 129] width 232 height 40
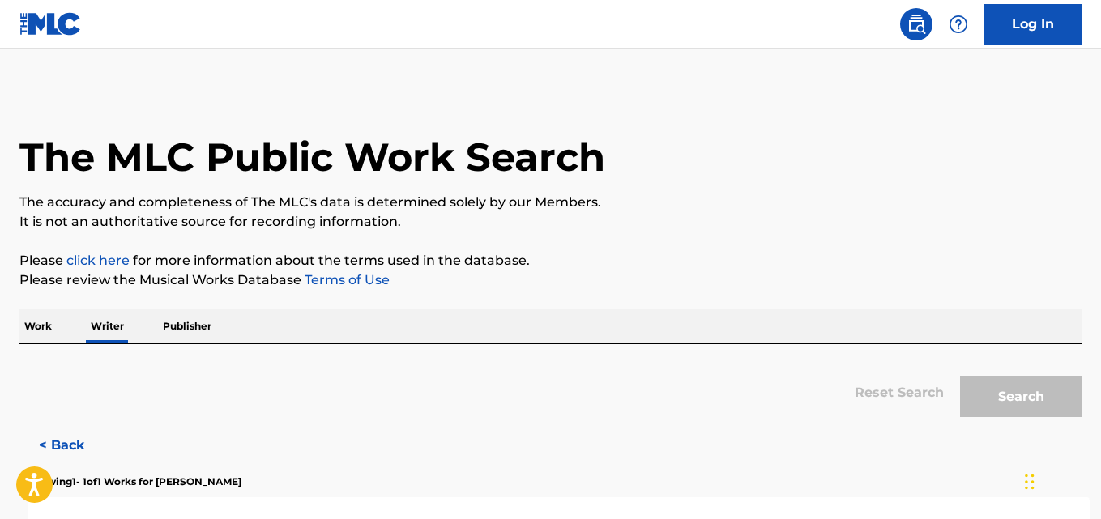
scroll to position [92, 0]
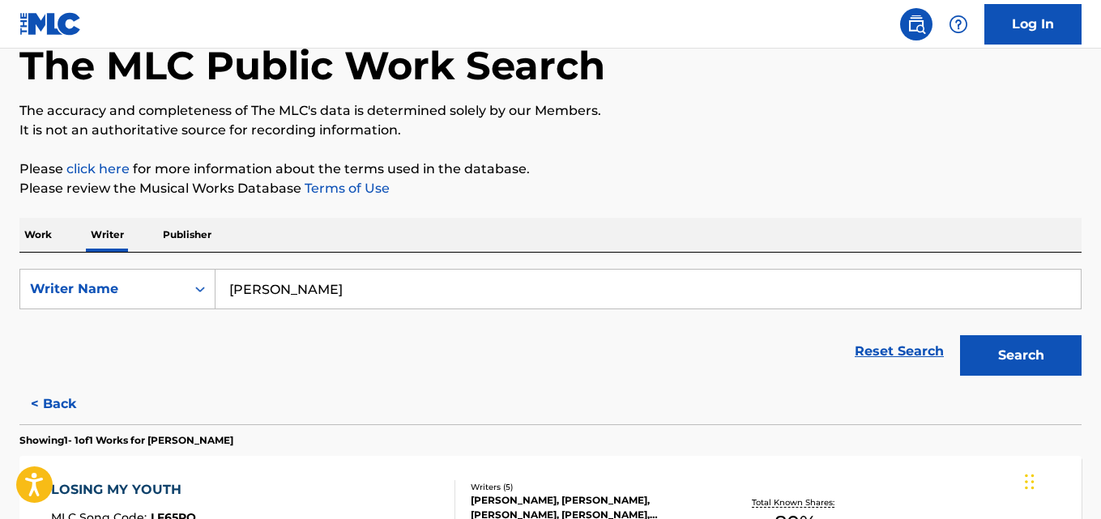
click at [418, 286] on input "Luke Schweizer" at bounding box center [647, 289] width 865 height 39
paste input "Thomas Hughes,"
type input "Thomas Hughes"
click at [960, 335] on button "Search" at bounding box center [1020, 355] width 121 height 40
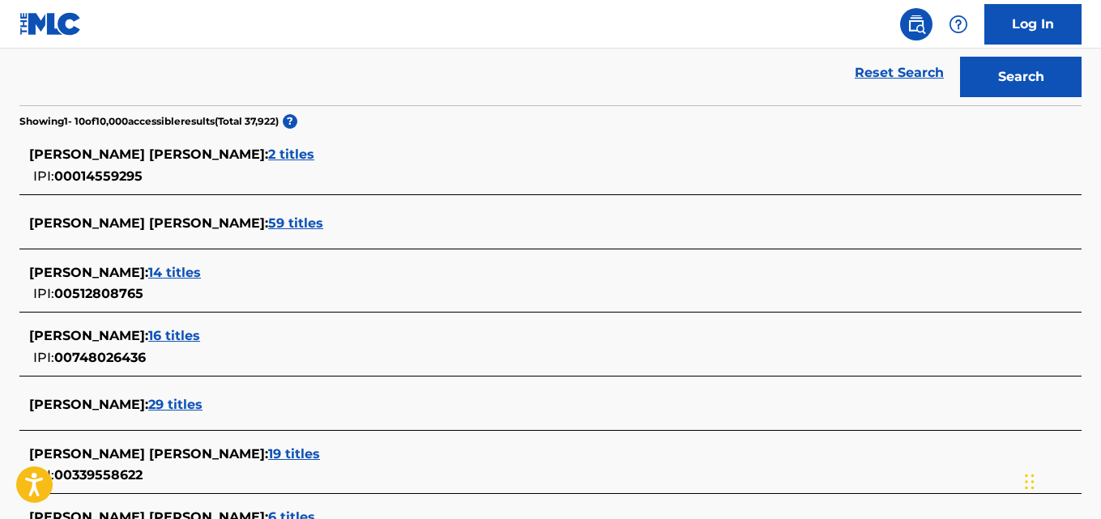
scroll to position [416, 0]
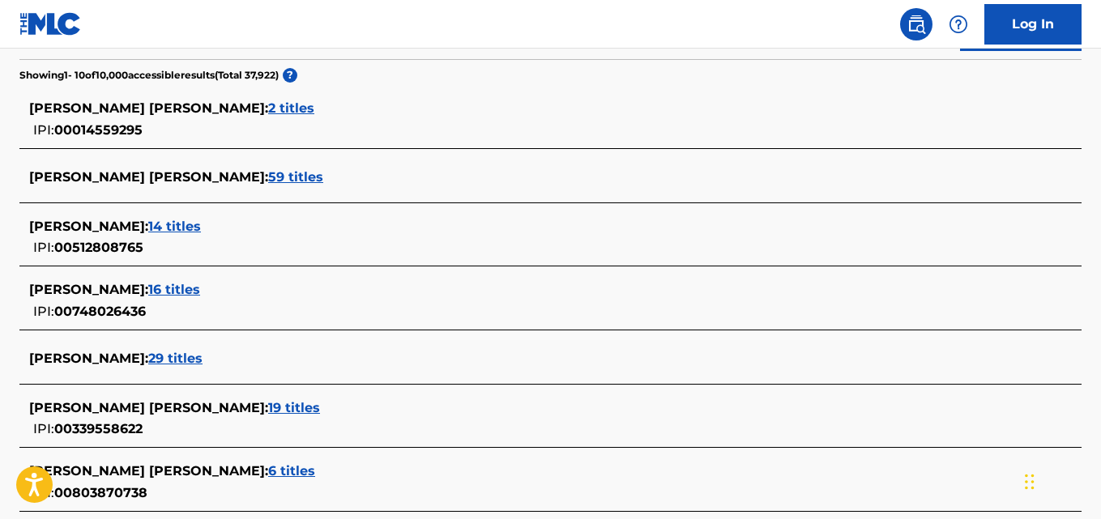
click at [168, 236] on div "THOMAS HUGHES : 14 titles" at bounding box center [529, 226] width 1000 height 19
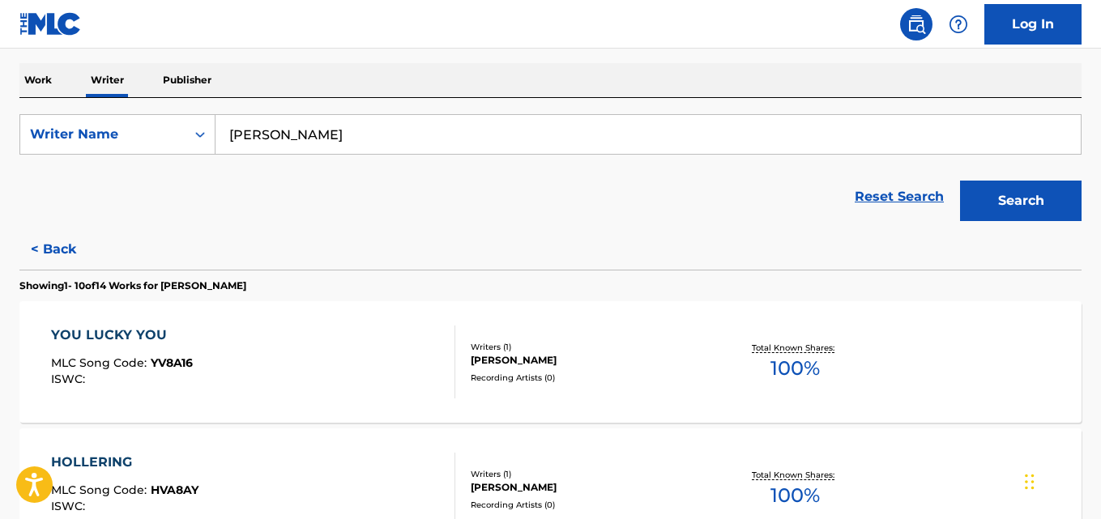
scroll to position [248, 0]
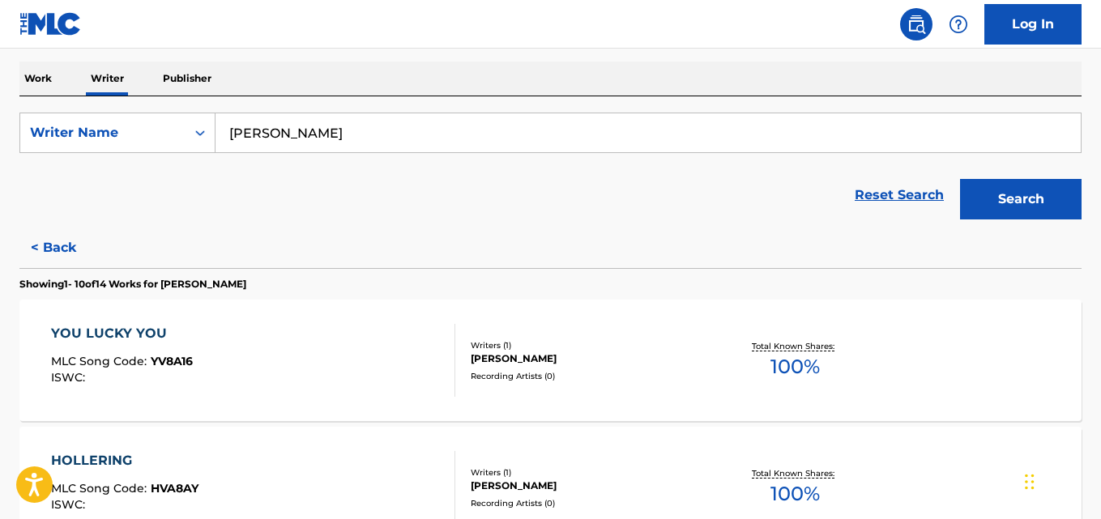
click at [595, 357] on div "THOMAS HUGHES" at bounding box center [589, 358] width 236 height 15
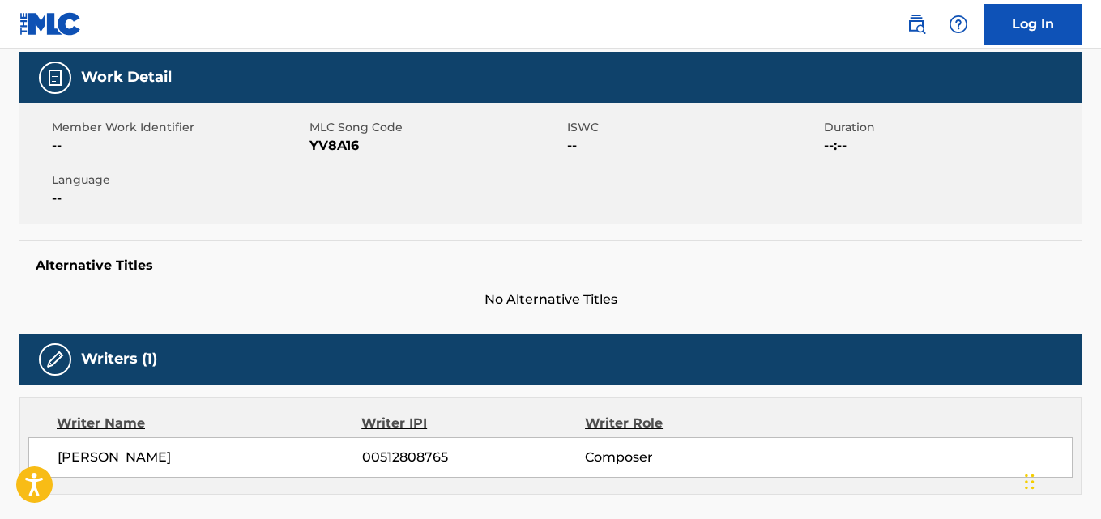
scroll to position [219, 0]
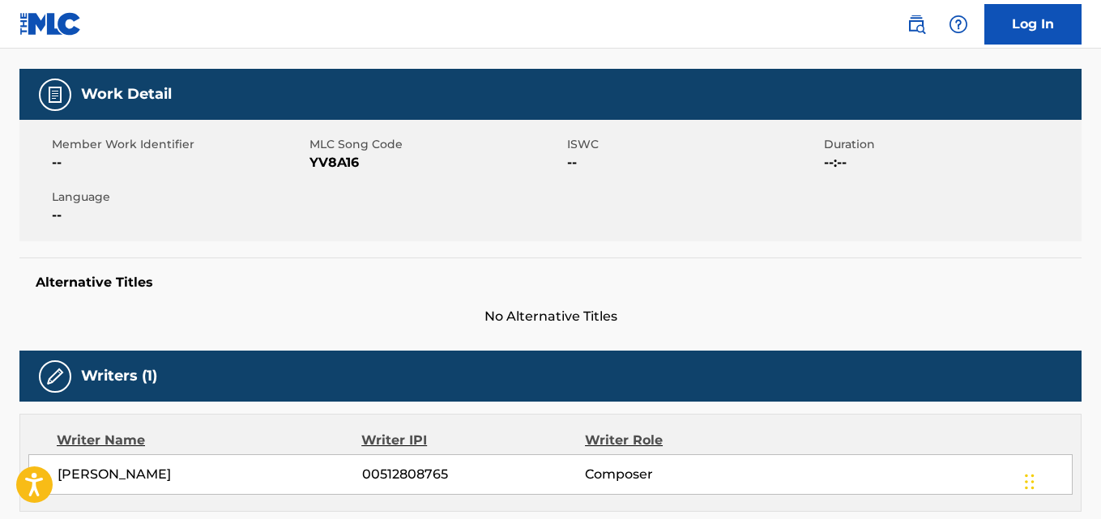
click at [343, 160] on span "YV8A16" at bounding box center [435, 162] width 253 height 19
copy span "YV8A16"
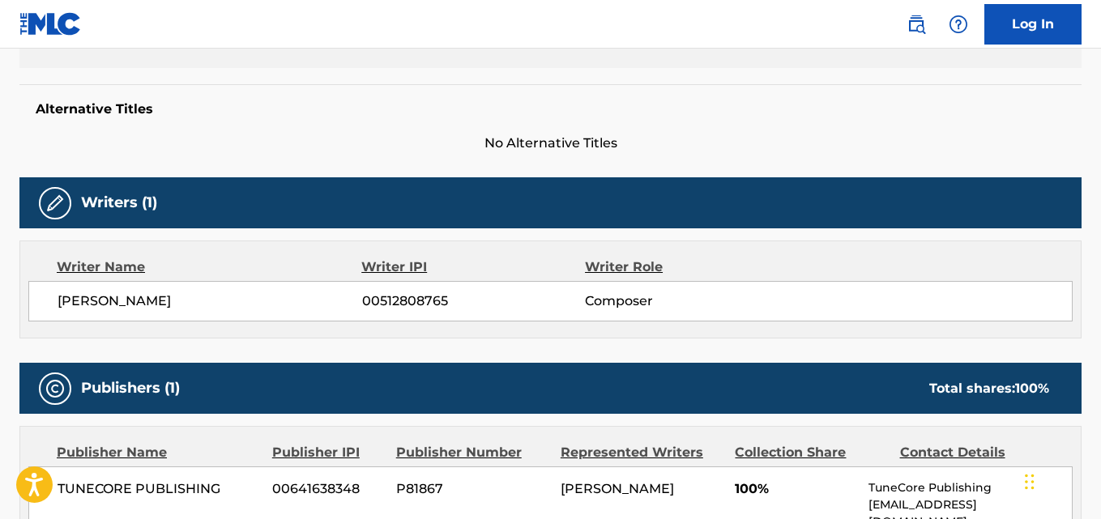
scroll to position [395, 0]
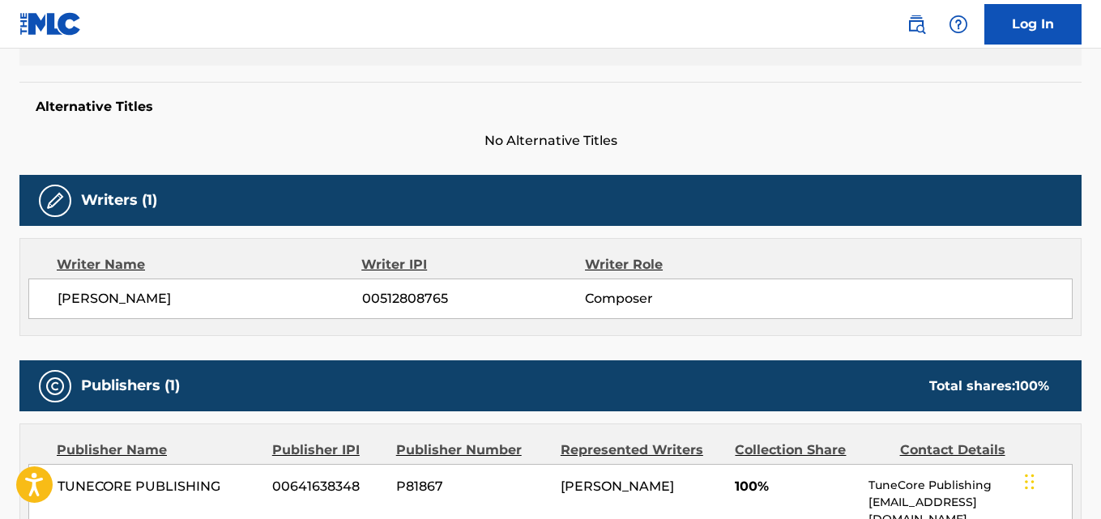
click at [403, 302] on span "00512808765" at bounding box center [473, 298] width 223 height 19
copy span "00512808765"
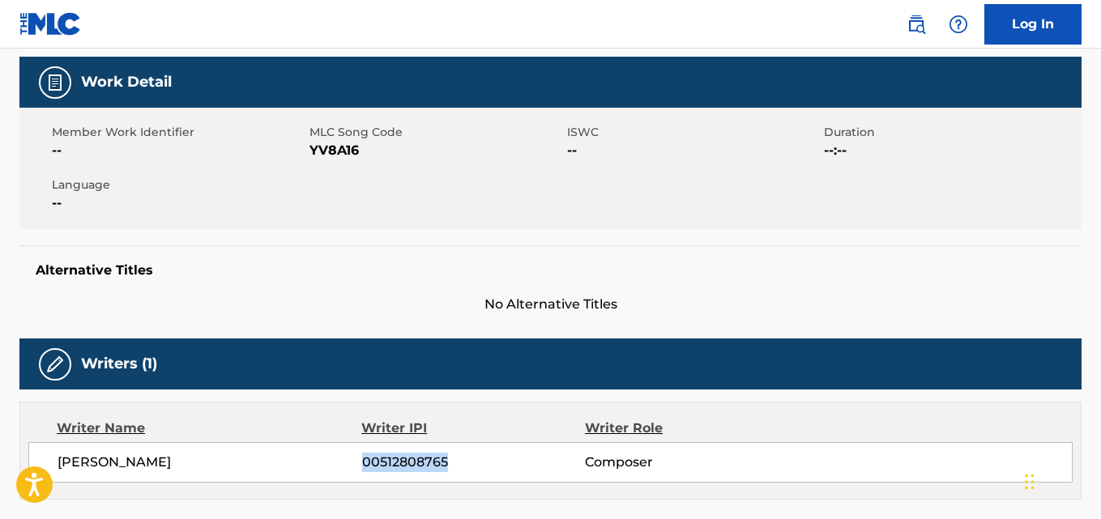
scroll to position [0, 0]
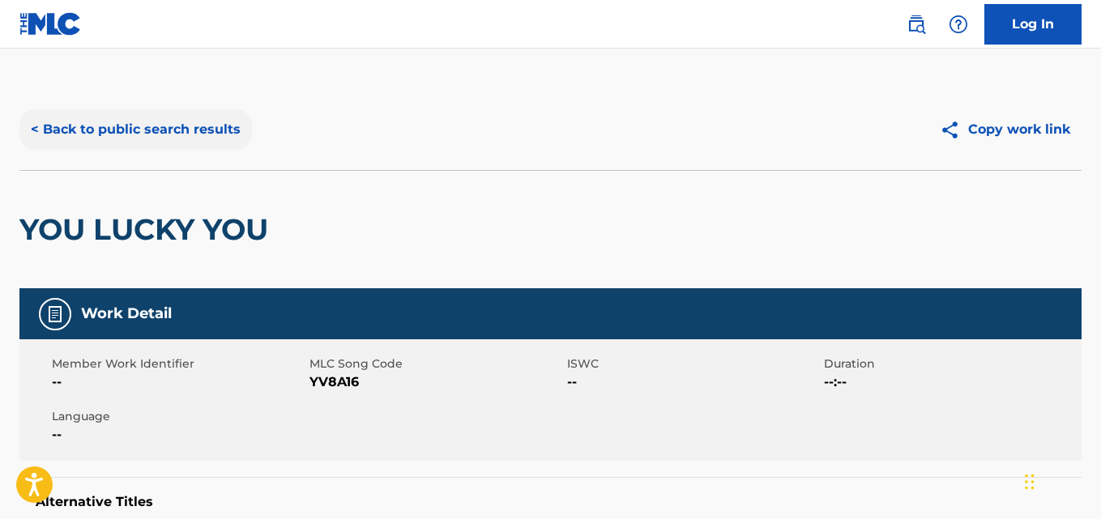
click at [227, 135] on button "< Back to public search results" at bounding box center [135, 129] width 232 height 40
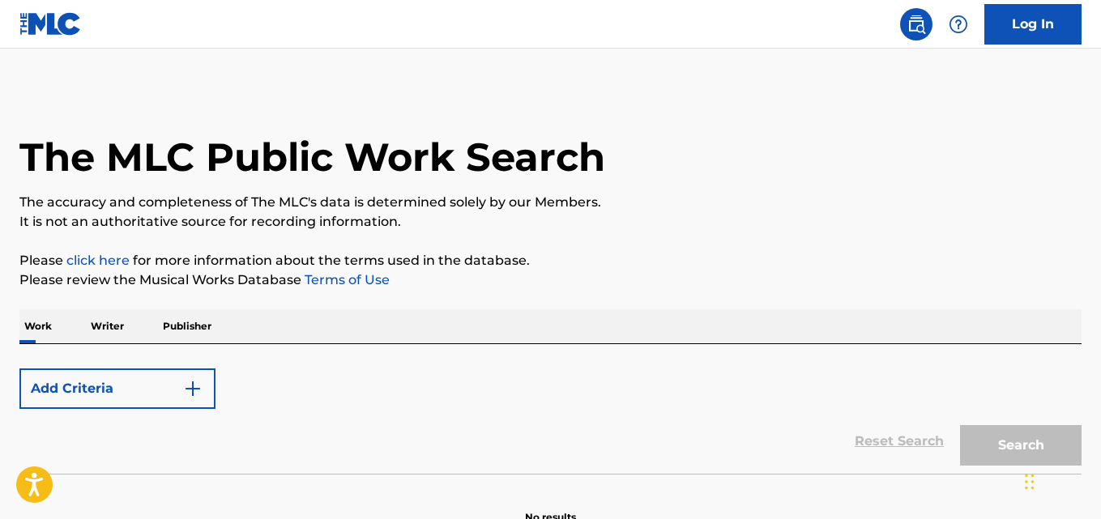
scroll to position [92, 0]
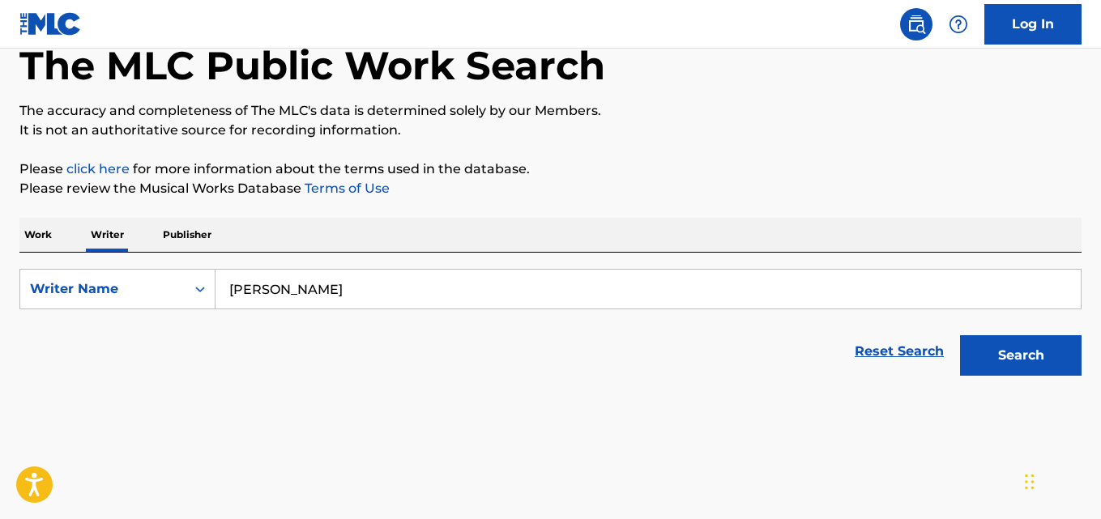
click at [397, 361] on div "Reset Search Search" at bounding box center [550, 351] width 1062 height 65
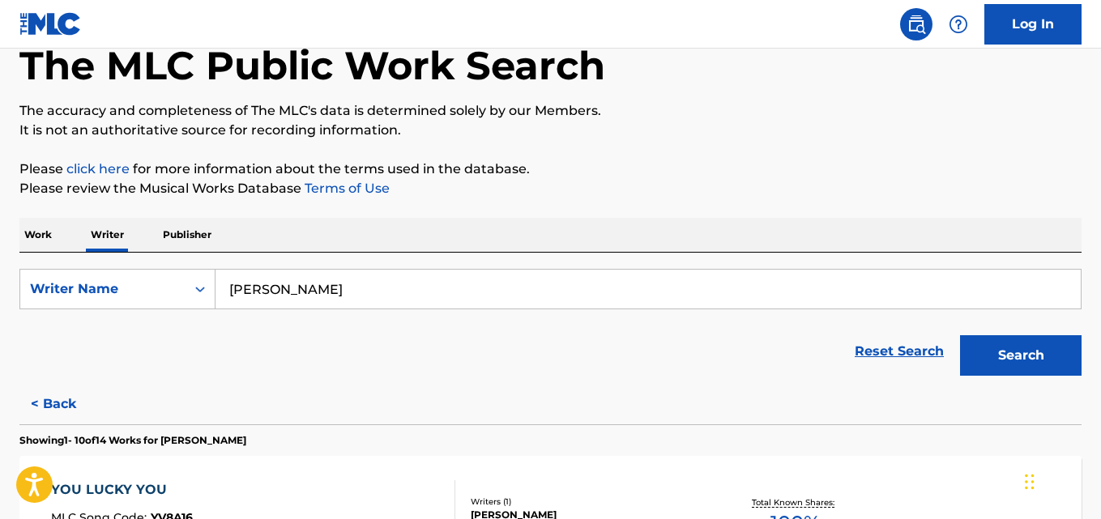
click at [380, 285] on input "Thomas Hughes" at bounding box center [647, 289] width 865 height 39
paste input "Arnold Scott PACHANO"
type input "Arnold Scott PACHANO"
click at [960, 335] on button "Search" at bounding box center [1020, 355] width 121 height 40
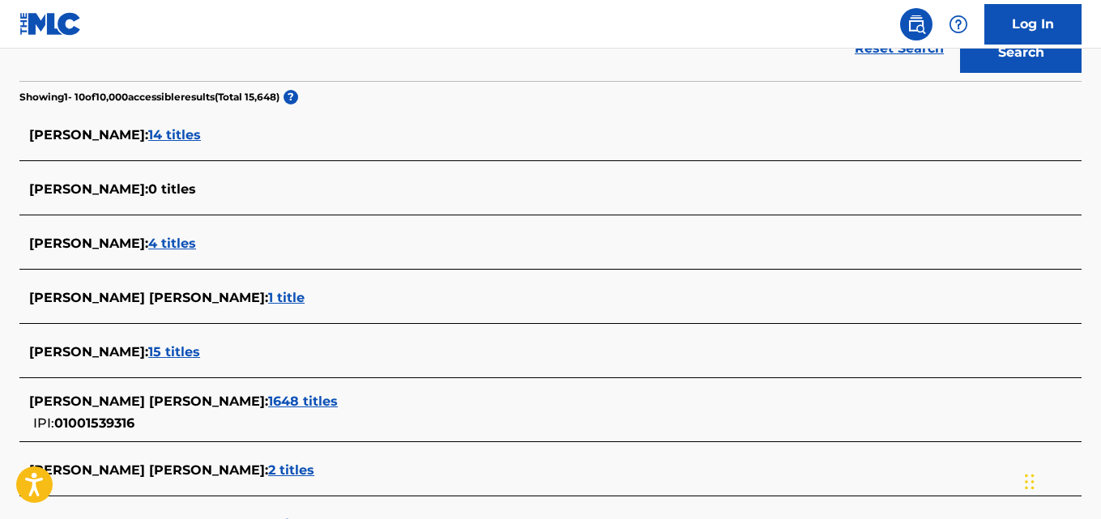
scroll to position [414, 0]
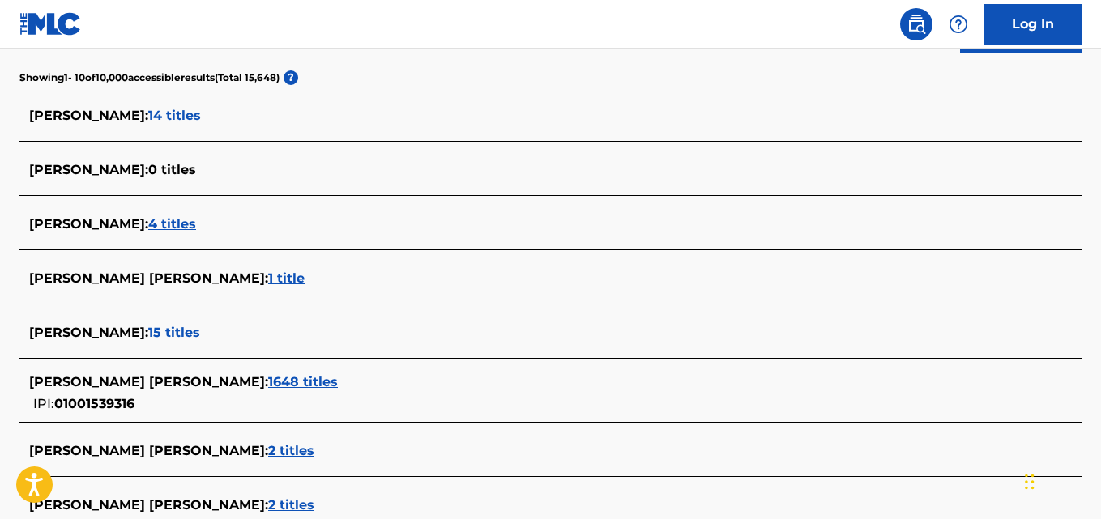
click at [347, 401] on div "ARNOLD SCOTT PACHANO MICHEL : 1648 titles IPI: 01001539316" at bounding box center [529, 393] width 1000 height 41
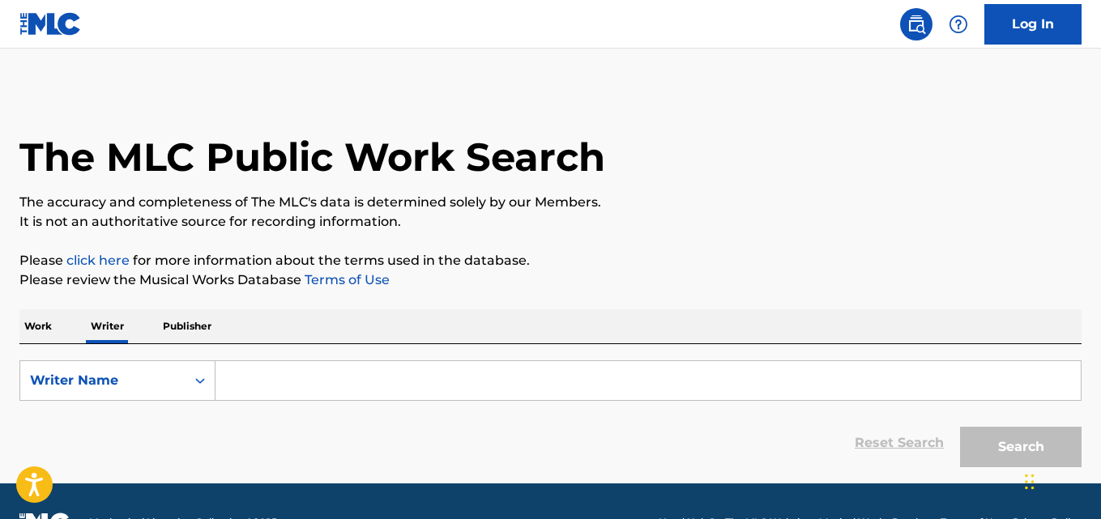
click at [428, 377] on input "Search Form" at bounding box center [647, 380] width 865 height 39
paste input "Ashley Jane"
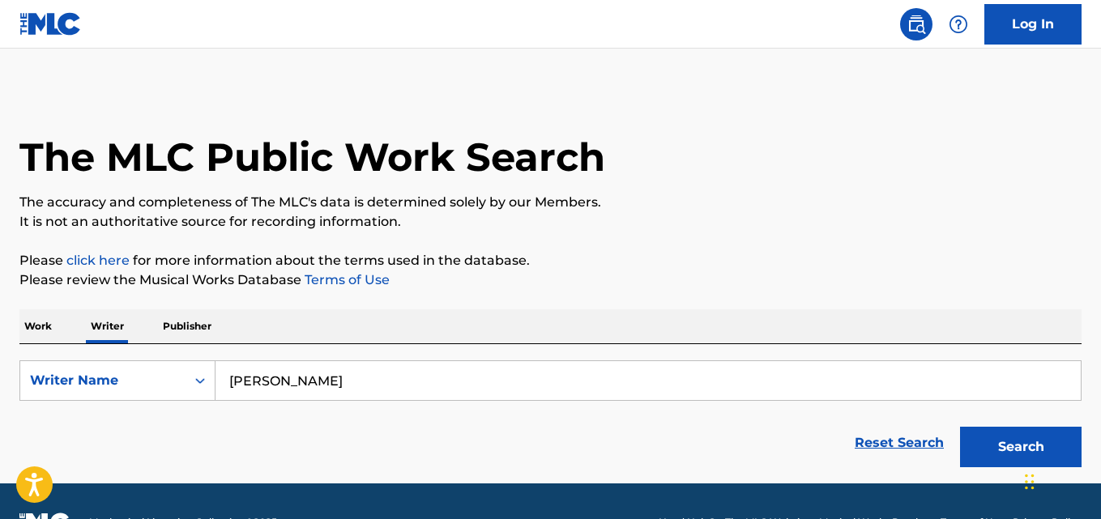
type input "Ashley Jane"
click at [960, 427] on button "Search" at bounding box center [1020, 447] width 121 height 40
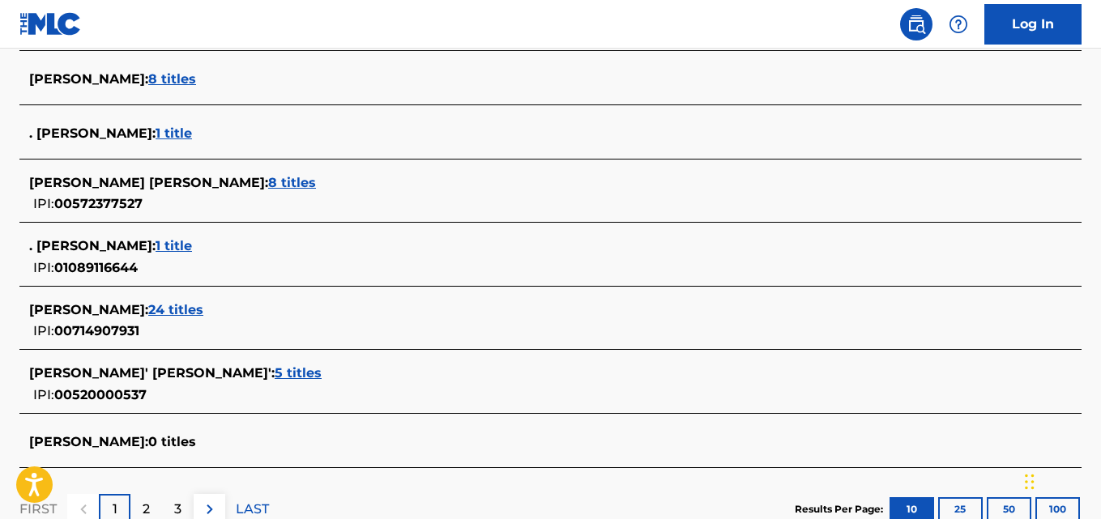
scroll to position [624, 0]
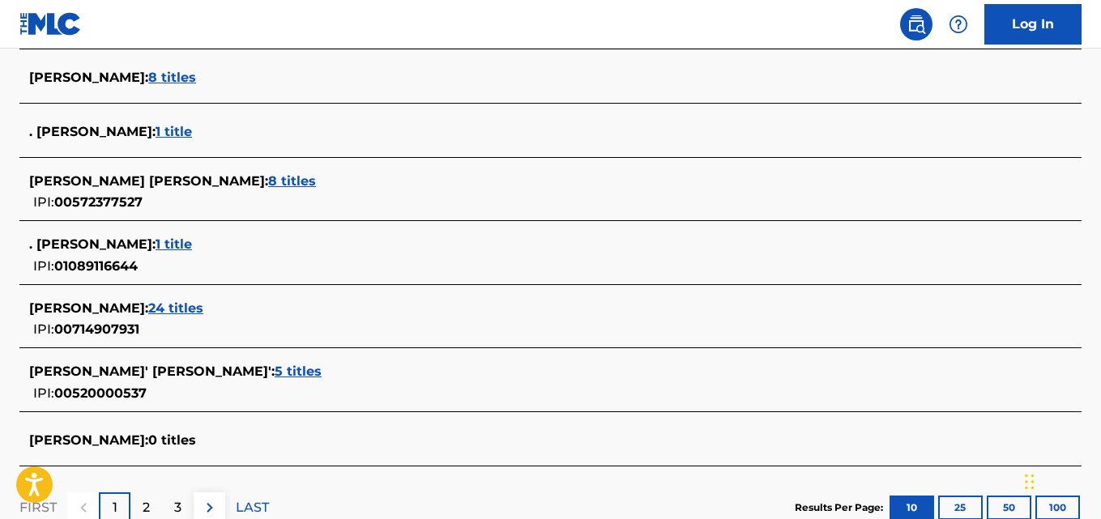
click at [236, 316] on div "ASHLEY JANE : 24 titles" at bounding box center [529, 308] width 1000 height 19
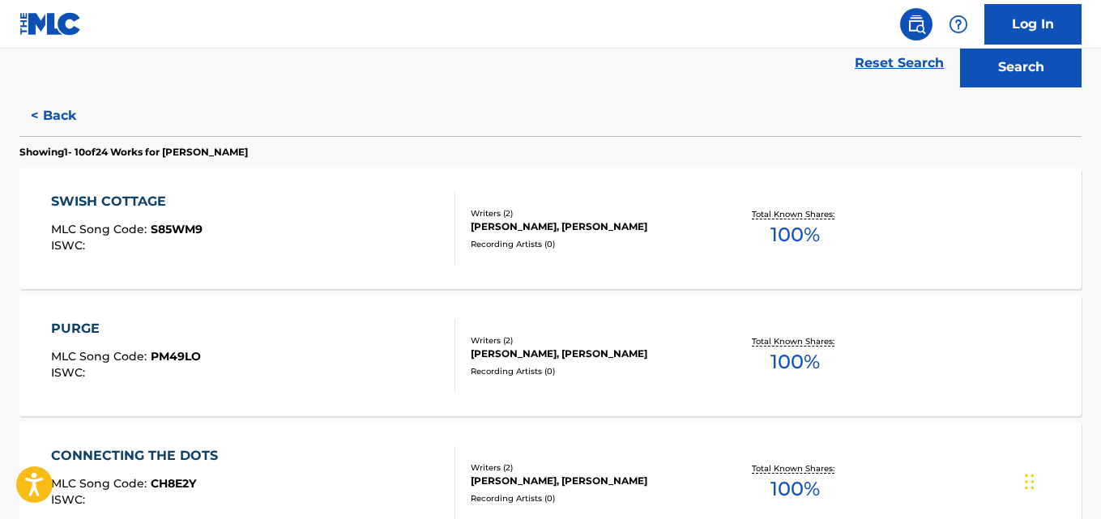
scroll to position [416, 0]
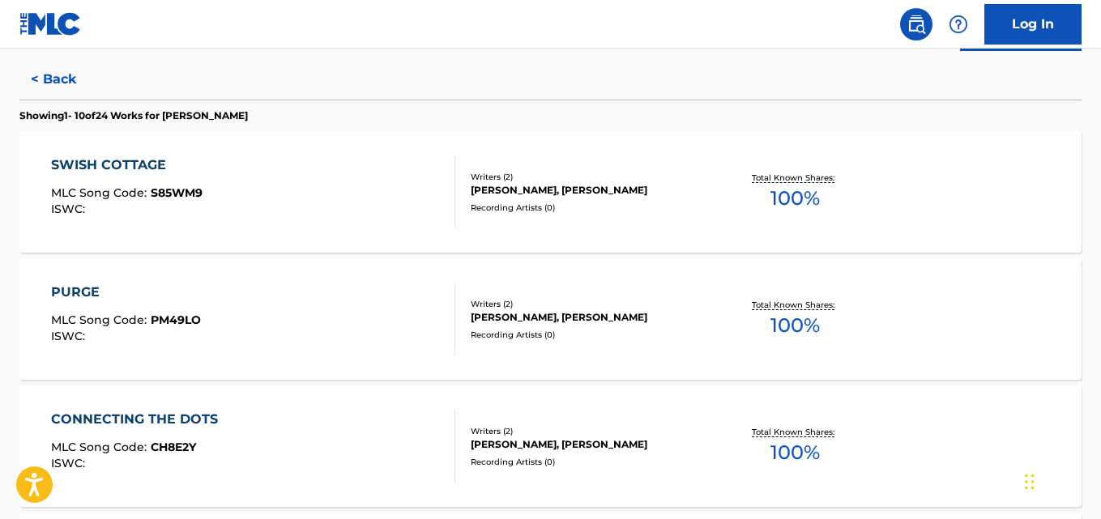
click at [820, 201] on div "Total Known Shares: 100 %" at bounding box center [795, 192] width 177 height 49
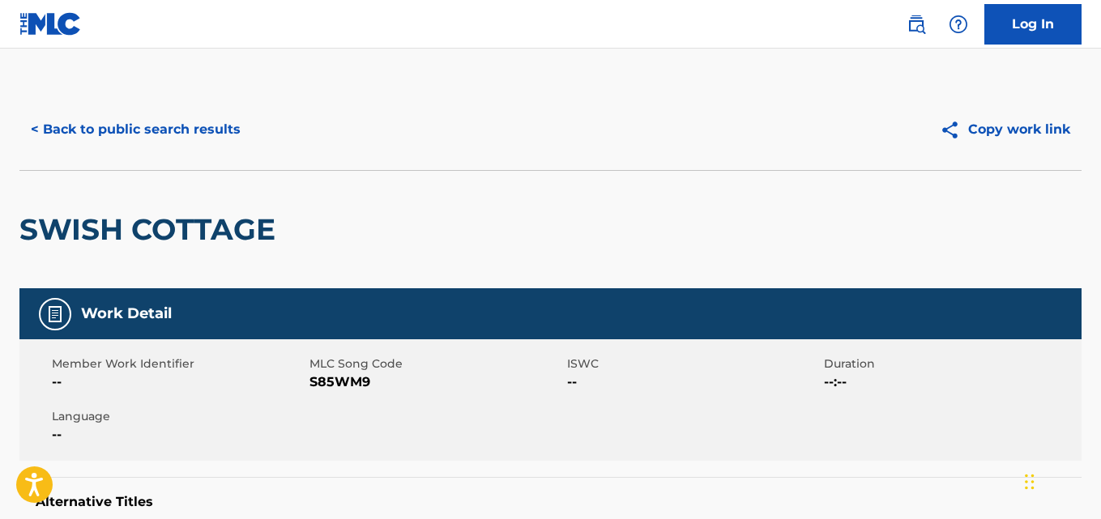
click at [325, 384] on span "S85WM9" at bounding box center [435, 382] width 253 height 19
copy span "S85WM9"
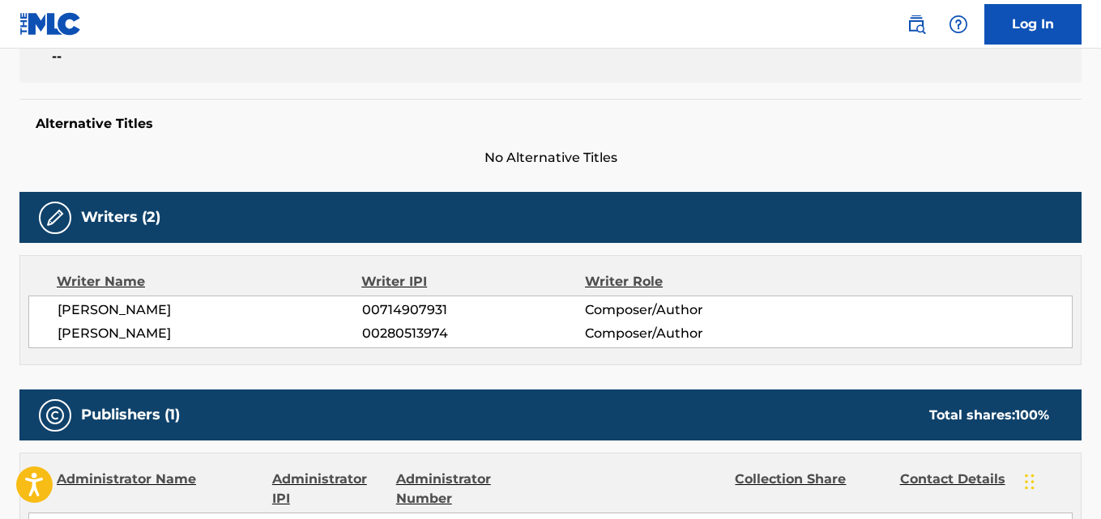
scroll to position [390, 0]
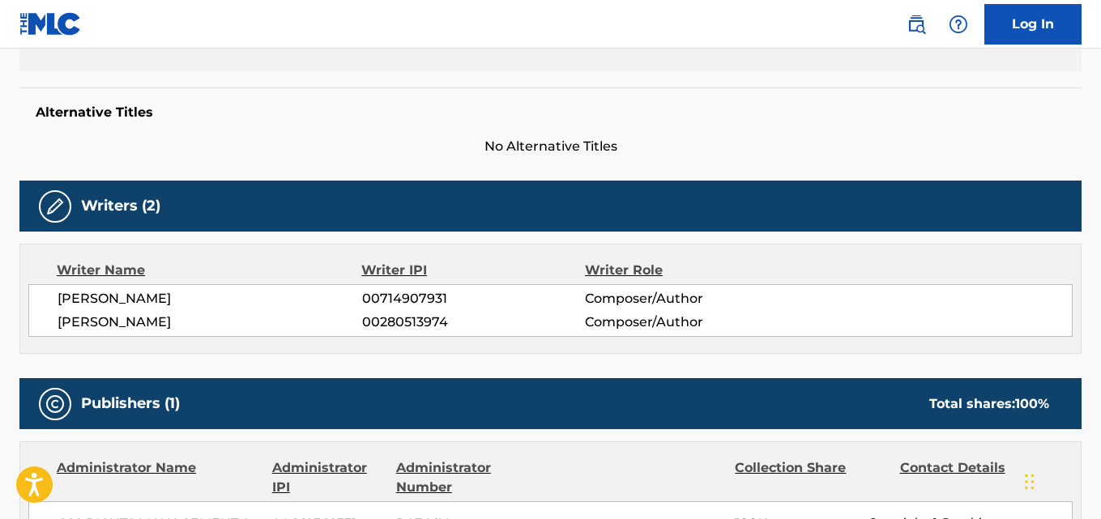
click at [403, 291] on span "00714907931" at bounding box center [473, 298] width 223 height 19
copy span "00714907931"
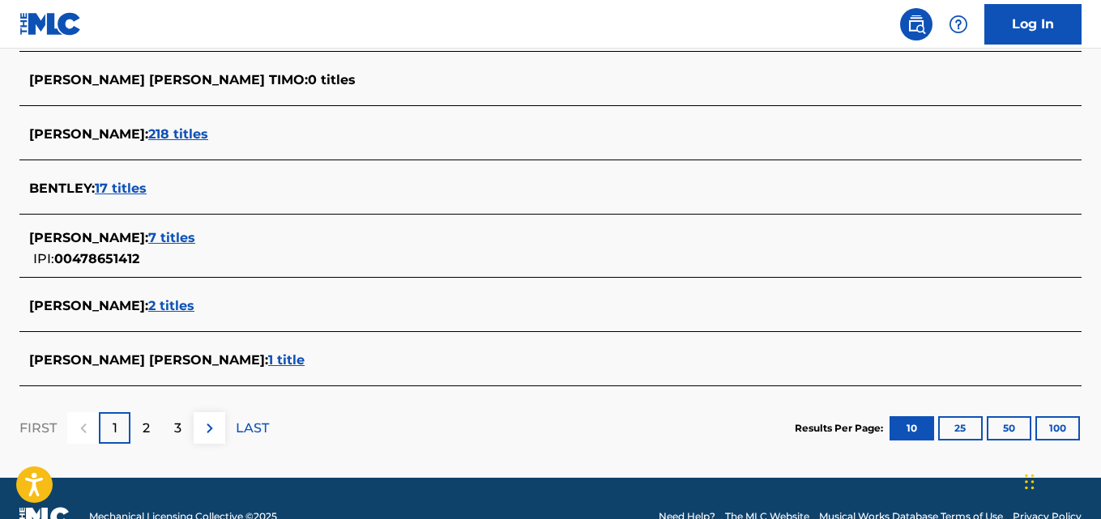
scroll to position [675, 0]
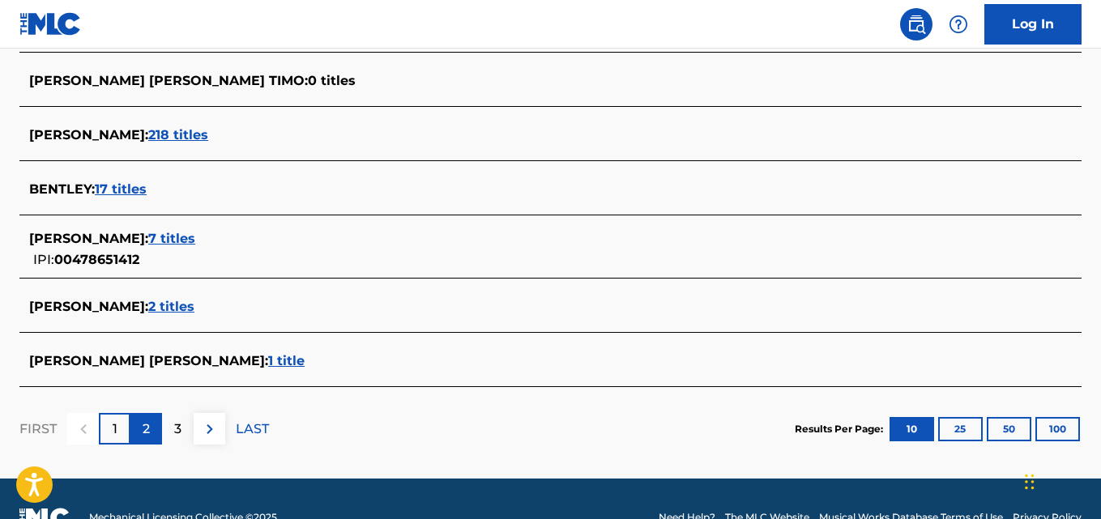
click at [147, 430] on p "2" at bounding box center [146, 429] width 7 height 19
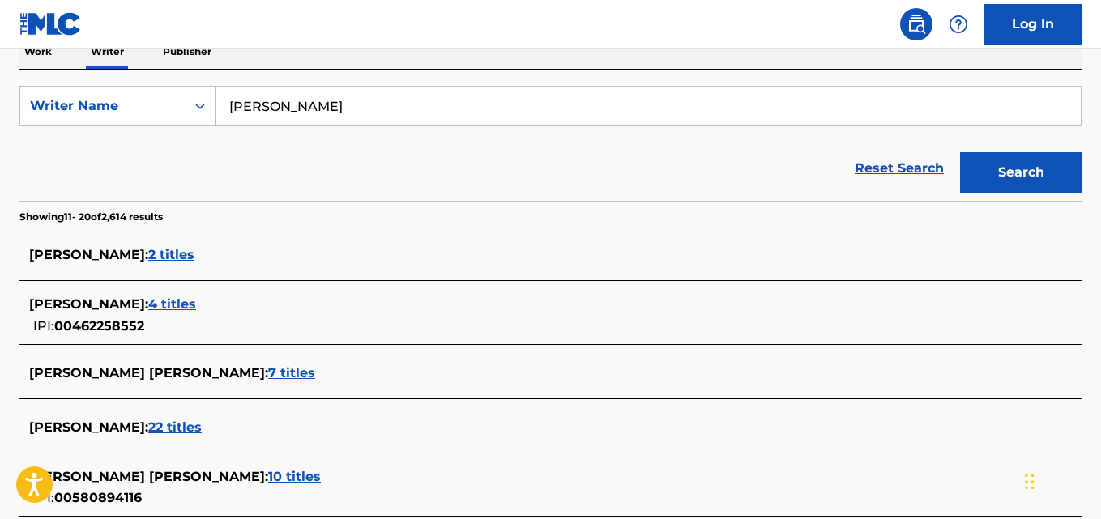
scroll to position [258, 0]
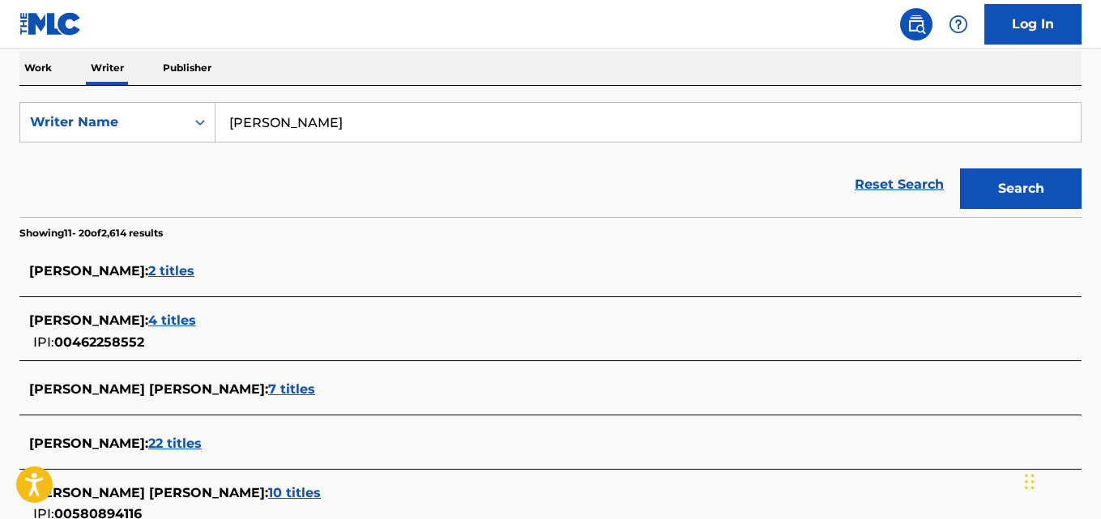
click at [364, 130] on input "[PERSON_NAME]" at bounding box center [647, 122] width 865 height 39
paste input "[PERSON_NAME]"
click at [960, 168] on button "Search" at bounding box center [1020, 188] width 121 height 40
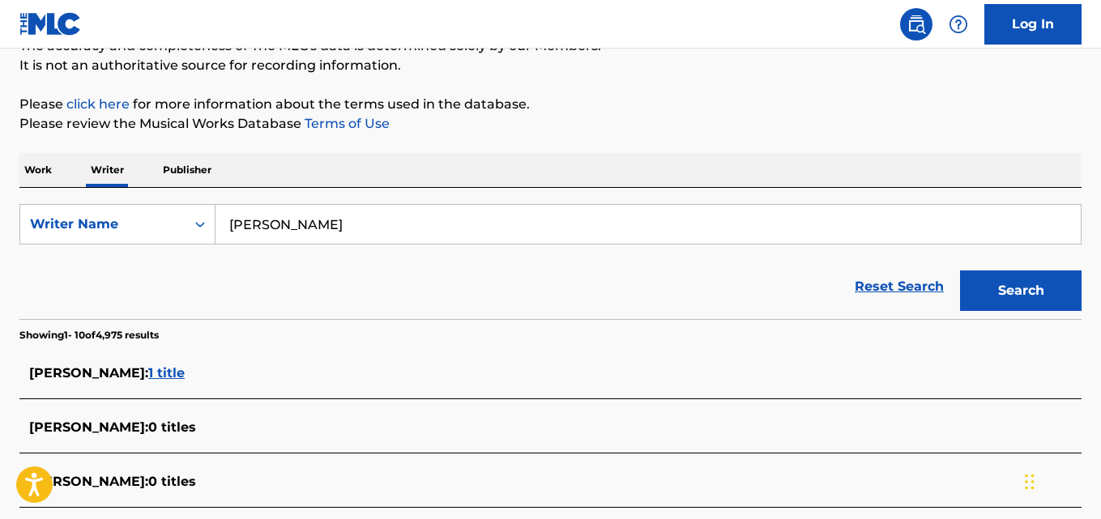
scroll to position [134, 0]
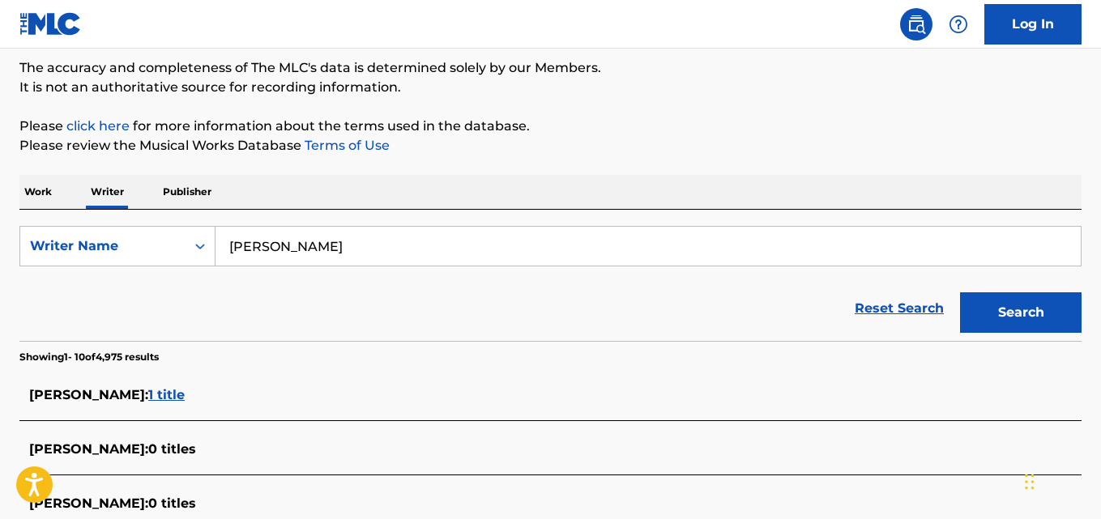
click at [366, 245] on input "[PERSON_NAME]" at bounding box center [647, 246] width 865 height 39
paste input "Lwandile Prusent"
click at [960, 292] on button "Search" at bounding box center [1020, 312] width 121 height 40
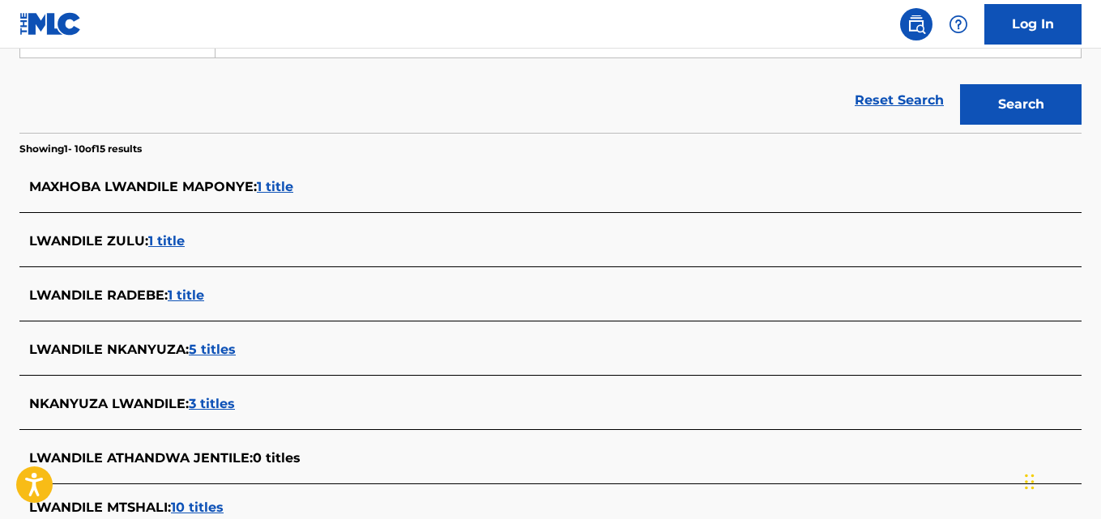
scroll to position [303, 0]
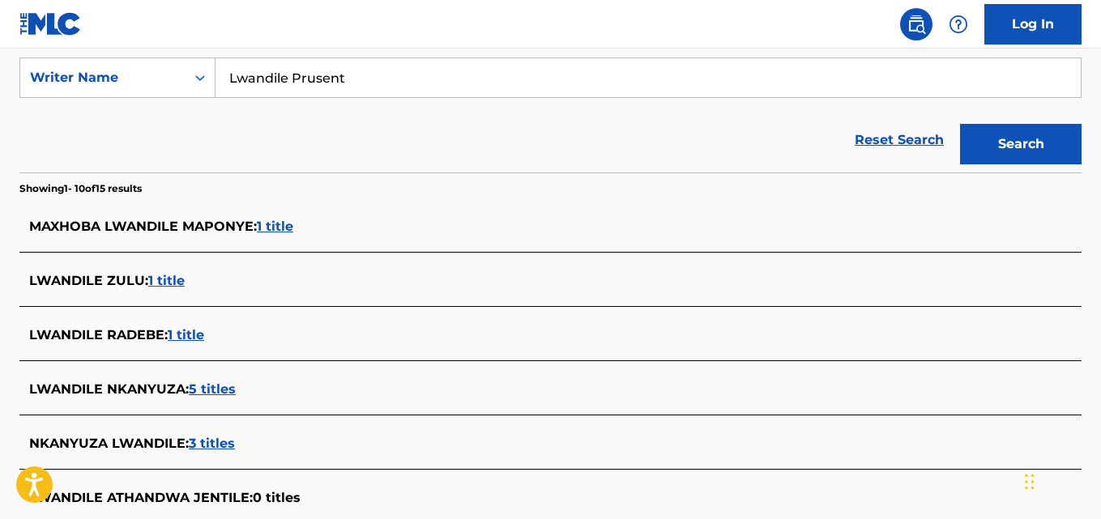
paste input "[PERSON_NAME]"
type input "[PERSON_NAME]"
click at [960, 124] on button "Search" at bounding box center [1020, 144] width 121 height 40
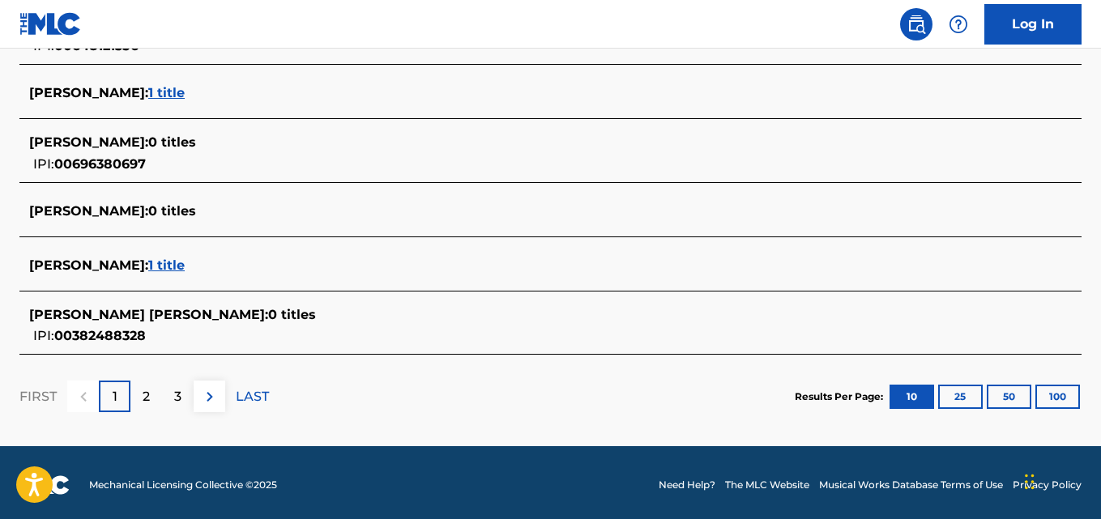
scroll to position [729, 0]
